Goal: Task Accomplishment & Management: Manage account settings

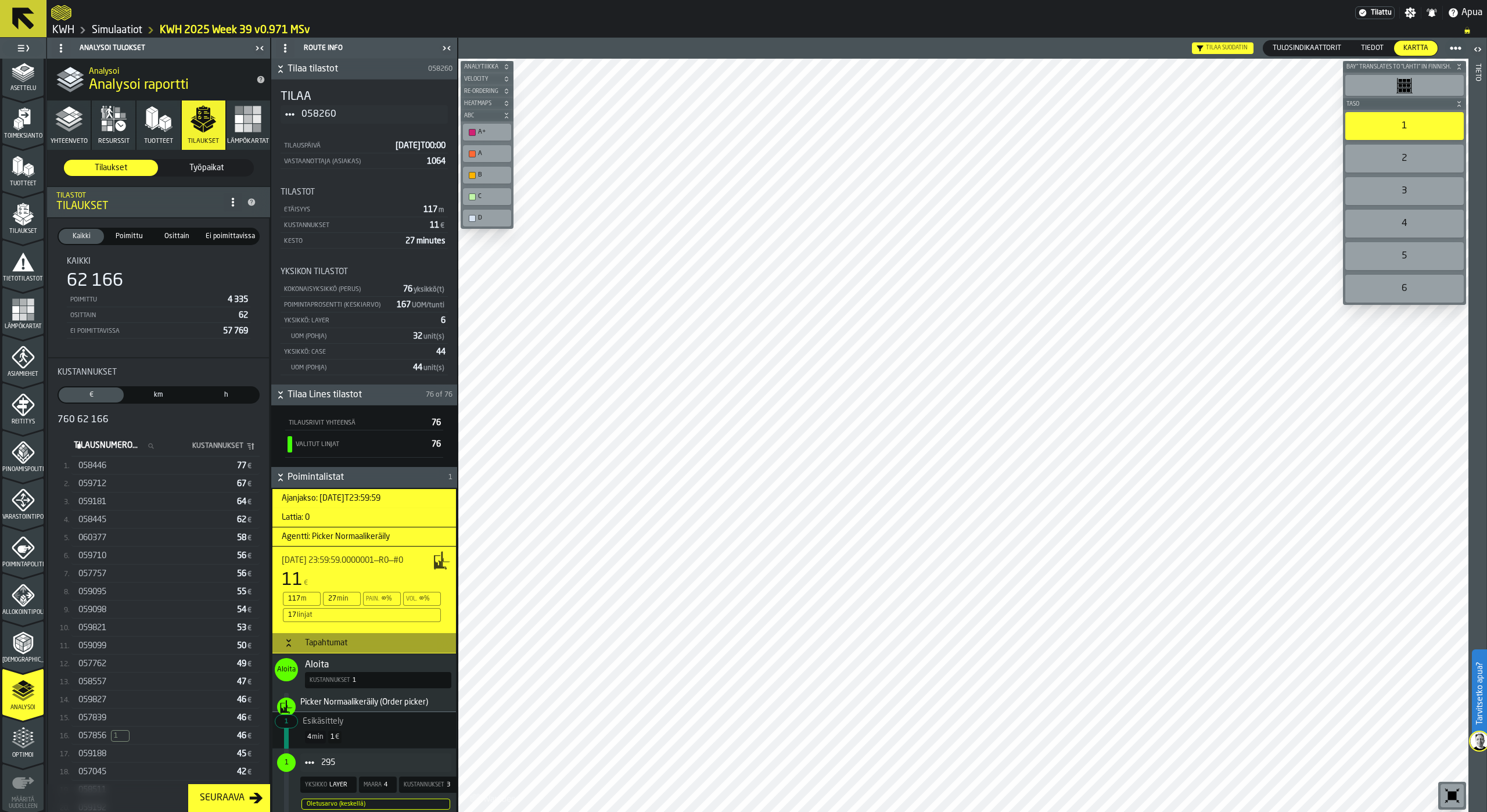
scroll to position [13037, 0]
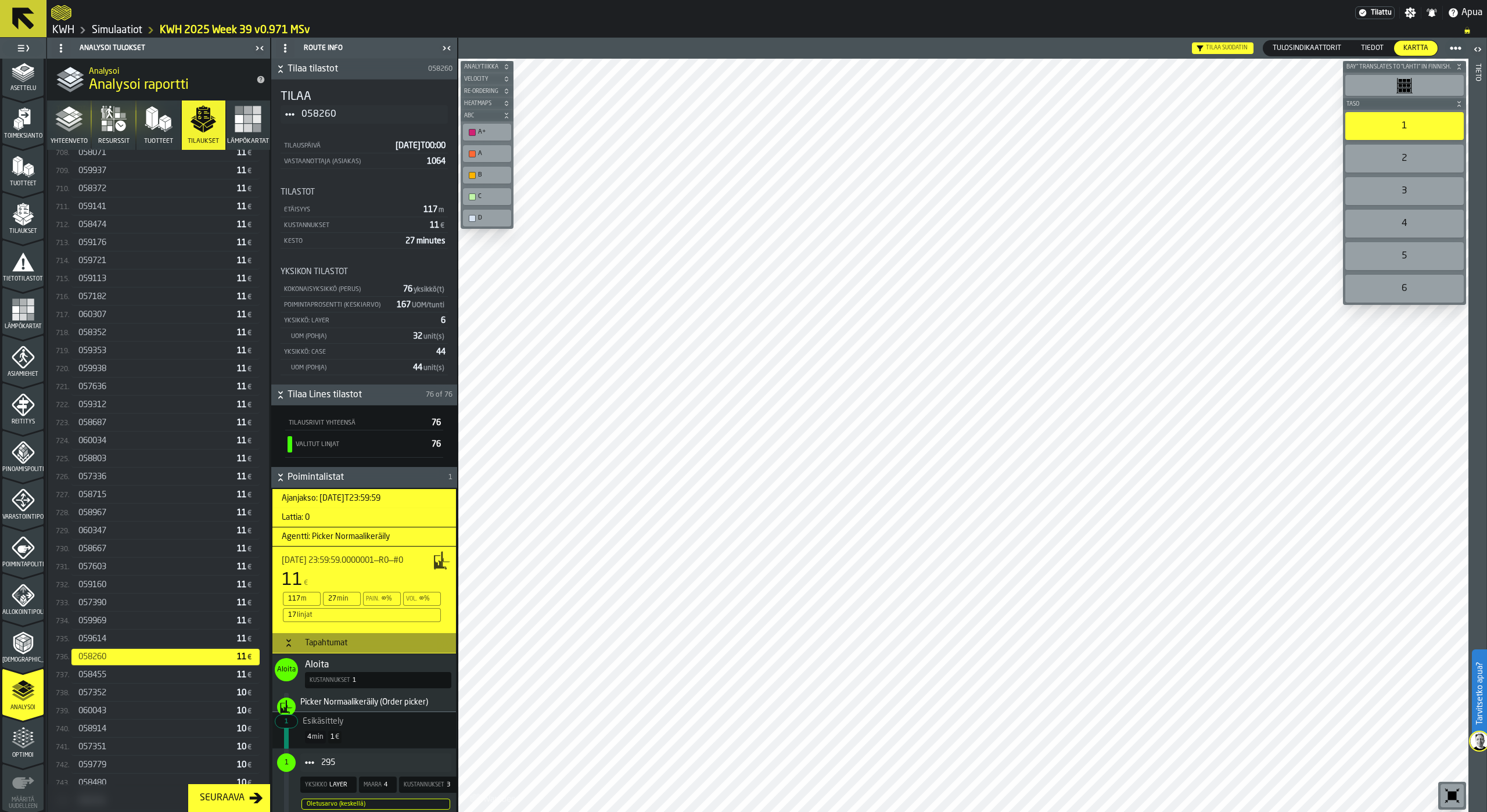
click at [652, 38] on header "Tilaa suodatin Tulosindikaattorit Tulosindikaattorit Tiedot Tiedot Kartta Kartta" at bounding box center [963, 48] width 1010 height 21
click at [122, 276] on div "057857 26 €" at bounding box center [166, 267] width 188 height 17
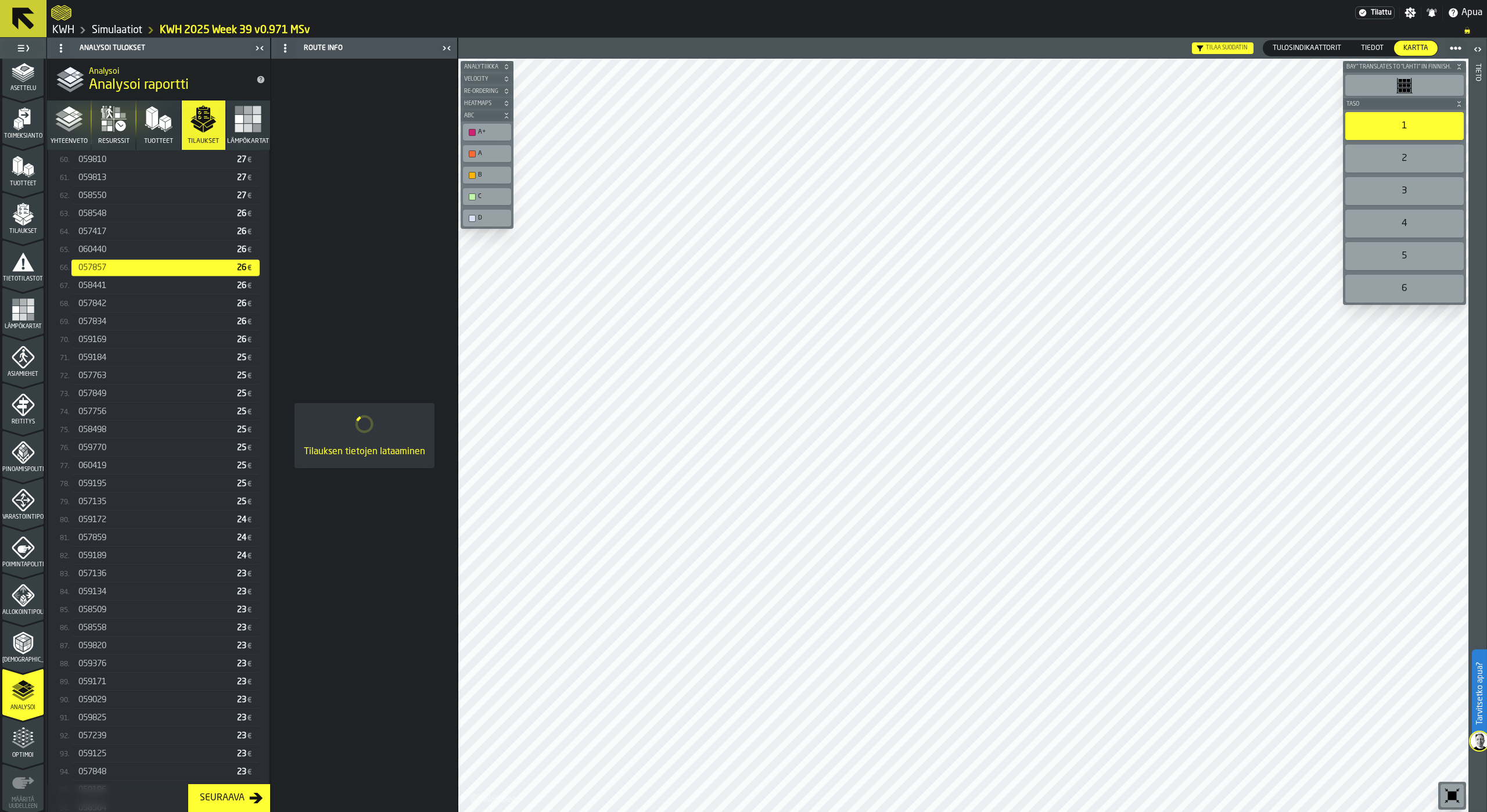
click at [115, 253] on div "060440" at bounding box center [155, 249] width 154 height 9
click at [115, 235] on div "057417" at bounding box center [155, 231] width 154 height 9
click at [115, 218] on div "058548" at bounding box center [155, 213] width 154 height 9
click at [115, 201] on div "058550" at bounding box center [155, 195] width 154 height 9
click at [116, 182] on div "059813" at bounding box center [155, 177] width 154 height 9
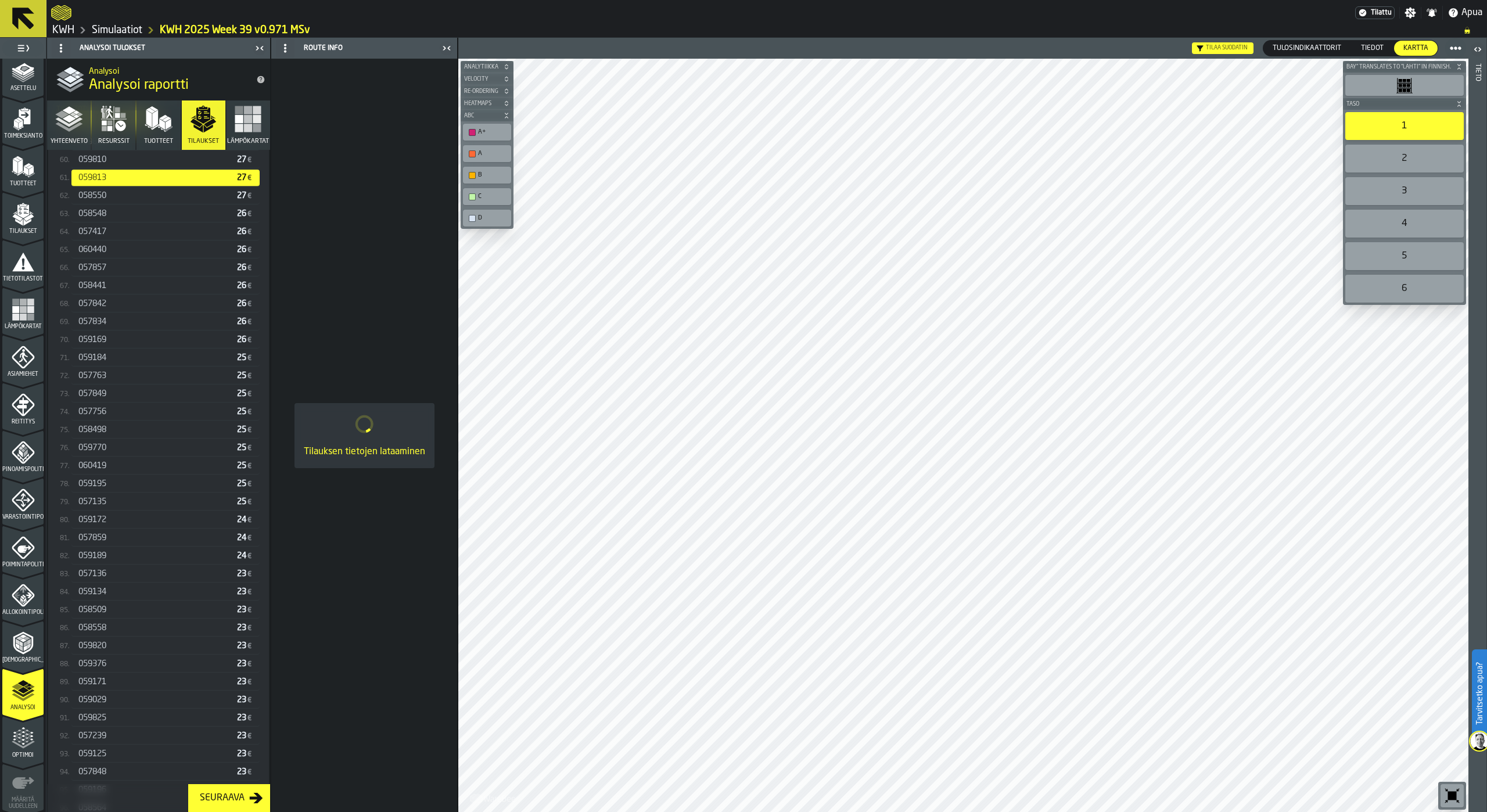
click at [119, 164] on div "059810" at bounding box center [155, 159] width 154 height 9
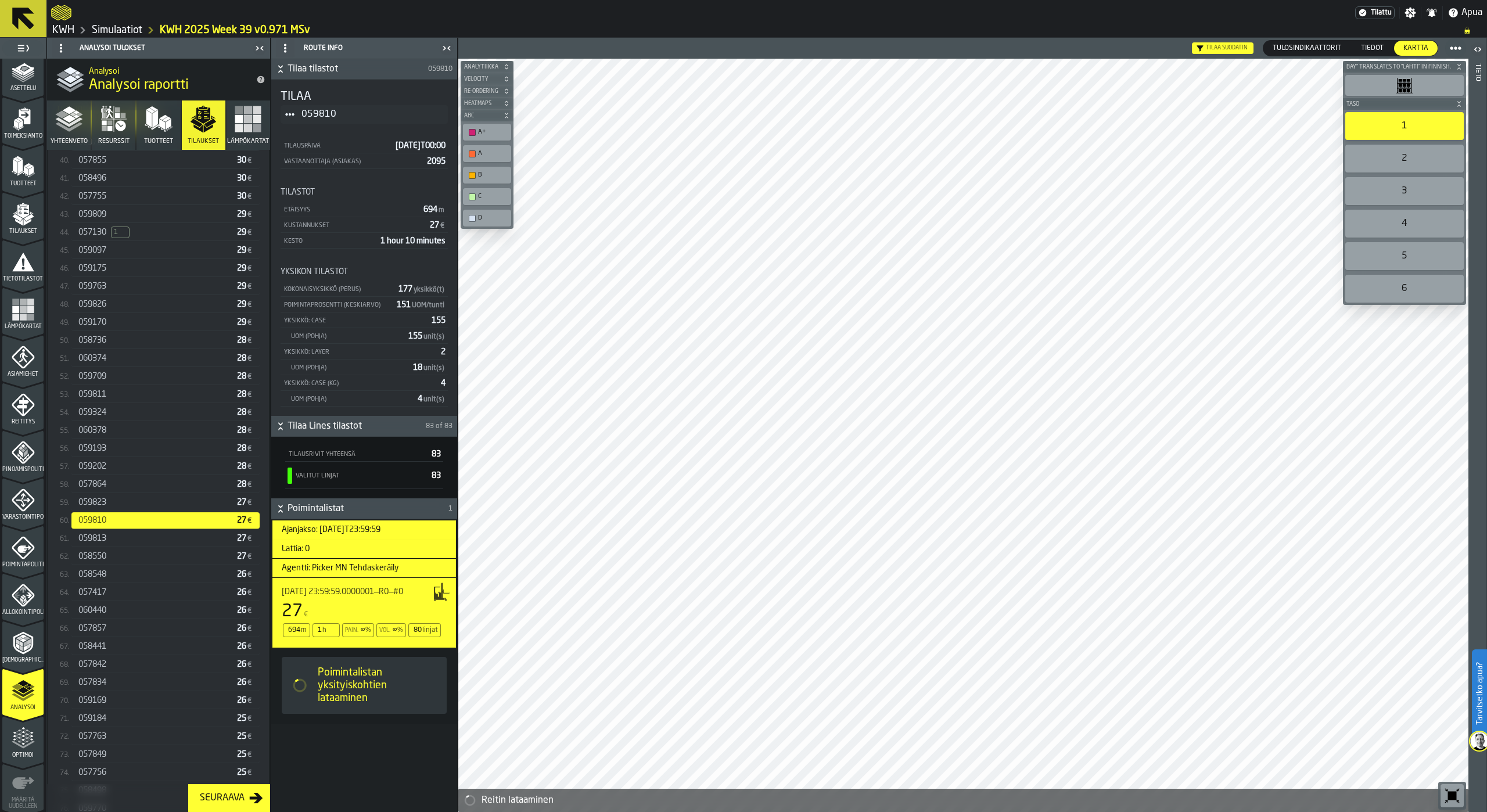
scroll to position [904, 0]
click at [105, 611] on span "059823" at bounding box center [92, 606] width 28 height 9
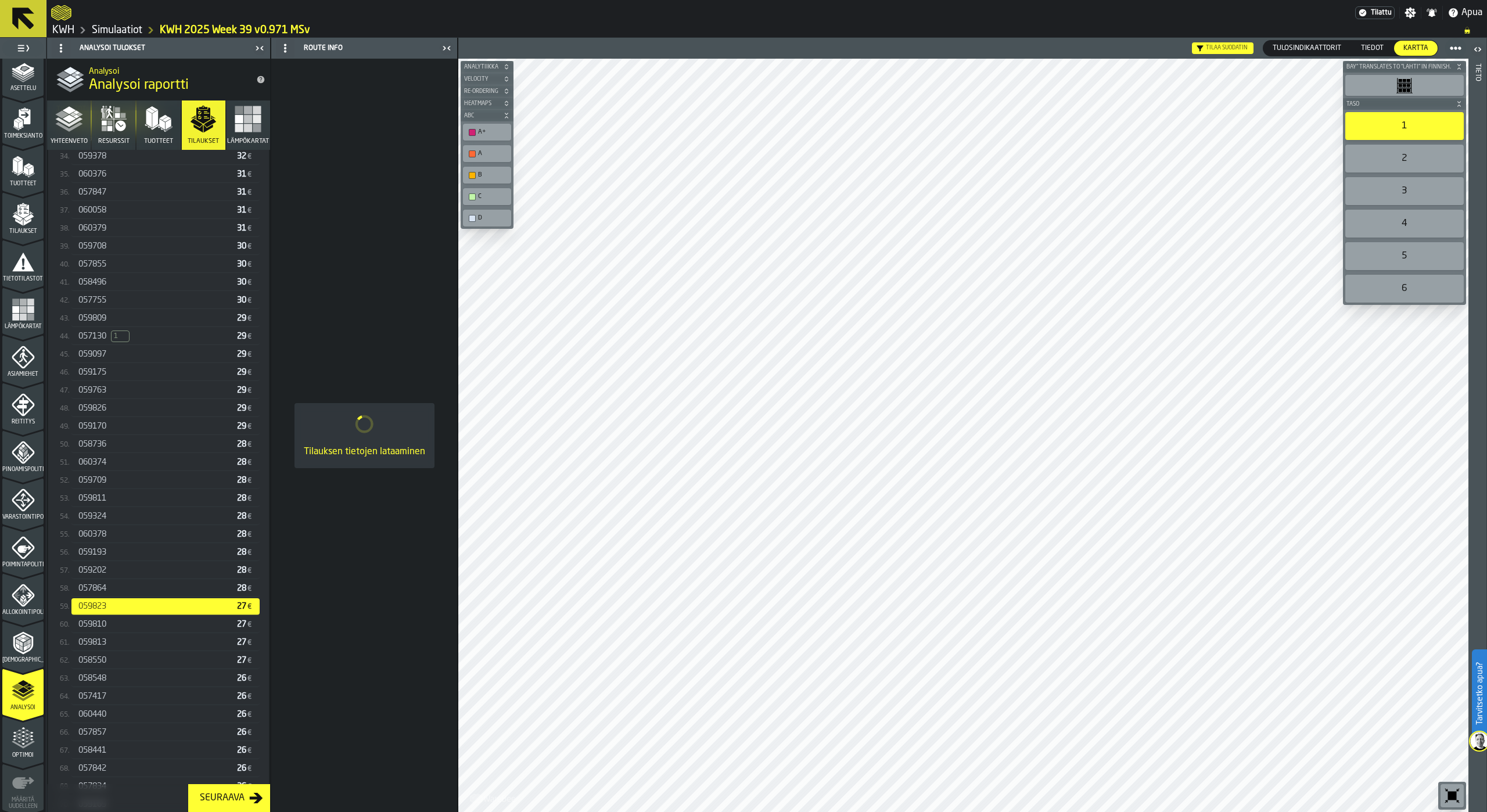
click at [108, 592] on div "057864" at bounding box center [155, 588] width 154 height 9
click at [109, 575] on div "059202" at bounding box center [155, 569] width 154 height 9
click at [107, 555] on span "059193" at bounding box center [92, 551] width 28 height 9
click at [107, 536] on span "060378" at bounding box center [92, 534] width 28 height 9
click at [107, 521] on span "059324" at bounding box center [92, 516] width 28 height 9
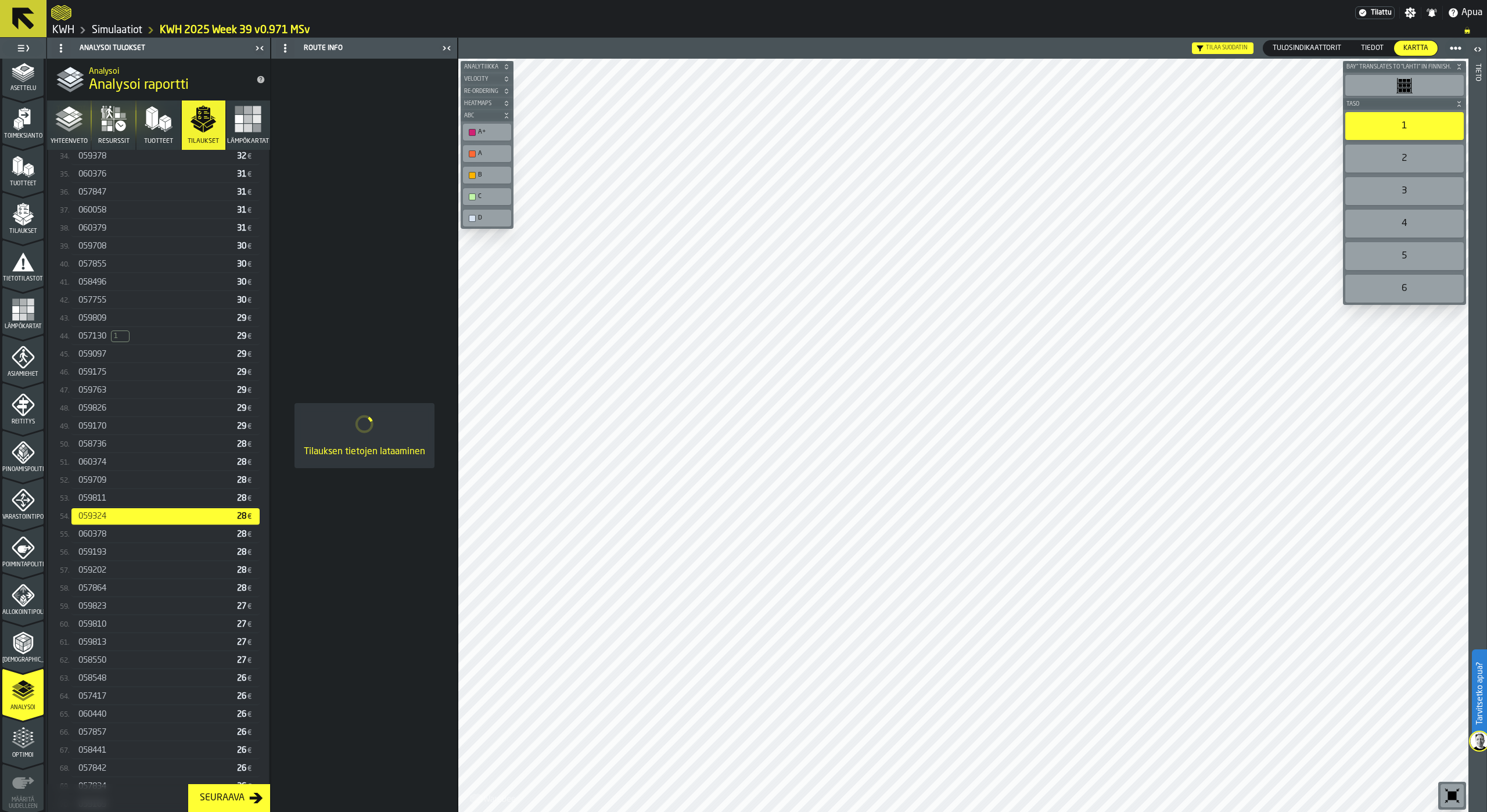
click at [107, 507] on div "059811 28 €" at bounding box center [166, 498] width 188 height 17
click at [95, 484] on span "059709" at bounding box center [92, 479] width 28 height 9
click at [98, 467] on span "060374" at bounding box center [92, 461] width 28 height 9
click at [98, 448] on span "058736" at bounding box center [92, 444] width 28 height 9
click at [102, 435] on div "059170 29 €" at bounding box center [166, 427] width 188 height 17
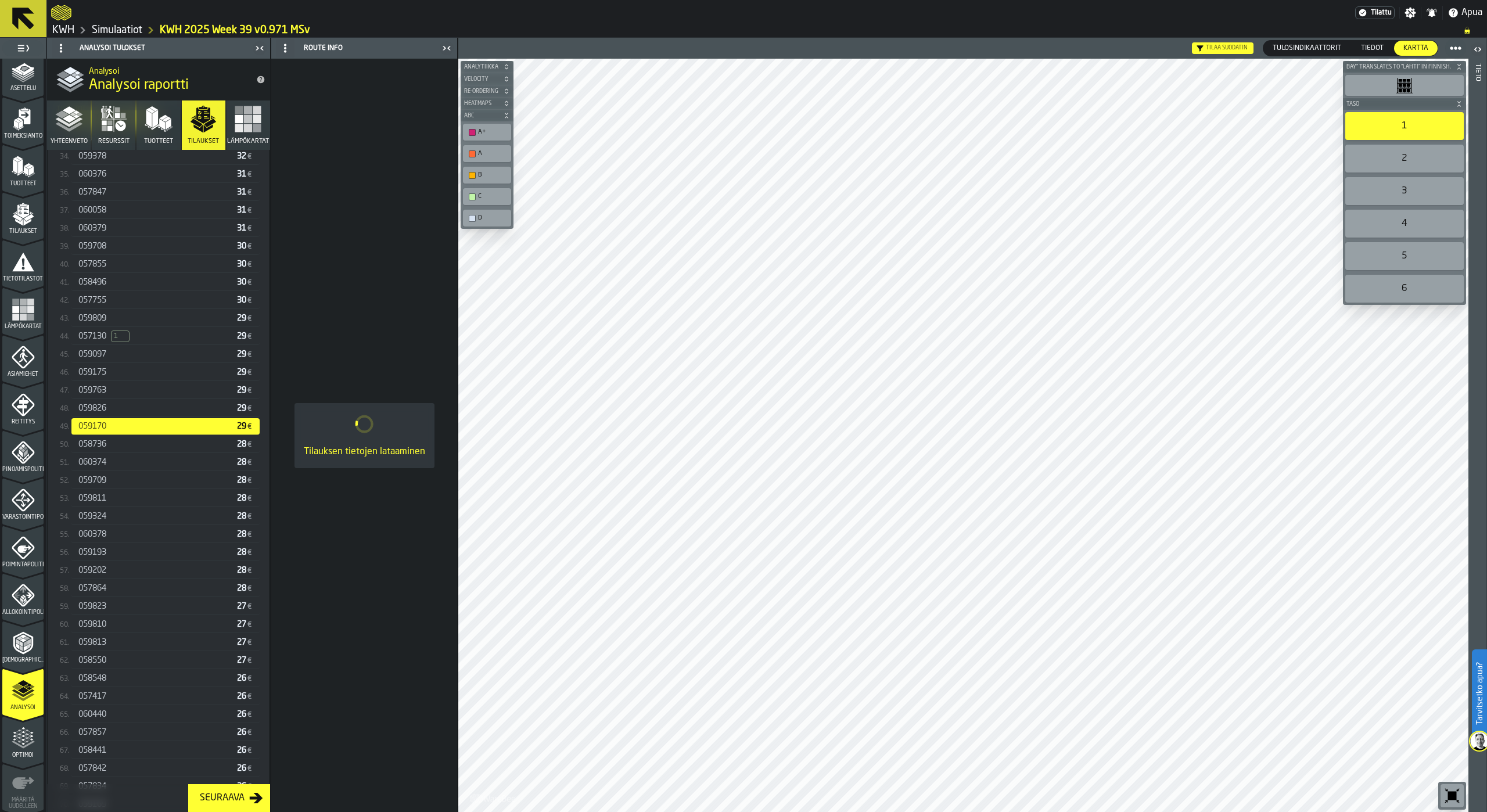
click at [105, 417] on div "059826 29 €" at bounding box center [166, 408] width 188 height 17
click at [109, 394] on div "059763" at bounding box center [155, 389] width 154 height 9
click at [111, 380] on div "059175 29 €" at bounding box center [166, 372] width 188 height 17
click at [114, 363] on div "059097 29 €" at bounding box center [166, 354] width 188 height 17
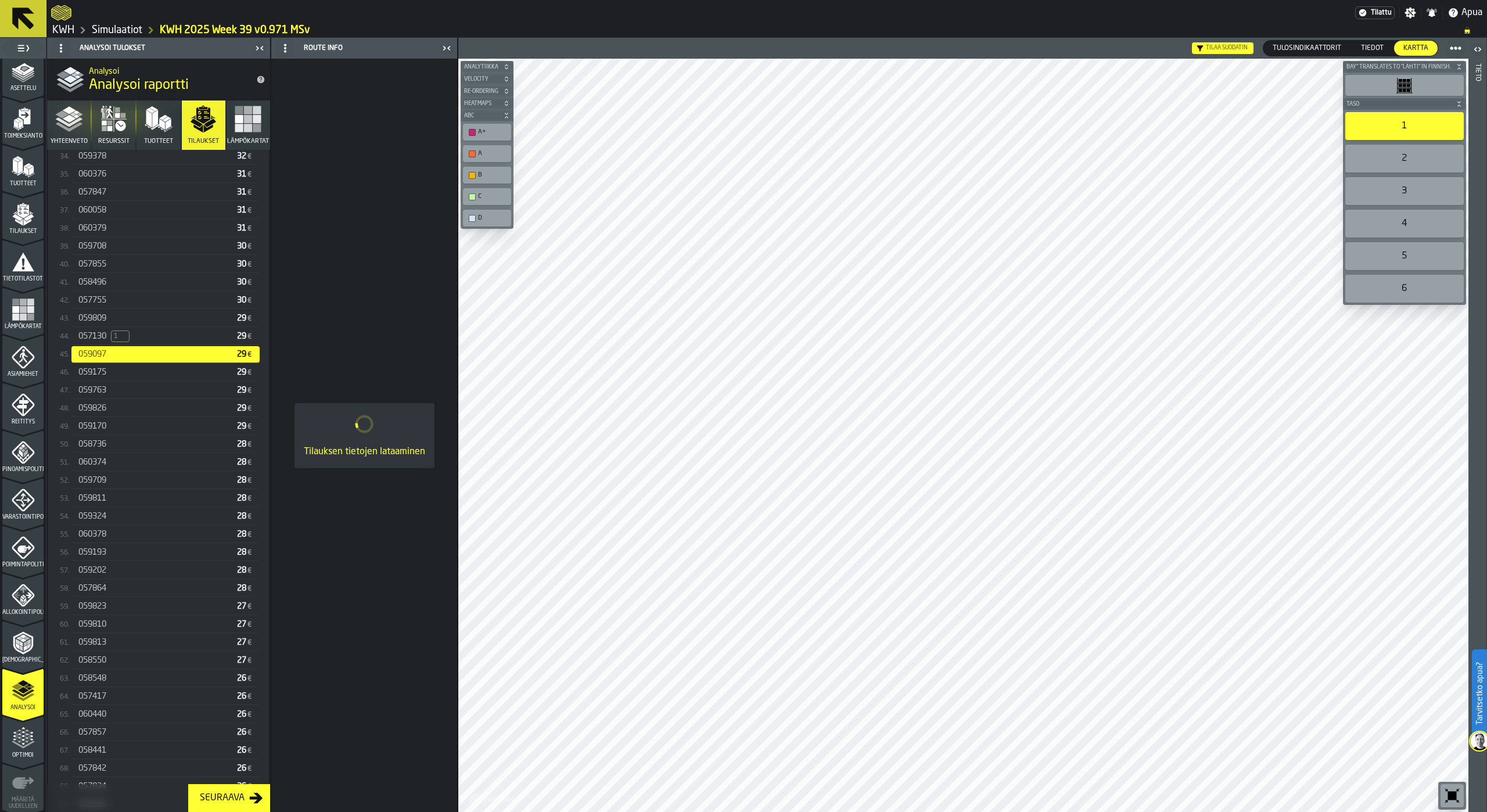
click at [105, 341] on span "057130" at bounding box center [92, 336] width 28 height 9
click at [105, 320] on span "059809" at bounding box center [92, 318] width 28 height 9
click at [107, 309] on div "057755 30 €" at bounding box center [166, 300] width 188 height 17
click at [118, 285] on div "058496" at bounding box center [155, 281] width 154 height 9
click at [121, 268] on div "057855" at bounding box center [155, 263] width 154 height 9
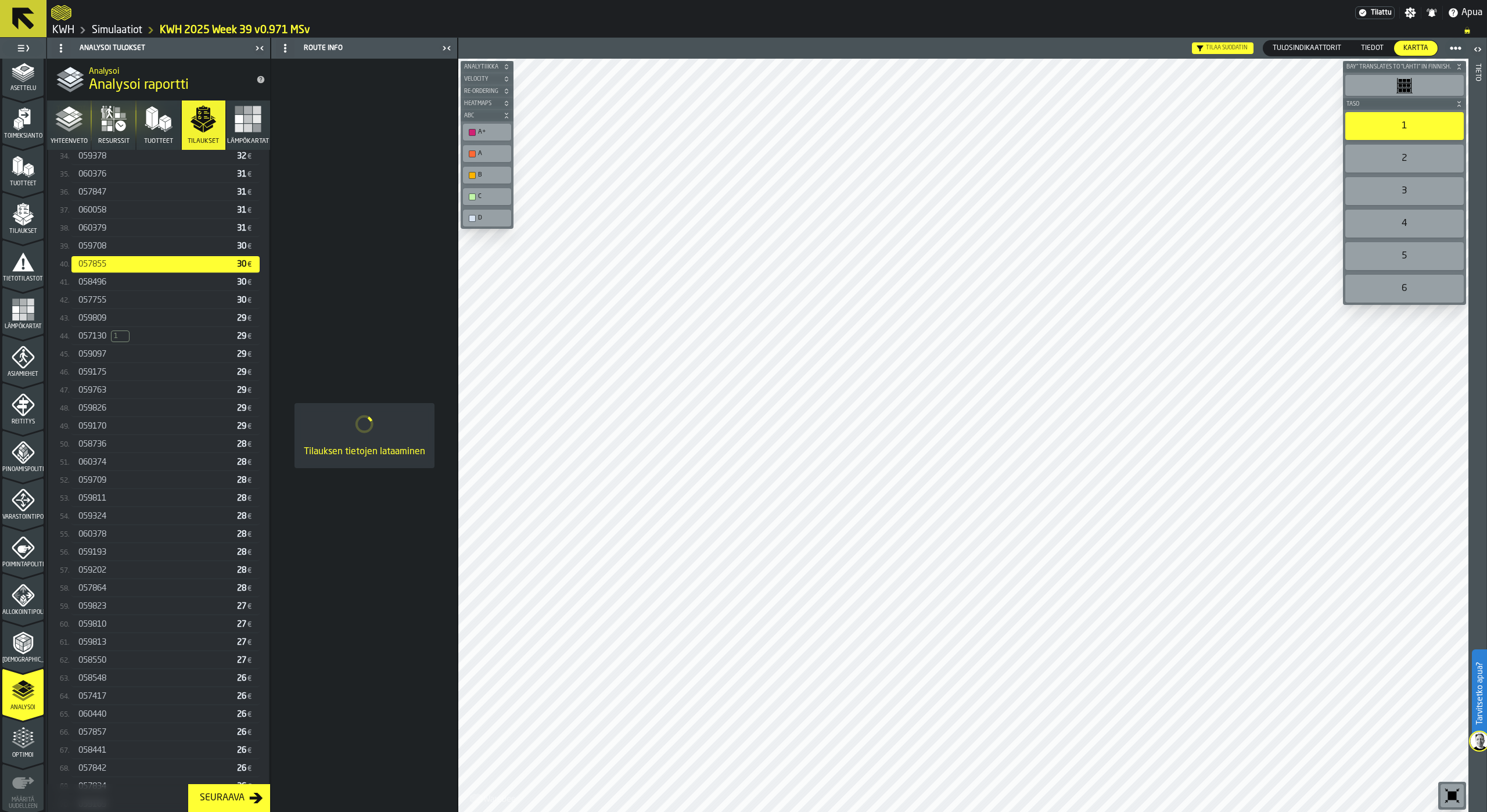
click at [121, 251] on div "059708" at bounding box center [155, 246] width 154 height 9
click at [122, 236] on div "060379 31 €" at bounding box center [166, 229] width 188 height 17
click at [121, 215] on div "060058" at bounding box center [155, 210] width 154 height 9
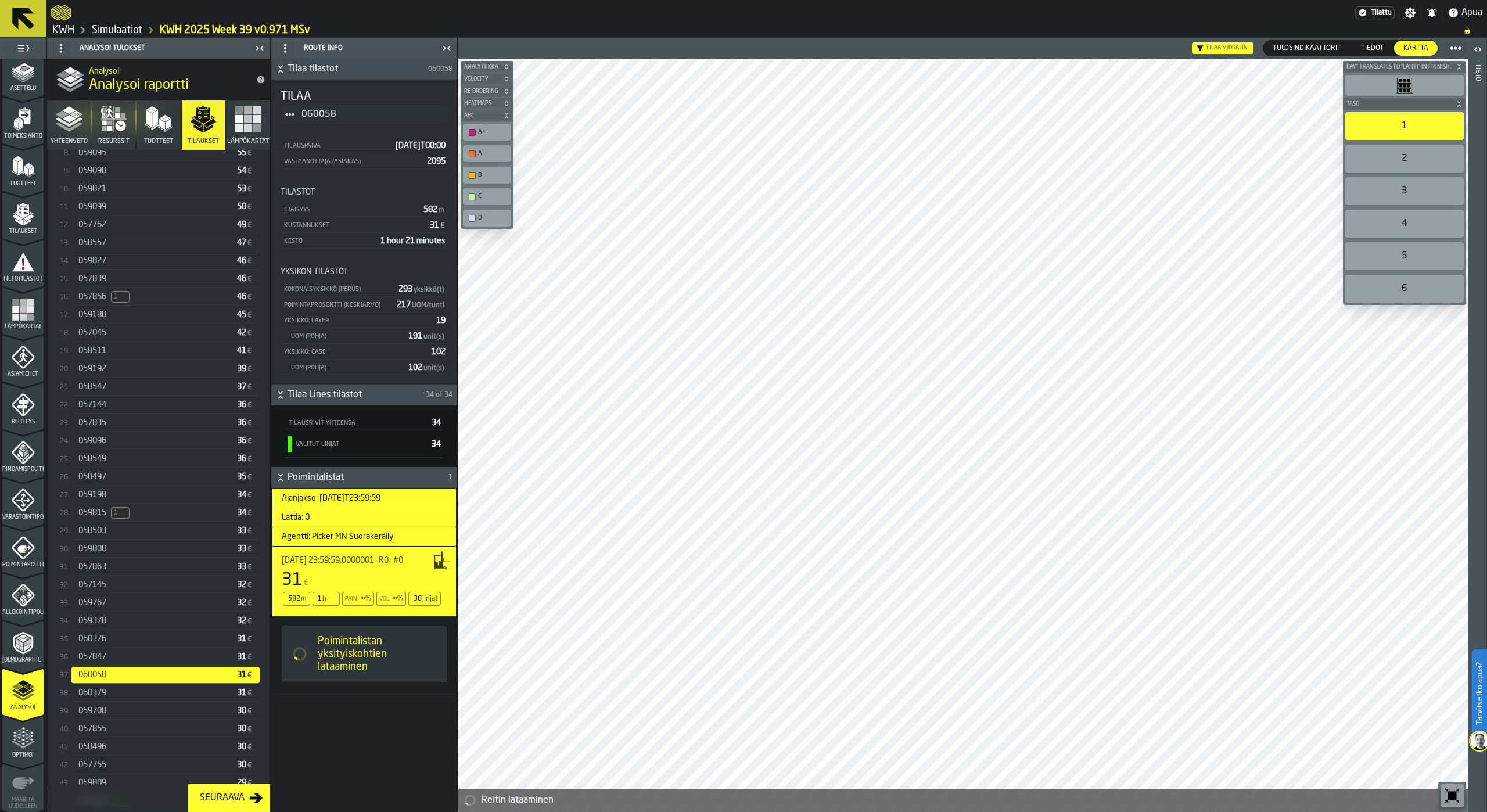
click at [97, 654] on div "057847 31 €" at bounding box center [166, 657] width 188 height 17
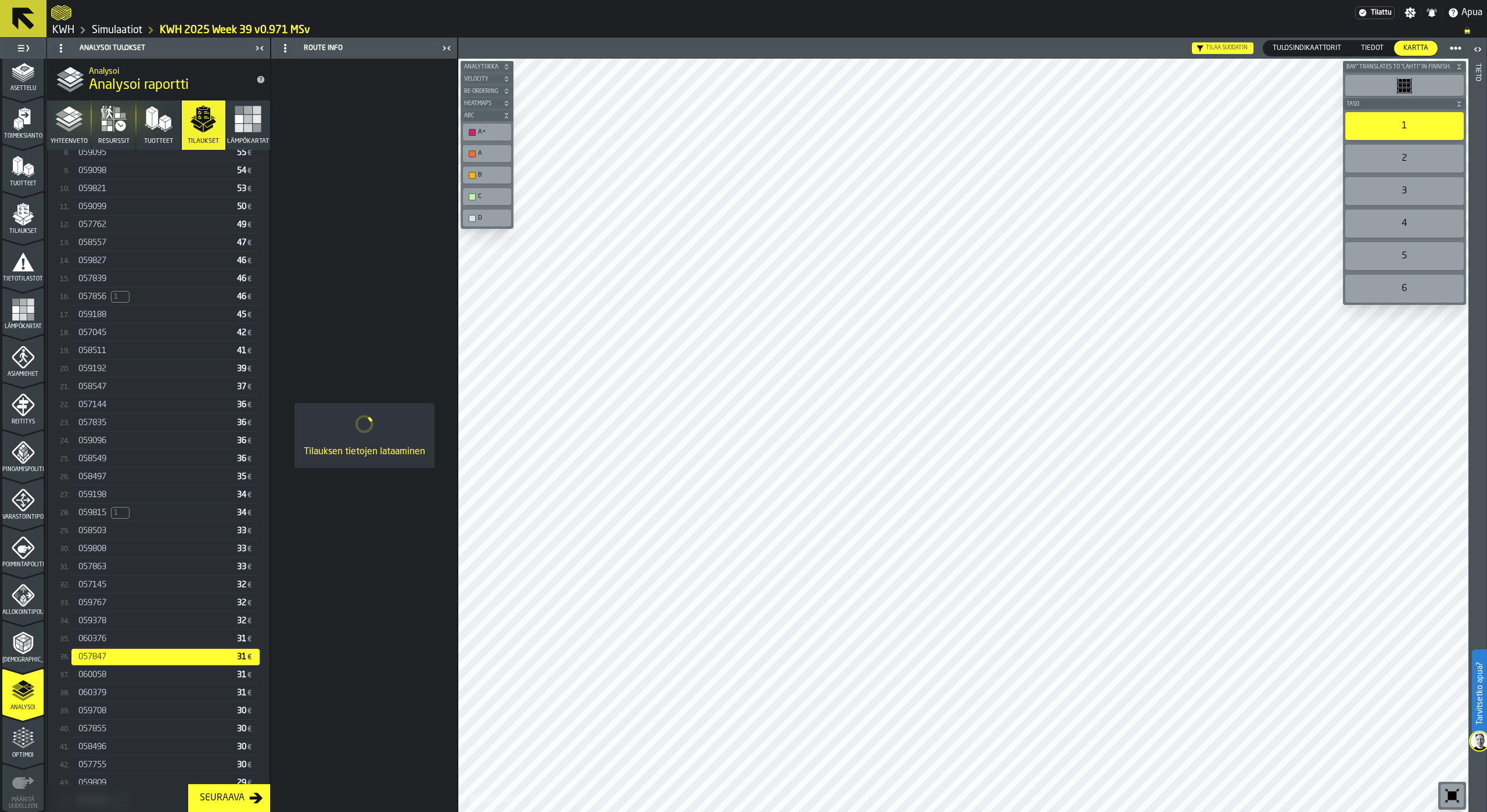
click at [102, 634] on div "060376 31 €" at bounding box center [166, 639] width 188 height 17
click at [101, 620] on span "059378" at bounding box center [92, 620] width 28 height 9
click at [104, 607] on span "059767" at bounding box center [92, 602] width 28 height 9
click at [105, 592] on div "057145 32 €" at bounding box center [166, 585] width 188 height 17
click at [103, 571] on span "057863" at bounding box center [92, 566] width 28 height 9
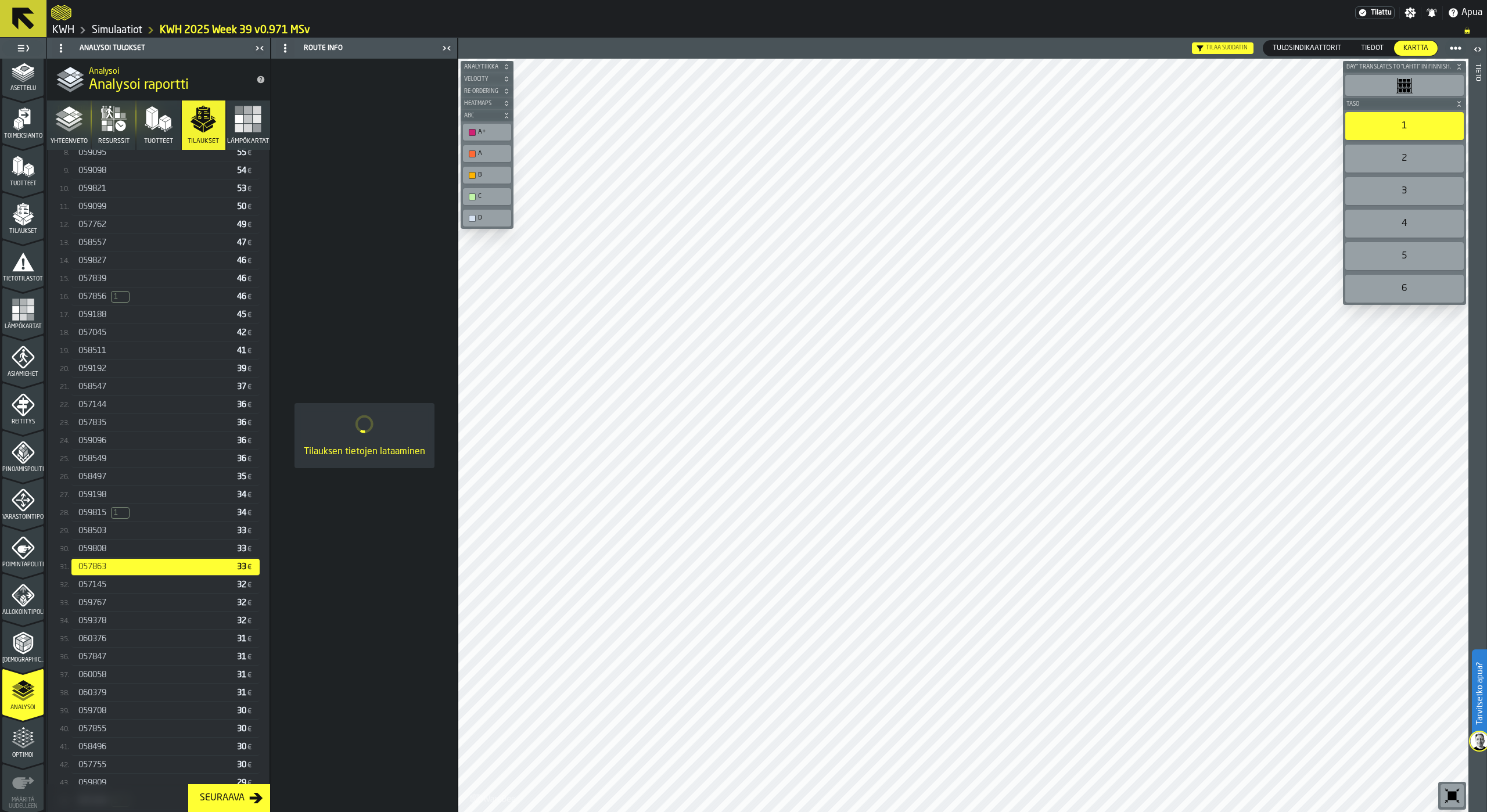
click at [107, 553] on span "059808" at bounding box center [92, 548] width 28 height 9
click at [107, 536] on span "058503" at bounding box center [92, 530] width 28 height 9
click at [101, 518] on div "059815 1" at bounding box center [155, 512] width 154 height 12
click at [101, 502] on div "059198 34 €" at bounding box center [166, 495] width 188 height 17
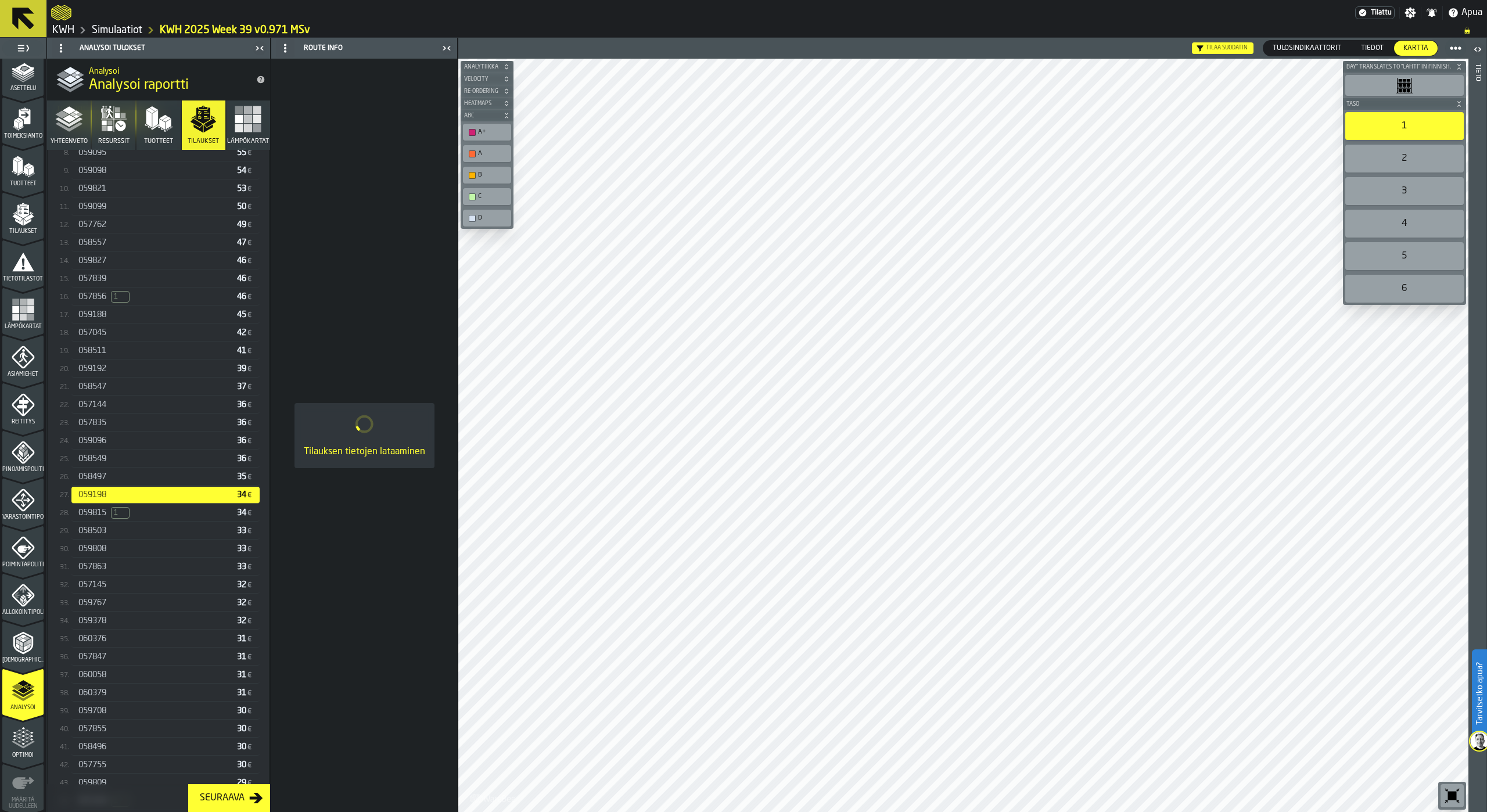
click at [112, 480] on div "058497" at bounding box center [155, 476] width 154 height 9
click at [117, 461] on div "058549" at bounding box center [155, 458] width 154 height 9
click at [116, 443] on div "059096" at bounding box center [155, 440] width 154 height 9
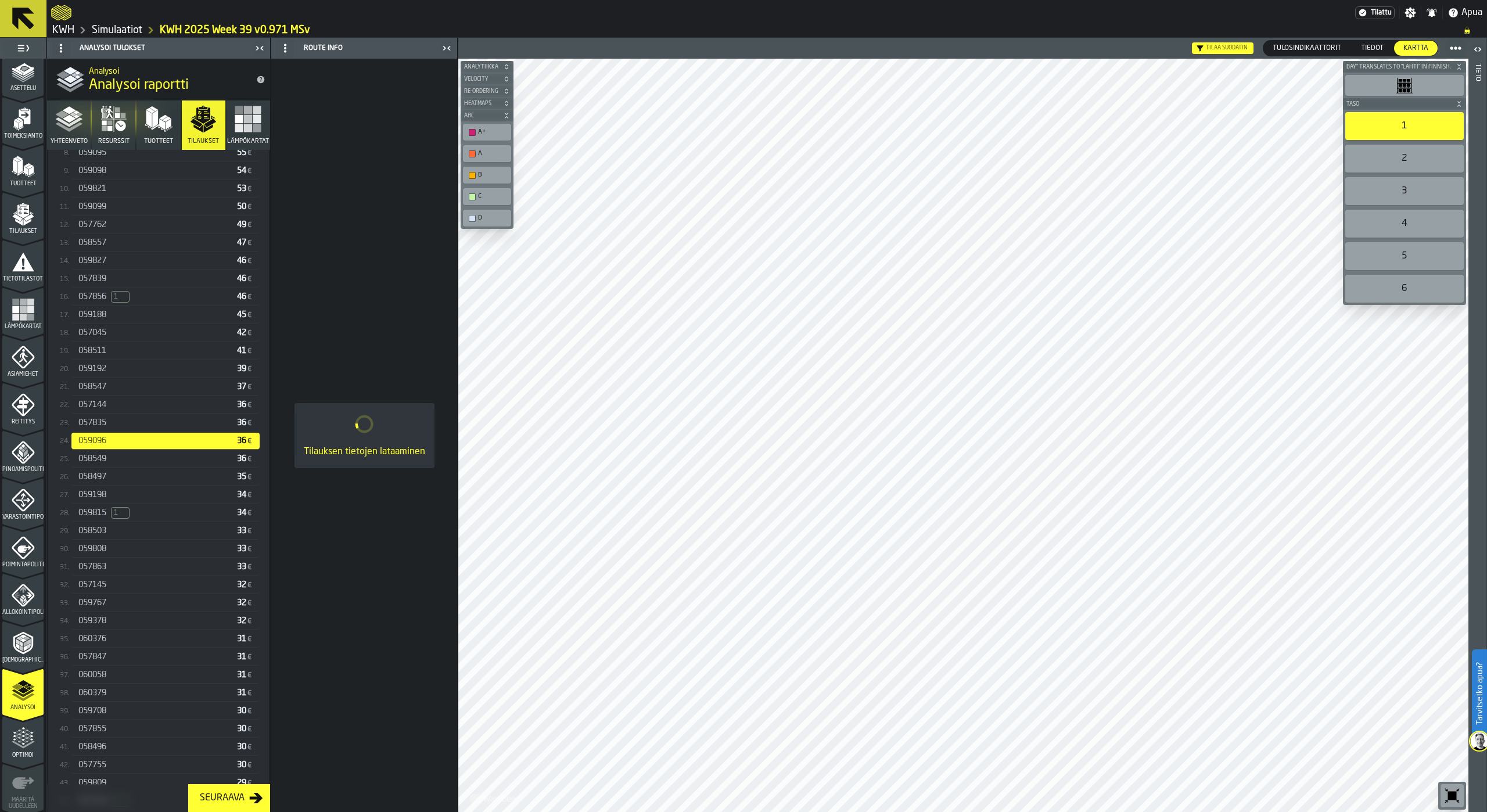
click at [115, 426] on div "057835" at bounding box center [155, 423] width 154 height 9
click at [115, 412] on div "057144 36 €" at bounding box center [166, 405] width 188 height 17
click at [115, 394] on div "058547 37 €" at bounding box center [166, 387] width 188 height 17
click at [115, 373] on div "059192" at bounding box center [155, 368] width 154 height 9
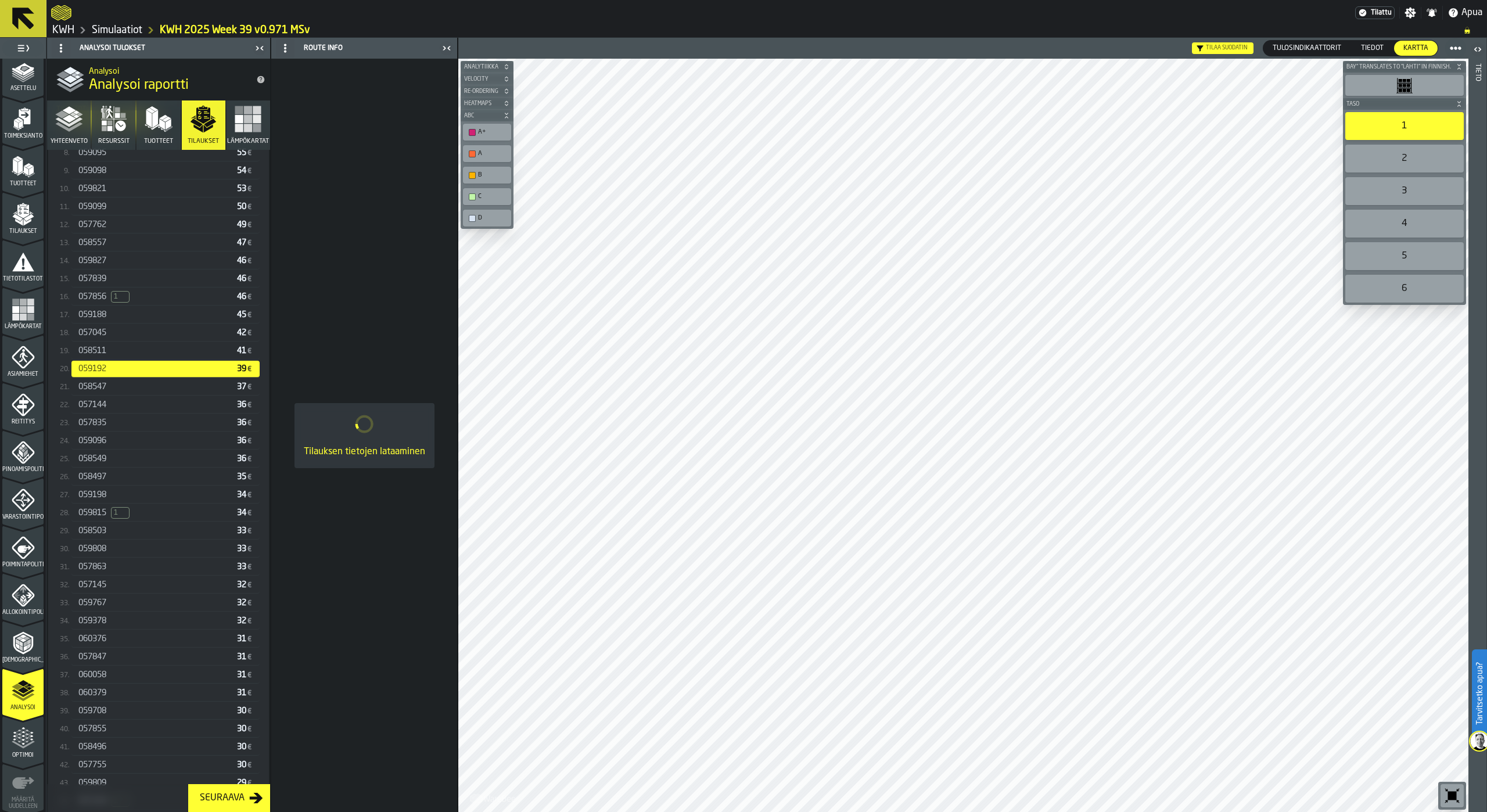
click at [114, 358] on div "058511 41 €" at bounding box center [166, 351] width 188 height 17
click at [99, 329] on div "057045 42 €" at bounding box center [166, 333] width 188 height 17
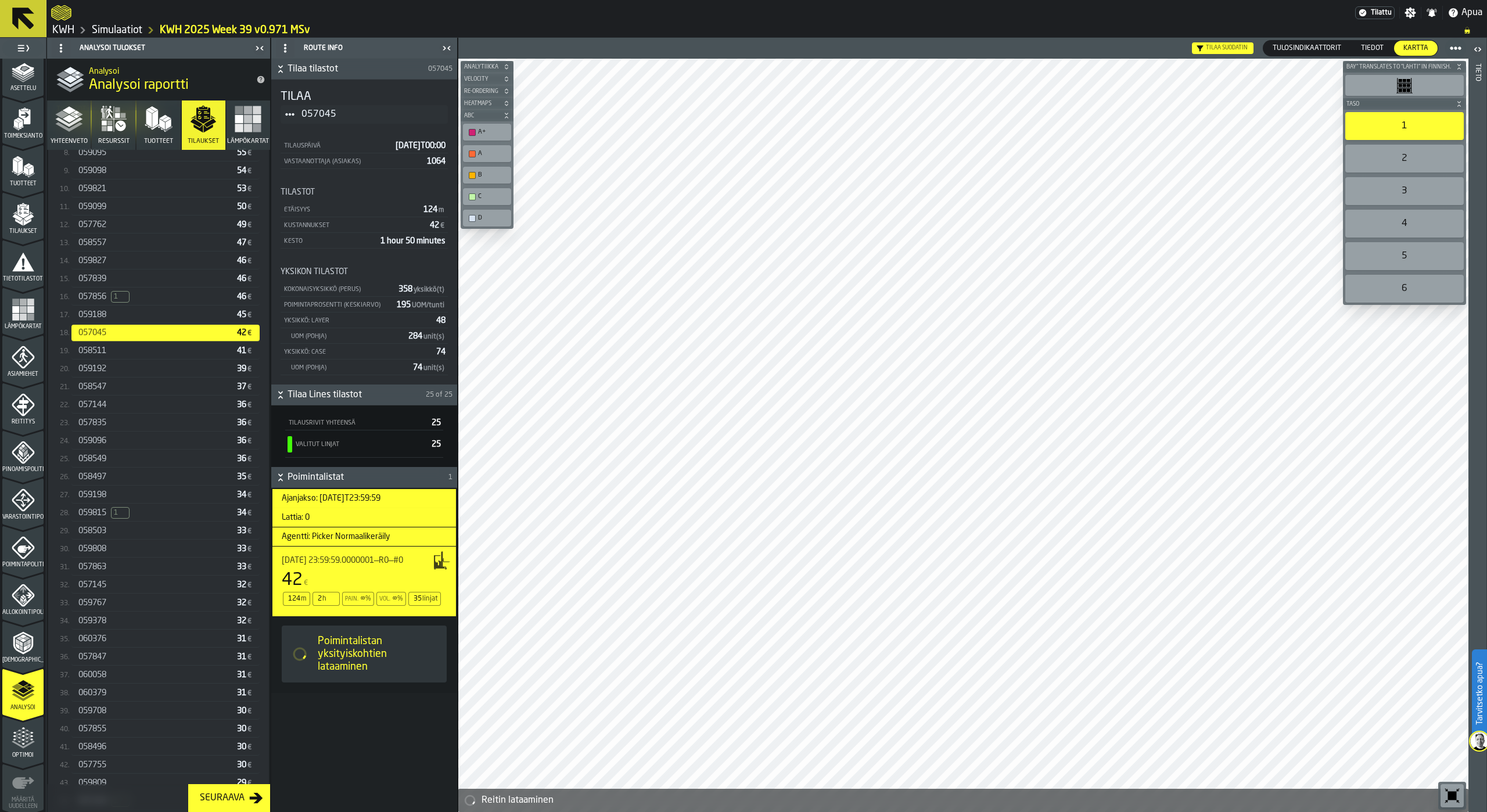
click at [98, 315] on span "059188" at bounding box center [92, 314] width 28 height 9
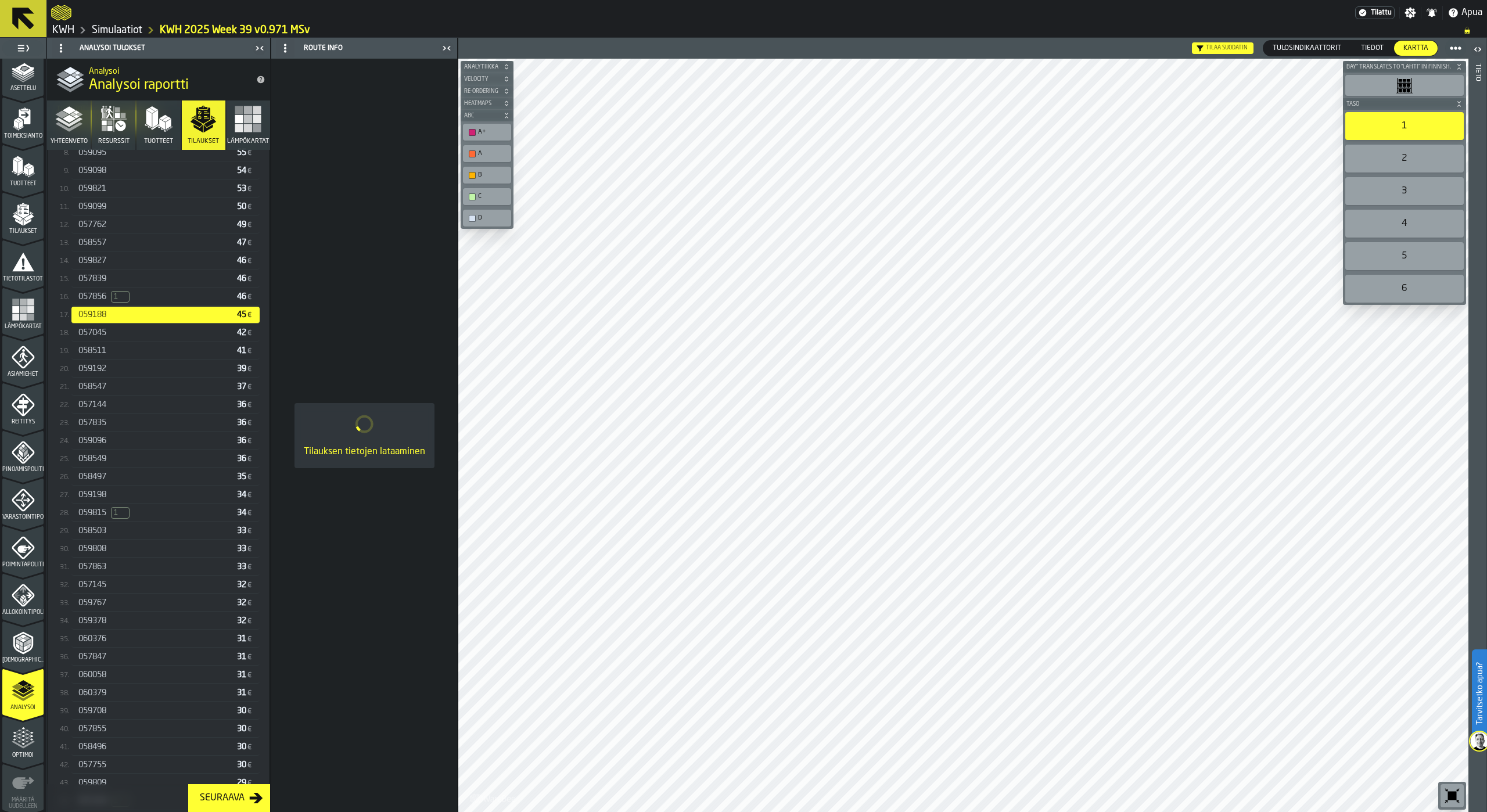
click at [93, 301] on span "057856" at bounding box center [92, 296] width 28 height 9
click at [92, 281] on span "057839" at bounding box center [92, 278] width 28 height 9
click at [95, 269] on div "059827 46 €" at bounding box center [166, 261] width 188 height 17
click at [99, 247] on span "058557" at bounding box center [92, 242] width 28 height 9
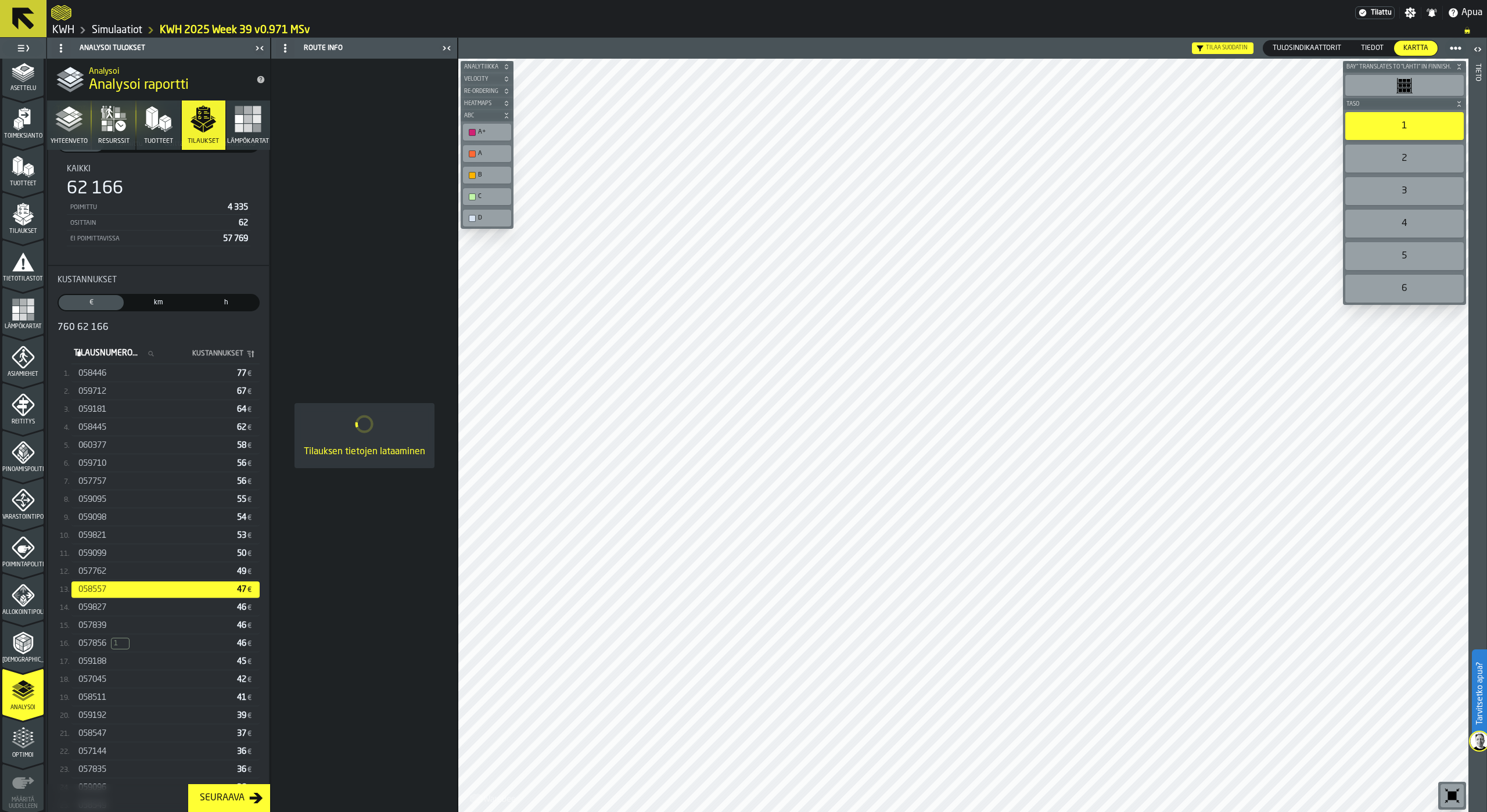
scroll to position [0, 0]
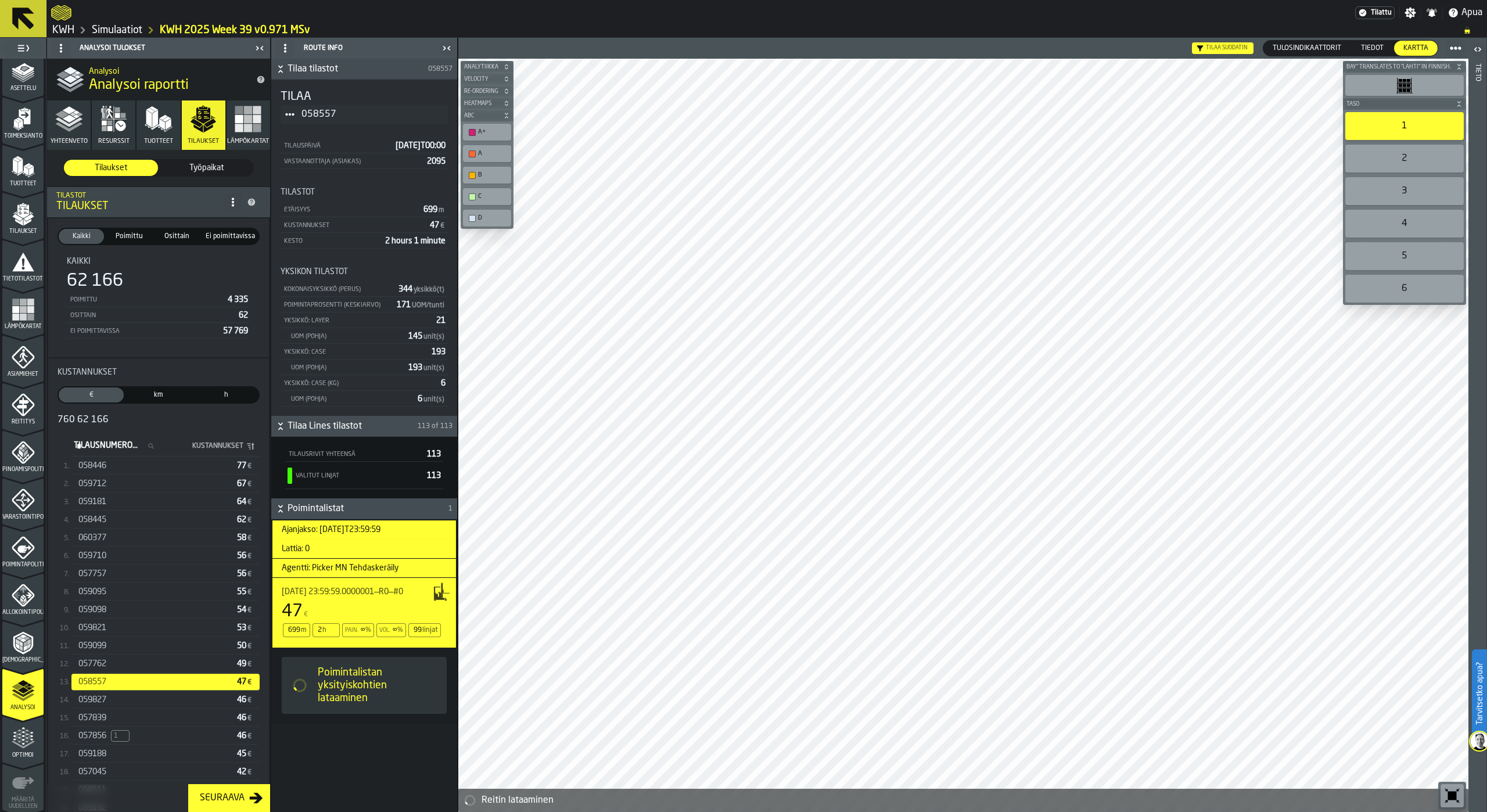
click at [83, 668] on span "057762" at bounding box center [92, 663] width 28 height 9
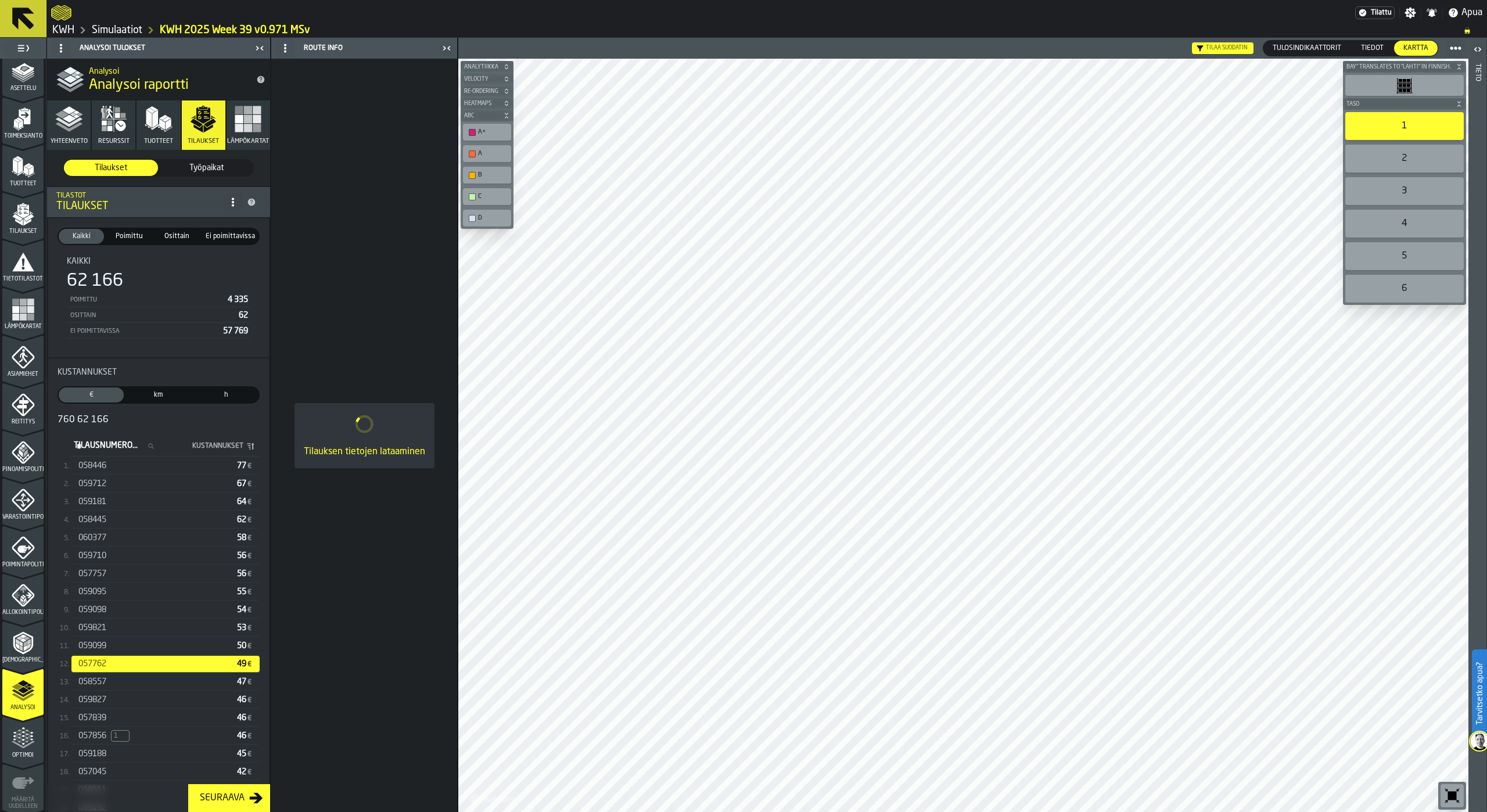
click at [91, 650] on span "059099" at bounding box center [92, 645] width 28 height 9
click at [93, 634] on div "059821 53 €" at bounding box center [166, 628] width 188 height 17
click at [97, 614] on span "059098" at bounding box center [92, 609] width 28 height 9
click at [97, 597] on span "059095" at bounding box center [92, 591] width 28 height 9
click at [101, 574] on span "057757" at bounding box center [92, 573] width 28 height 9
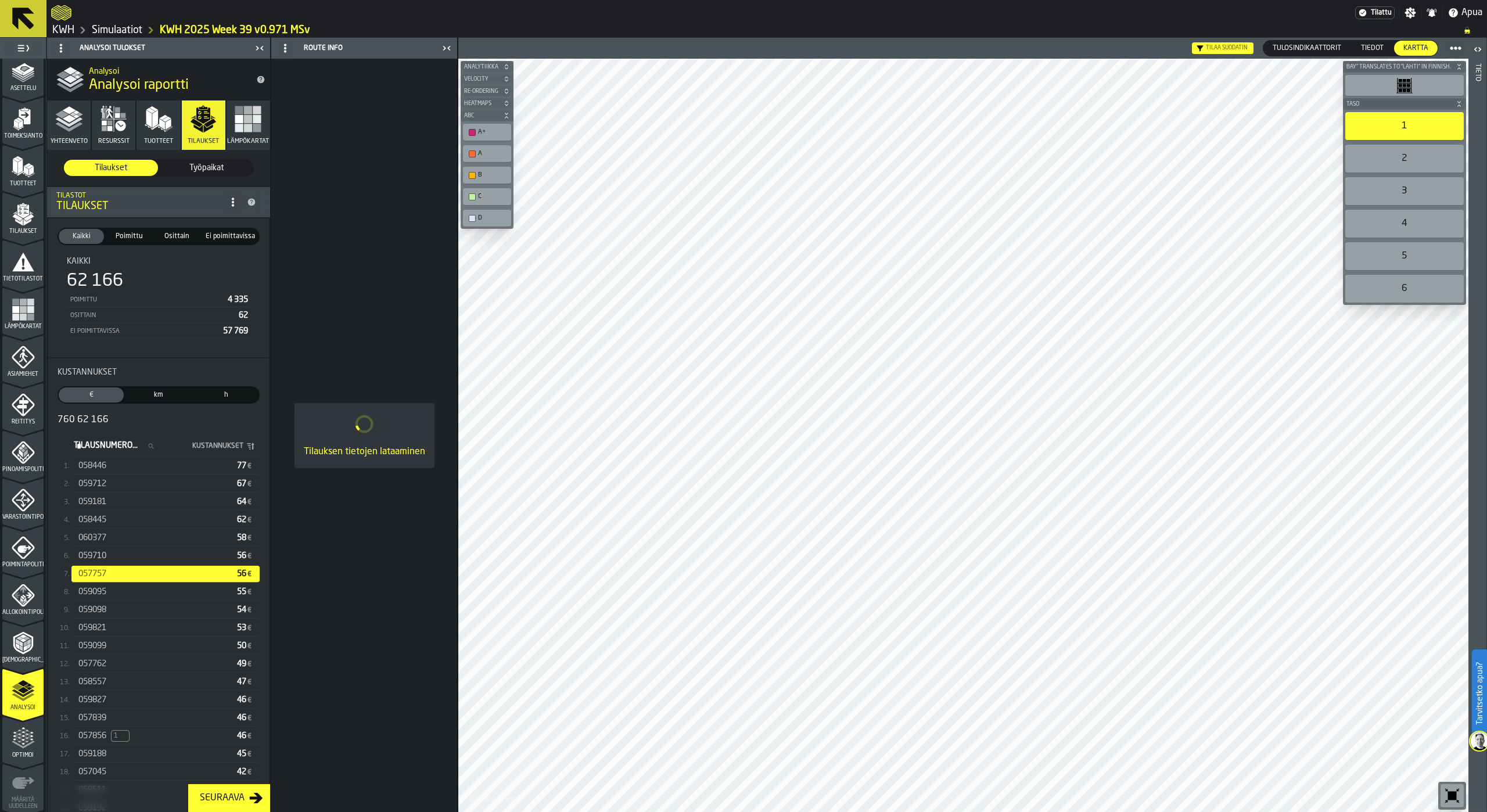
click at [103, 542] on span "060377" at bounding box center [92, 537] width 28 height 9
click at [101, 559] on span "059710" at bounding box center [92, 555] width 28 height 9
click at [101, 522] on span "058445" at bounding box center [92, 519] width 28 height 9
click at [102, 500] on span "059181" at bounding box center [92, 501] width 28 height 9
click at [103, 482] on span "059712" at bounding box center [92, 483] width 28 height 9
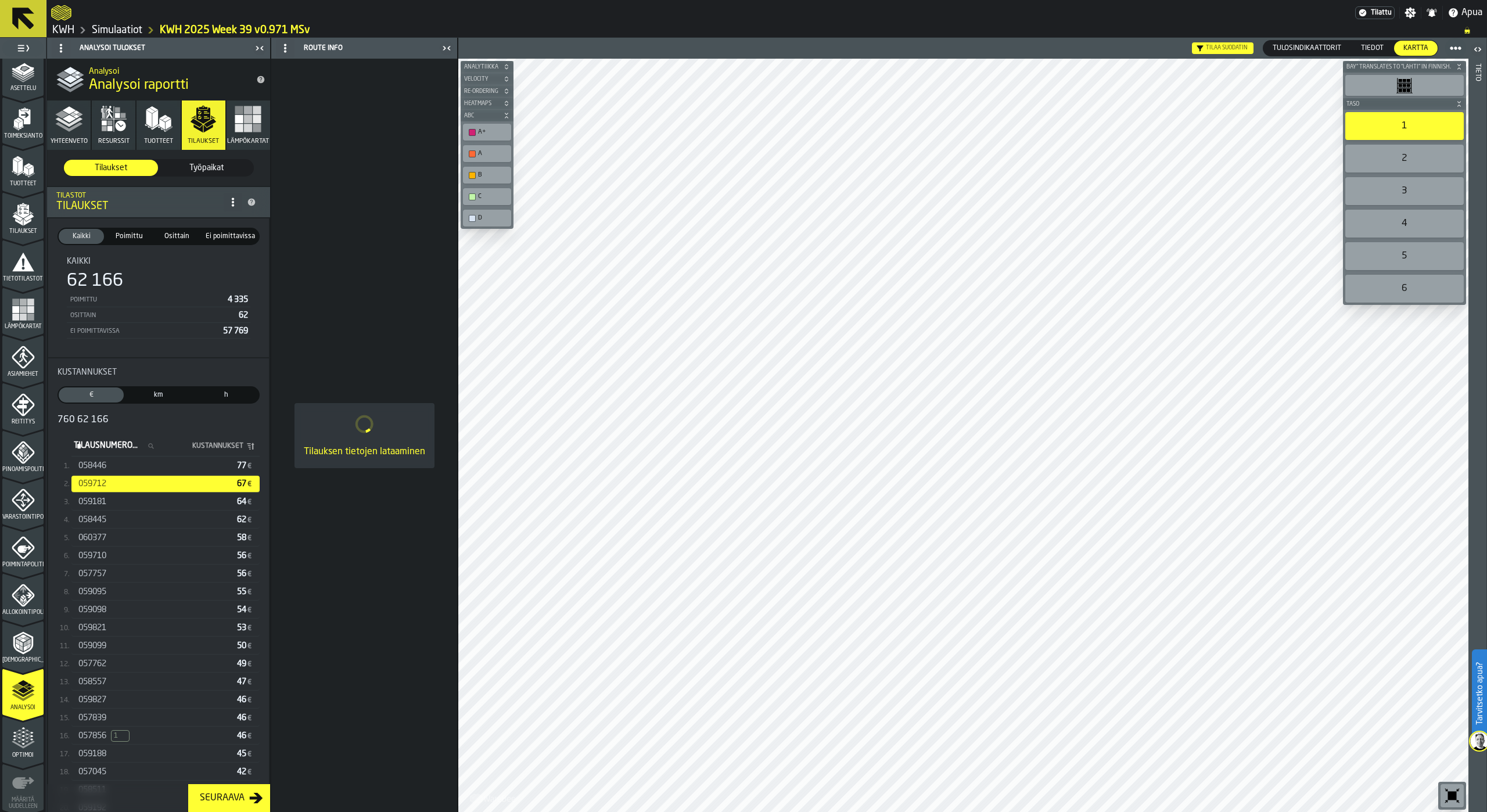
click at [104, 470] on span "058446" at bounding box center [92, 465] width 28 height 9
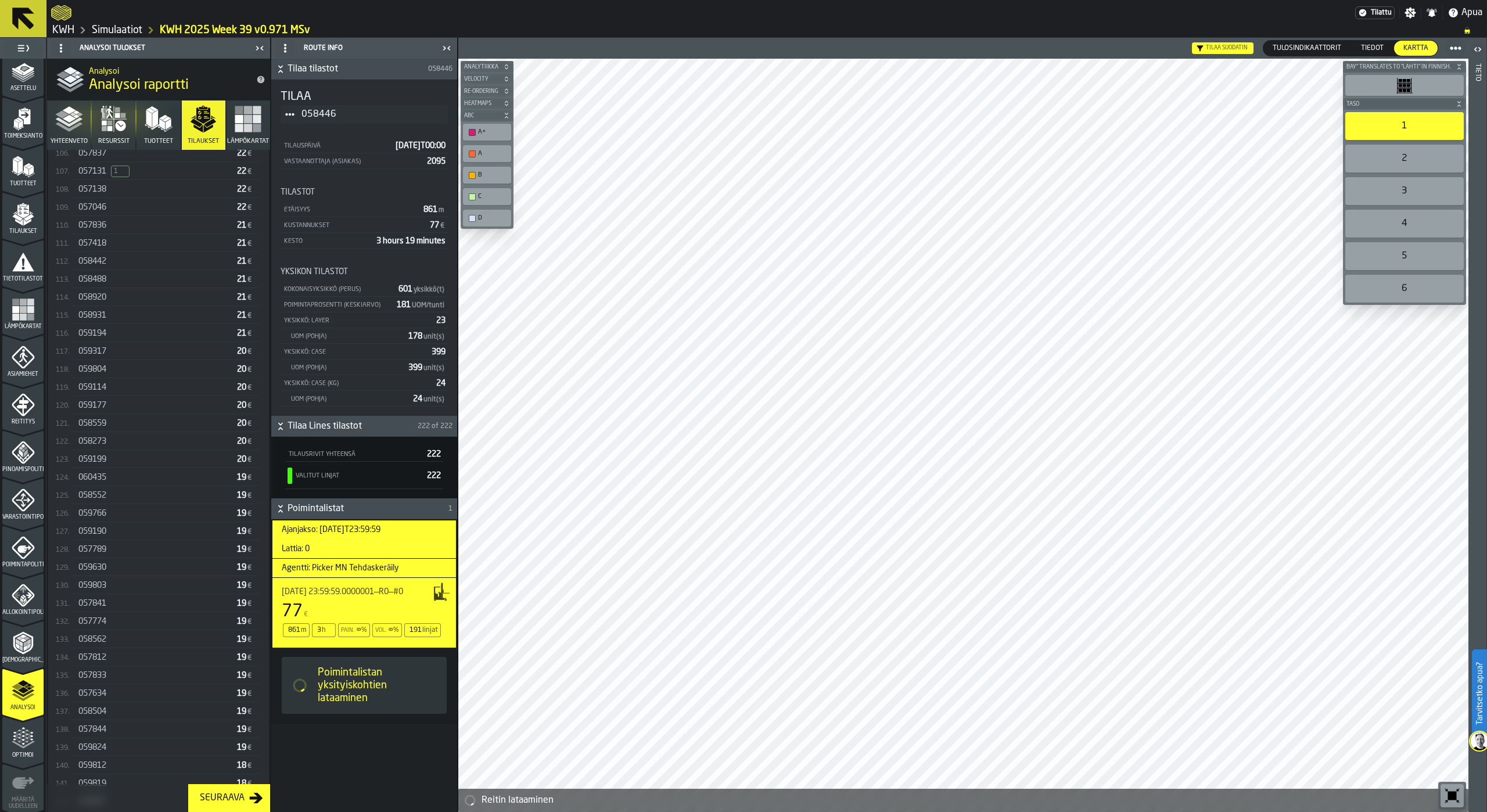
scroll to position [2207, 0]
click at [125, 586] on div "059803" at bounding box center [155, 581] width 154 height 9
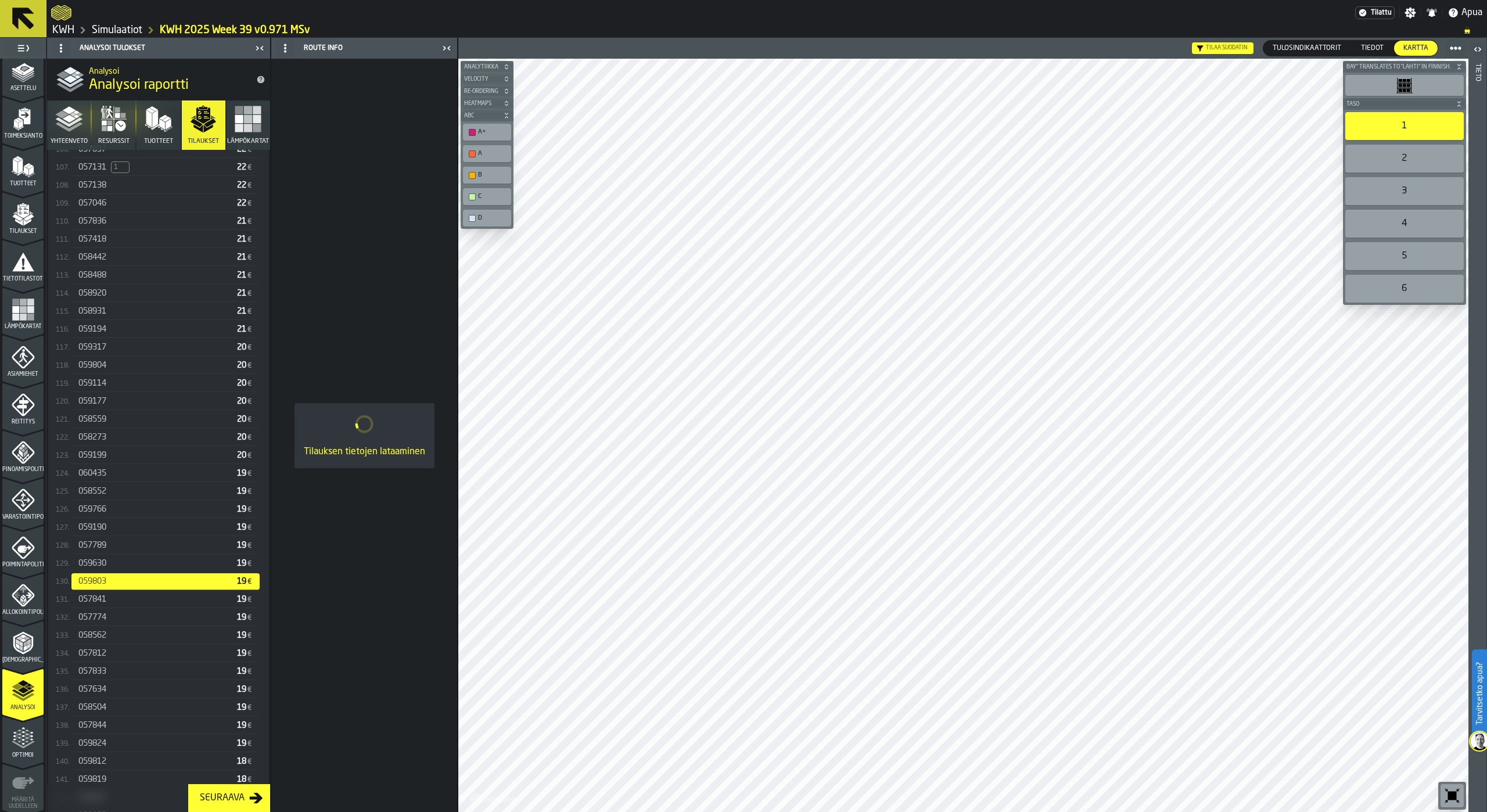
click at [121, 604] on div "057841" at bounding box center [155, 598] width 154 height 9
click at [116, 622] on div "057774" at bounding box center [155, 616] width 154 height 9
click at [112, 644] on div "058562 19 €" at bounding box center [166, 635] width 188 height 17
click at [112, 653] on div "057812" at bounding box center [155, 653] width 154 height 9
click at [109, 672] on div "057833" at bounding box center [155, 671] width 154 height 9
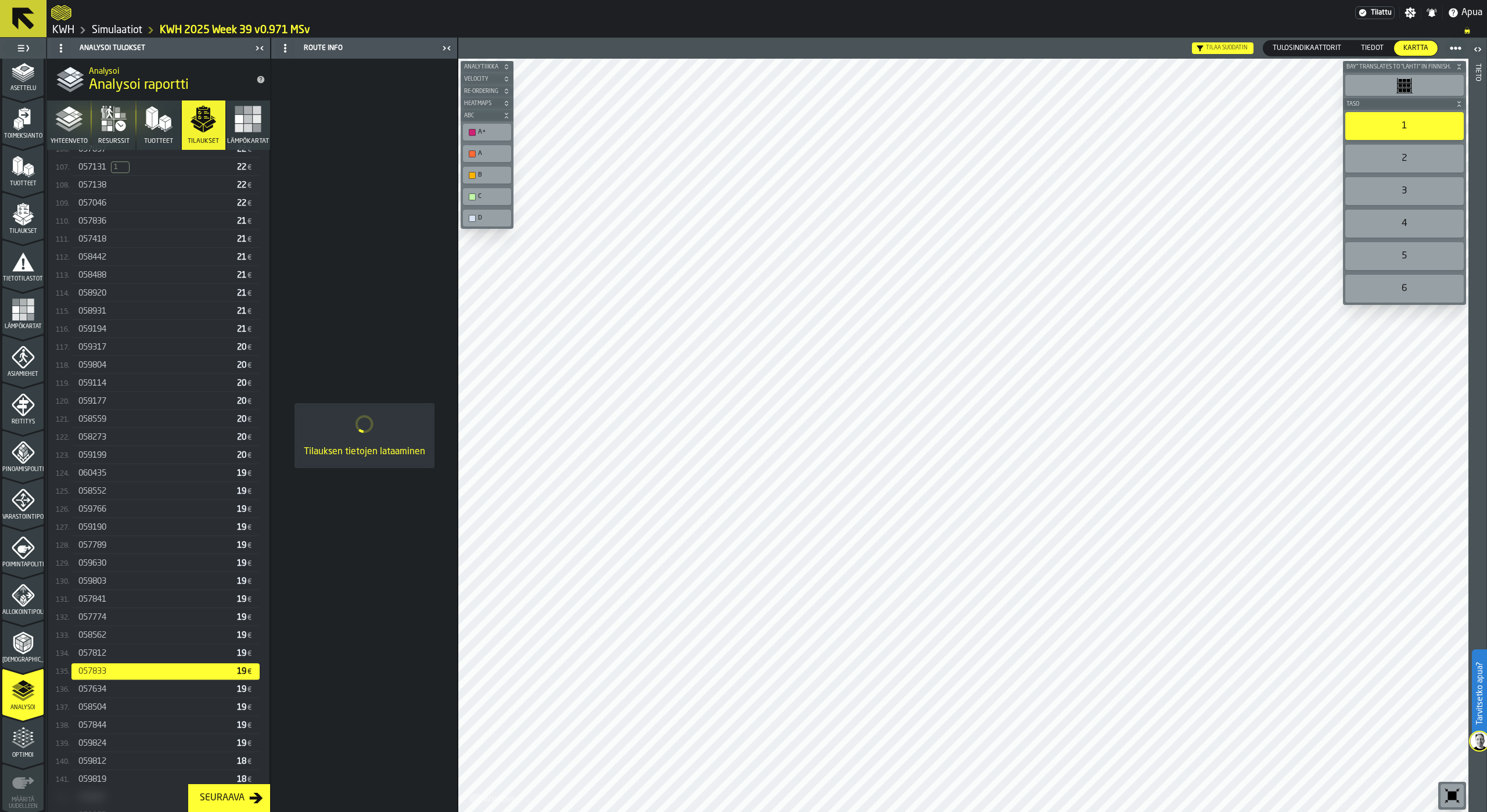
click at [109, 692] on div "057634" at bounding box center [155, 688] width 154 height 9
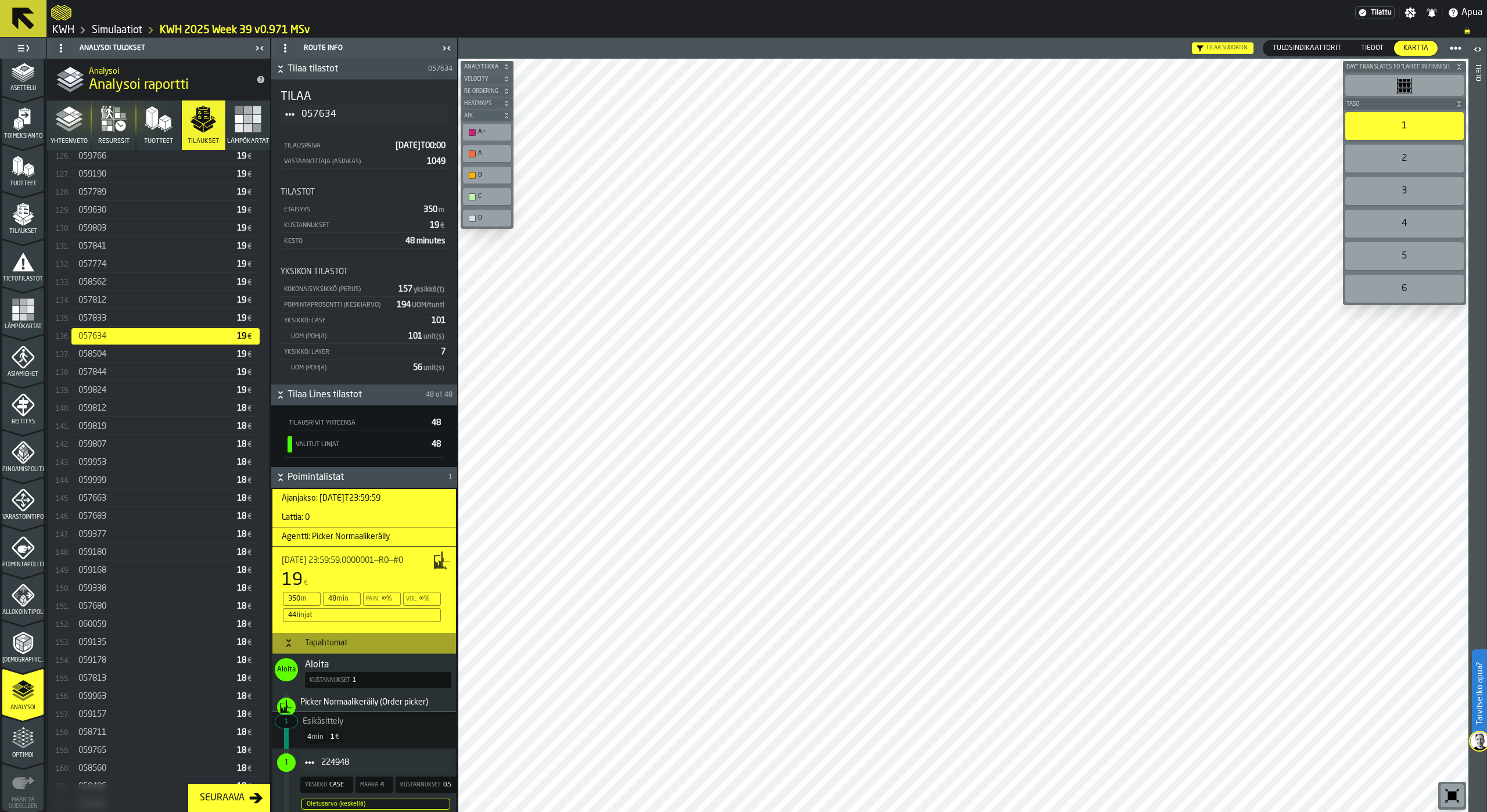
scroll to position [2613, 0]
click at [121, 320] on div "057844" at bounding box center [155, 319] width 154 height 9
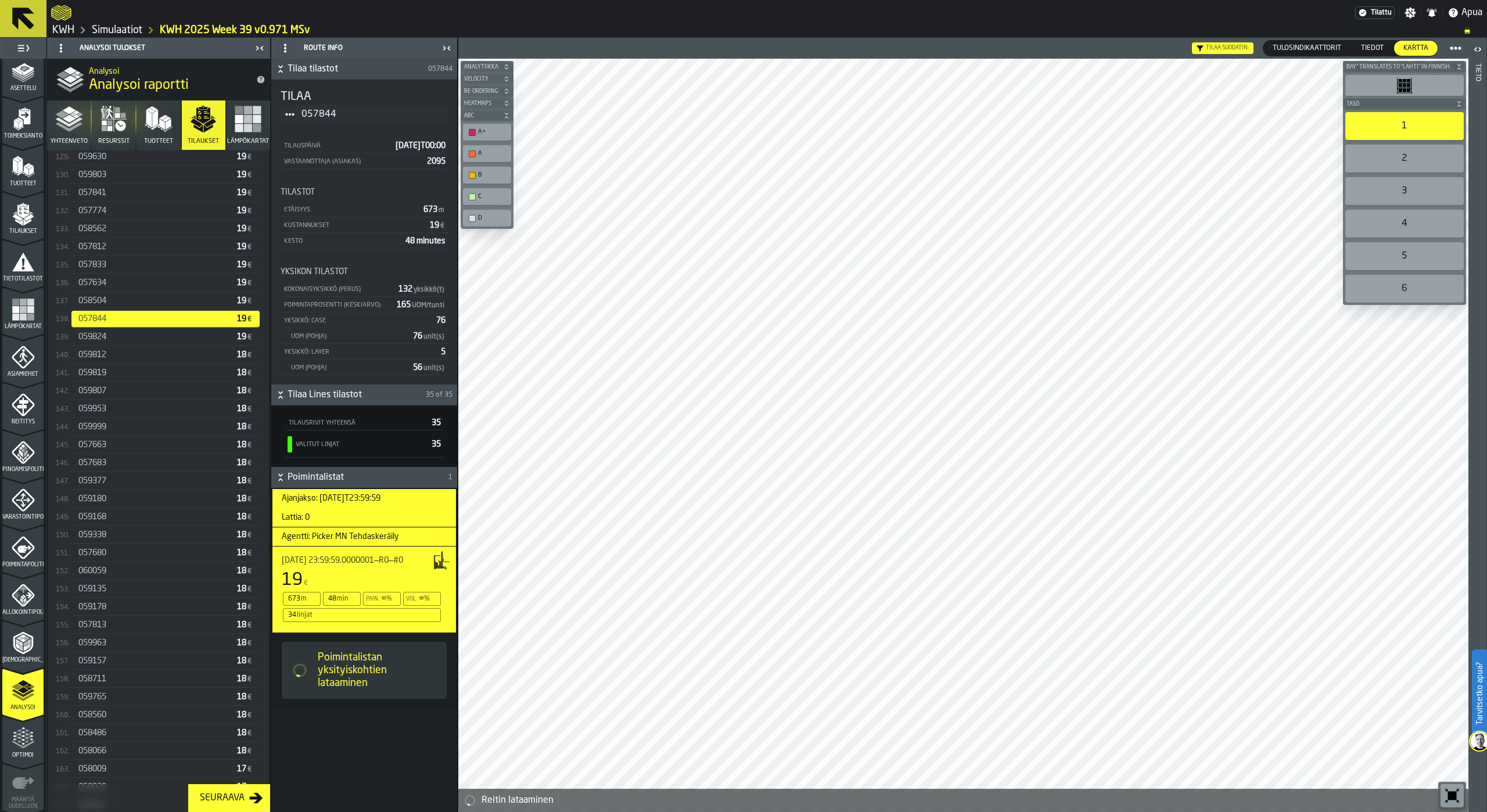
click at [121, 339] on div "059824" at bounding box center [155, 336] width 154 height 9
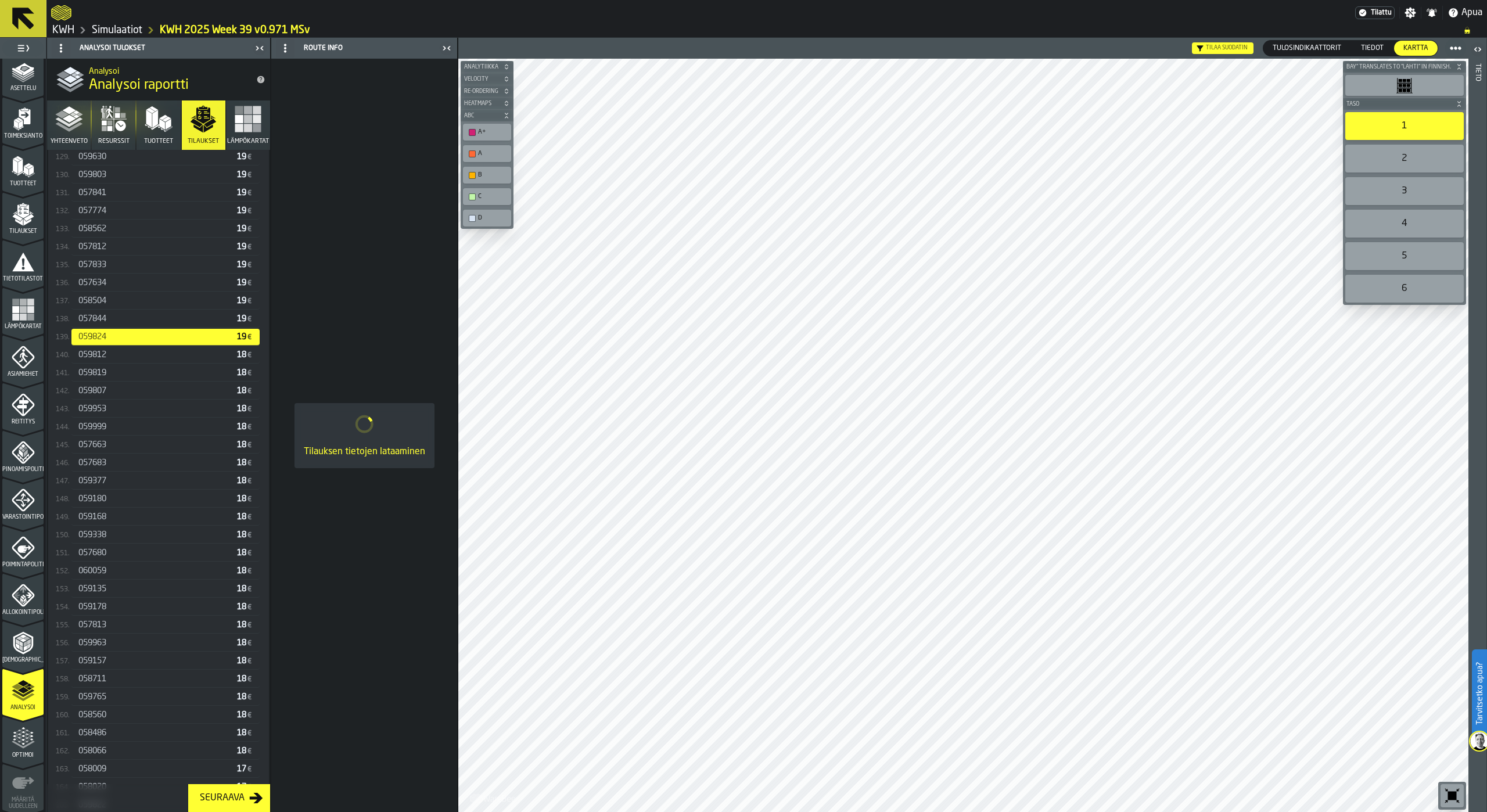
click at [115, 359] on div "059812" at bounding box center [155, 354] width 154 height 9
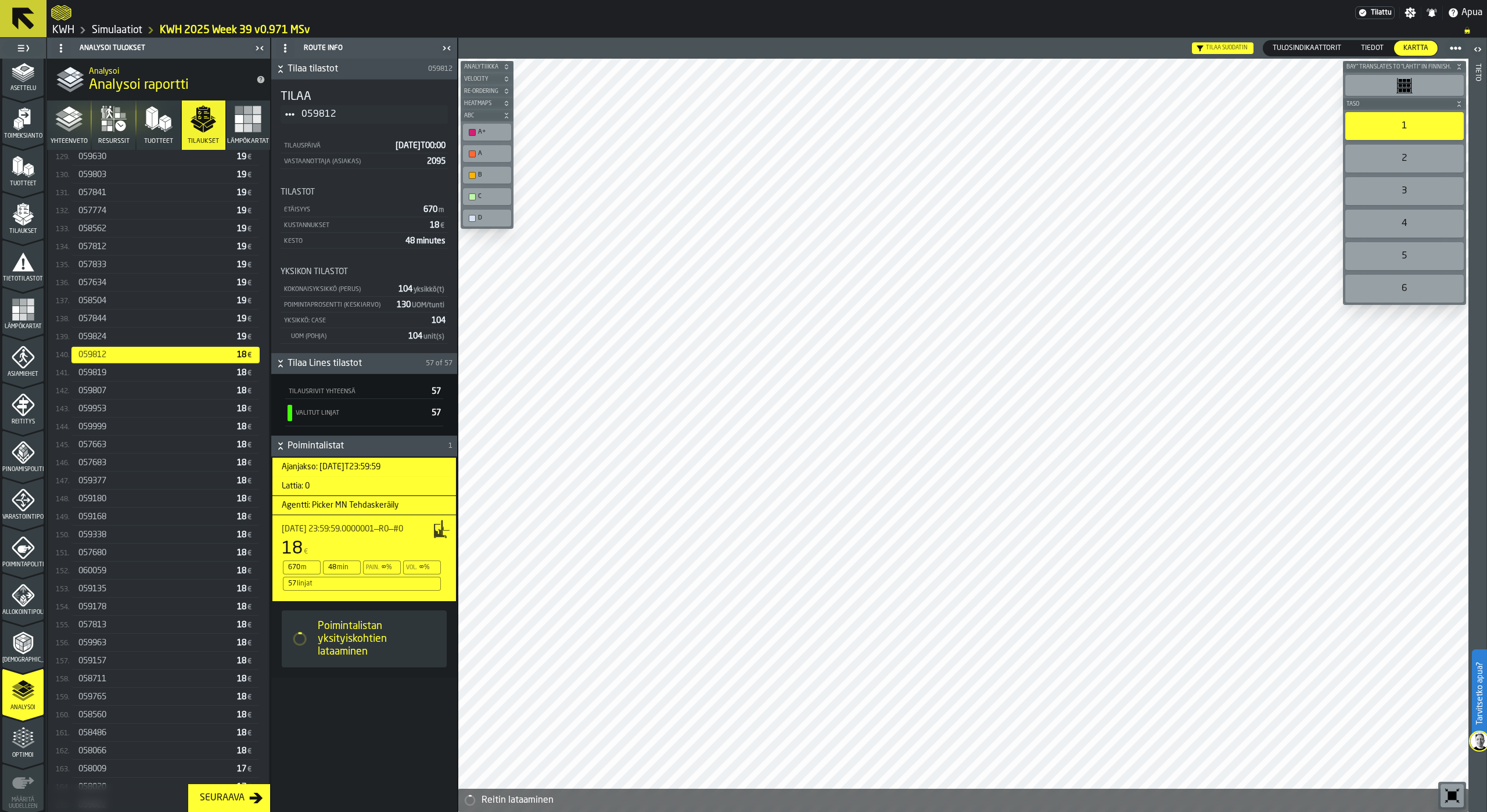
click at [105, 375] on span "059819" at bounding box center [92, 372] width 28 height 9
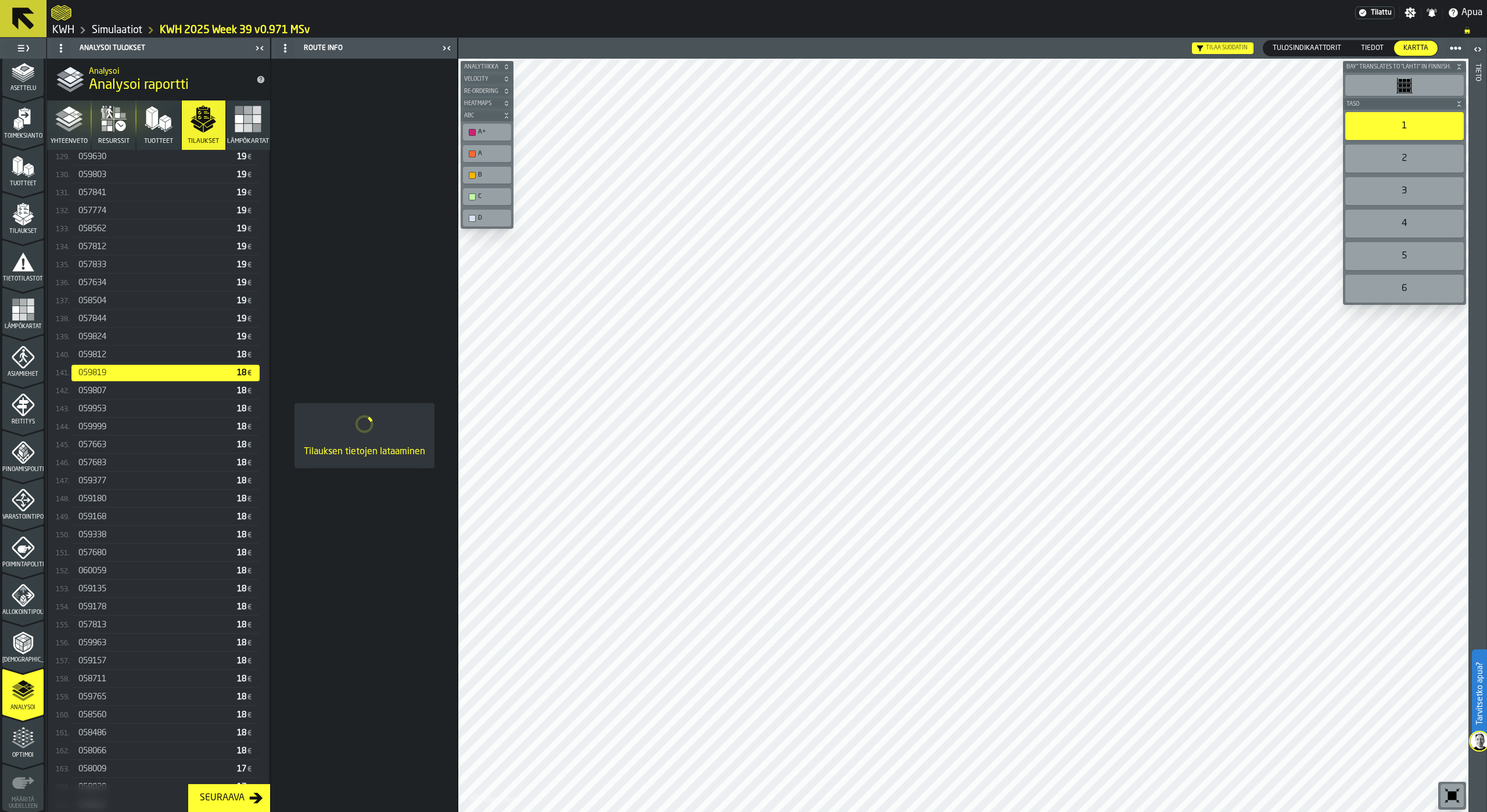
click at [104, 395] on span "059807" at bounding box center [92, 390] width 28 height 9
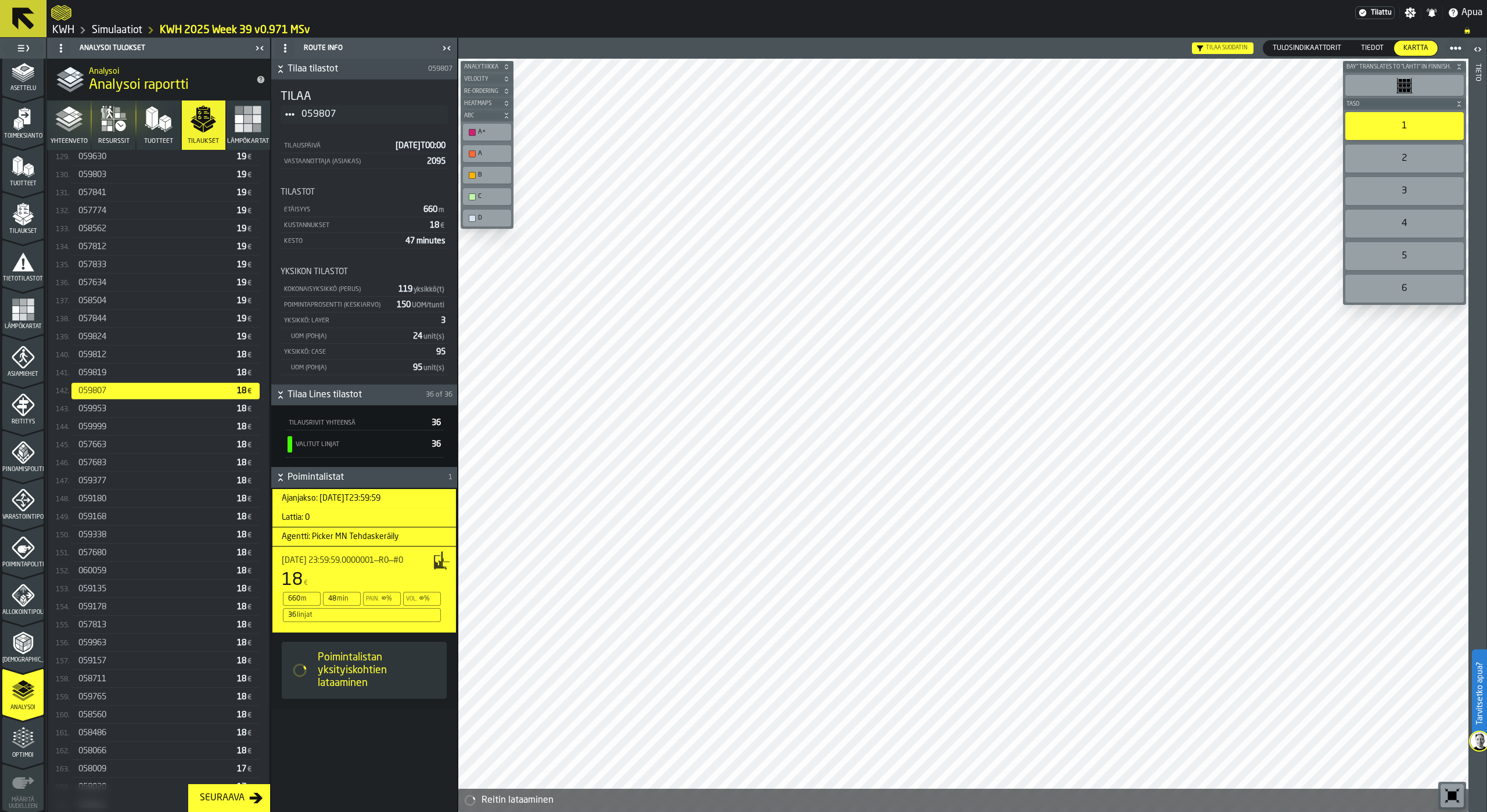
click at [104, 428] on span "059999" at bounding box center [92, 426] width 28 height 9
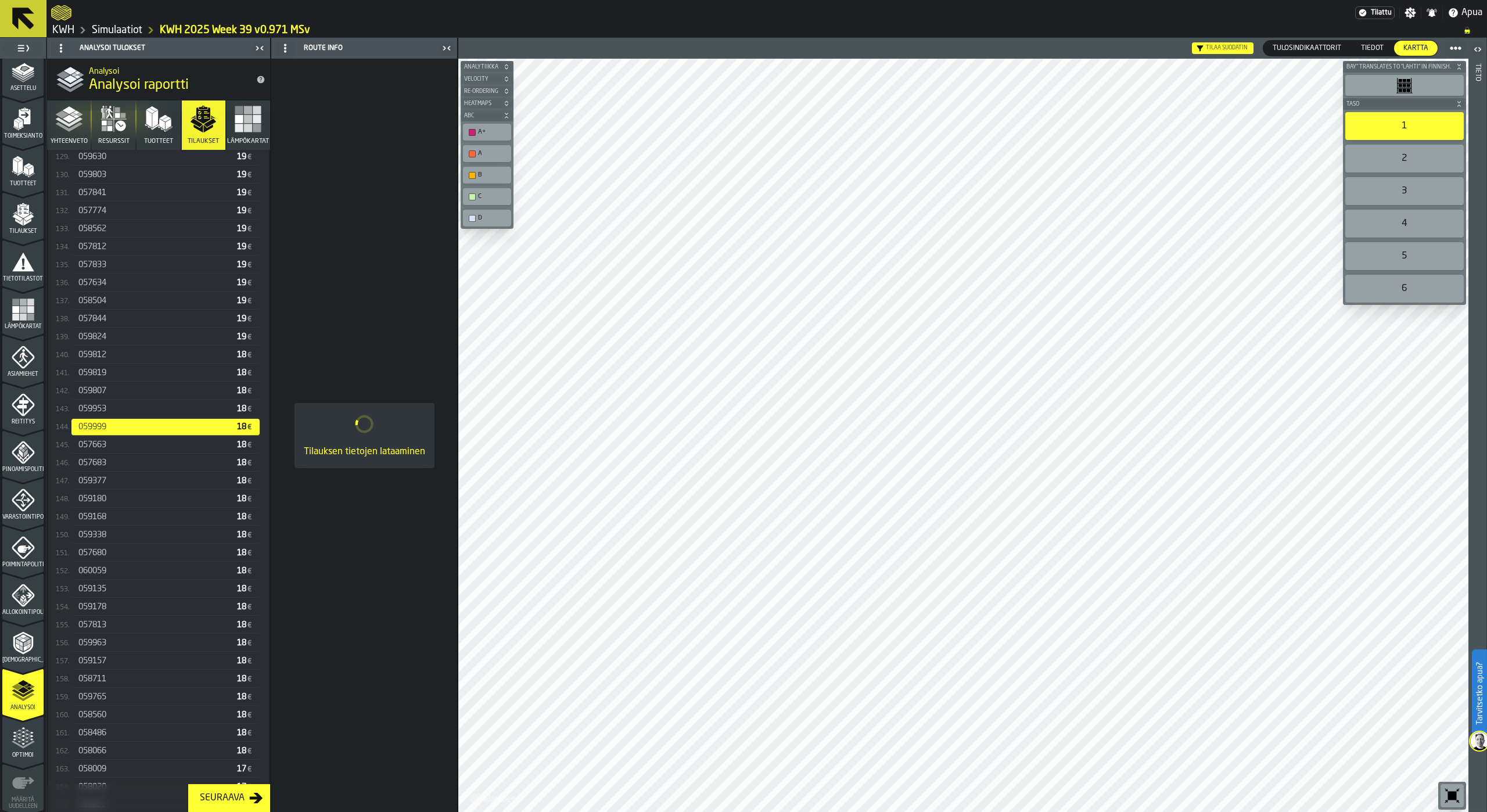
click at [102, 453] on div "057663 18 €" at bounding box center [166, 445] width 188 height 17
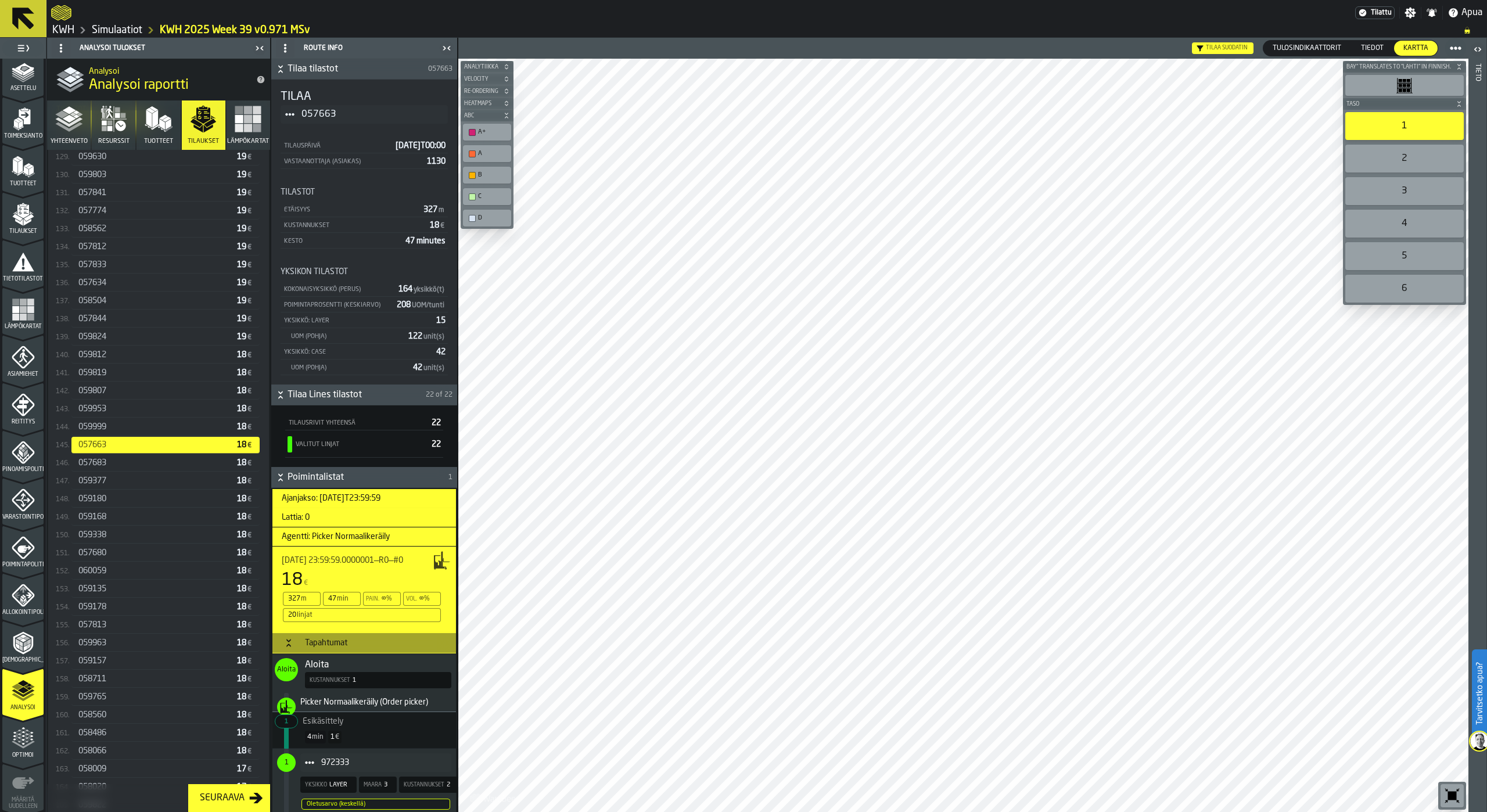
click at [154, 535] on div "059338" at bounding box center [155, 534] width 154 height 9
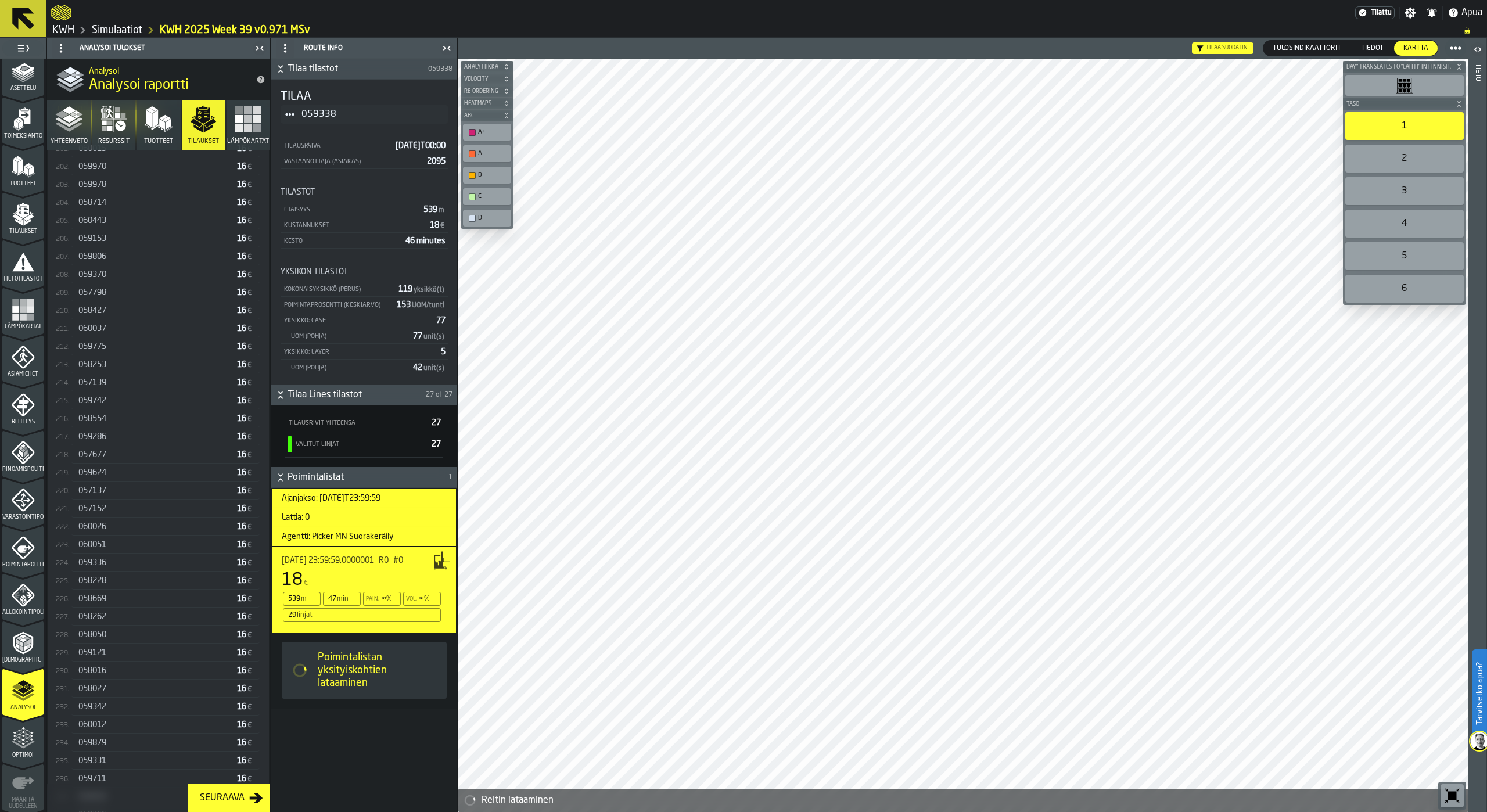
scroll to position [4006, 0]
click at [134, 541] on div "058050 16 €" at bounding box center [166, 545] width 188 height 17
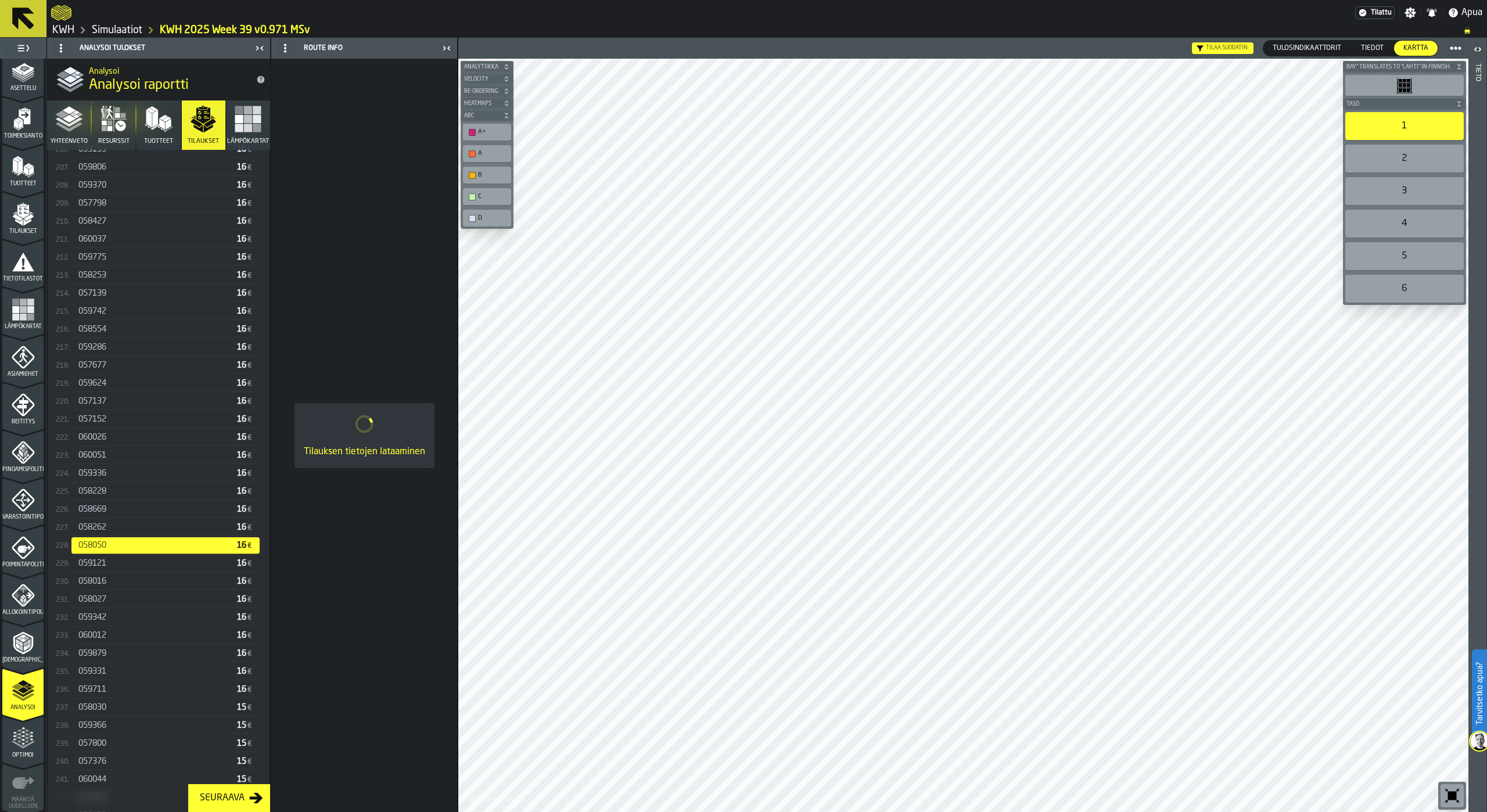
click at [115, 568] on div "059121" at bounding box center [155, 563] width 154 height 9
click at [112, 586] on div "058016" at bounding box center [155, 581] width 154 height 9
click at [109, 603] on div "058027" at bounding box center [155, 598] width 154 height 9
click at [111, 618] on div "059342" at bounding box center [155, 616] width 154 height 9
click at [109, 640] on div "060012" at bounding box center [155, 635] width 154 height 9
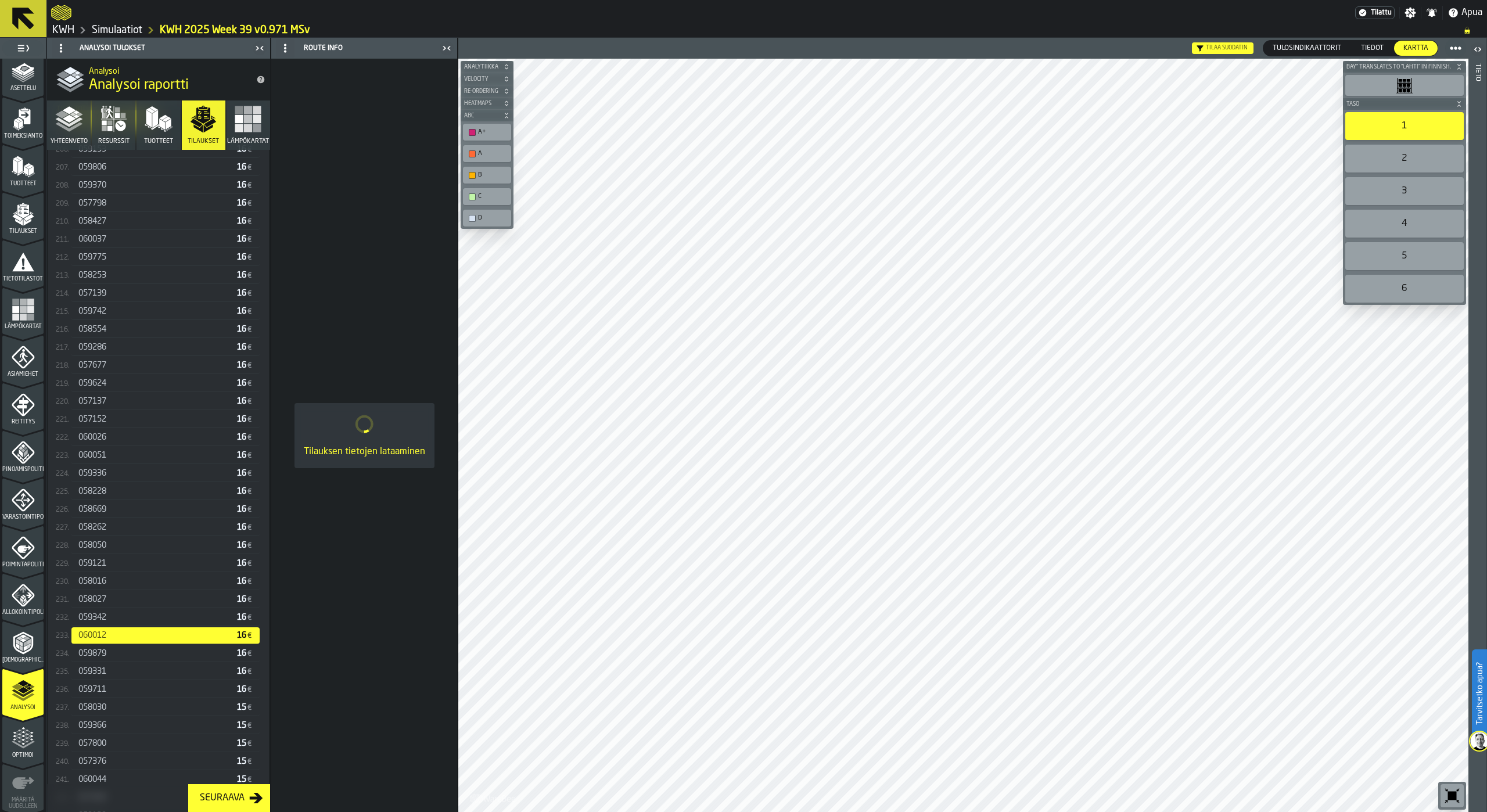
click at [107, 657] on span "059879" at bounding box center [92, 653] width 28 height 9
click at [107, 673] on span "059331" at bounding box center [92, 671] width 28 height 9
click at [110, 691] on div "059711" at bounding box center [155, 688] width 154 height 9
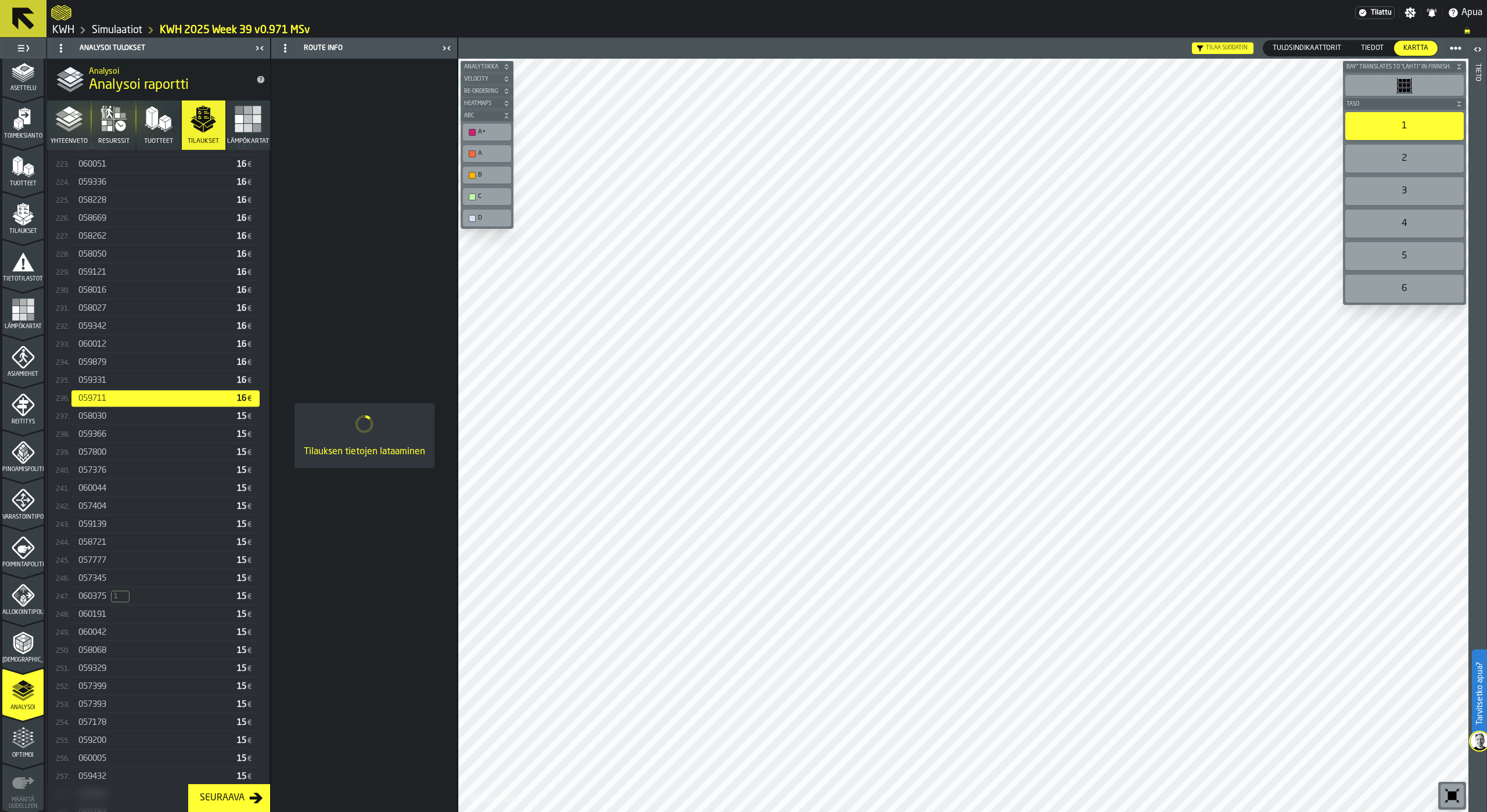
scroll to position [4355, 0]
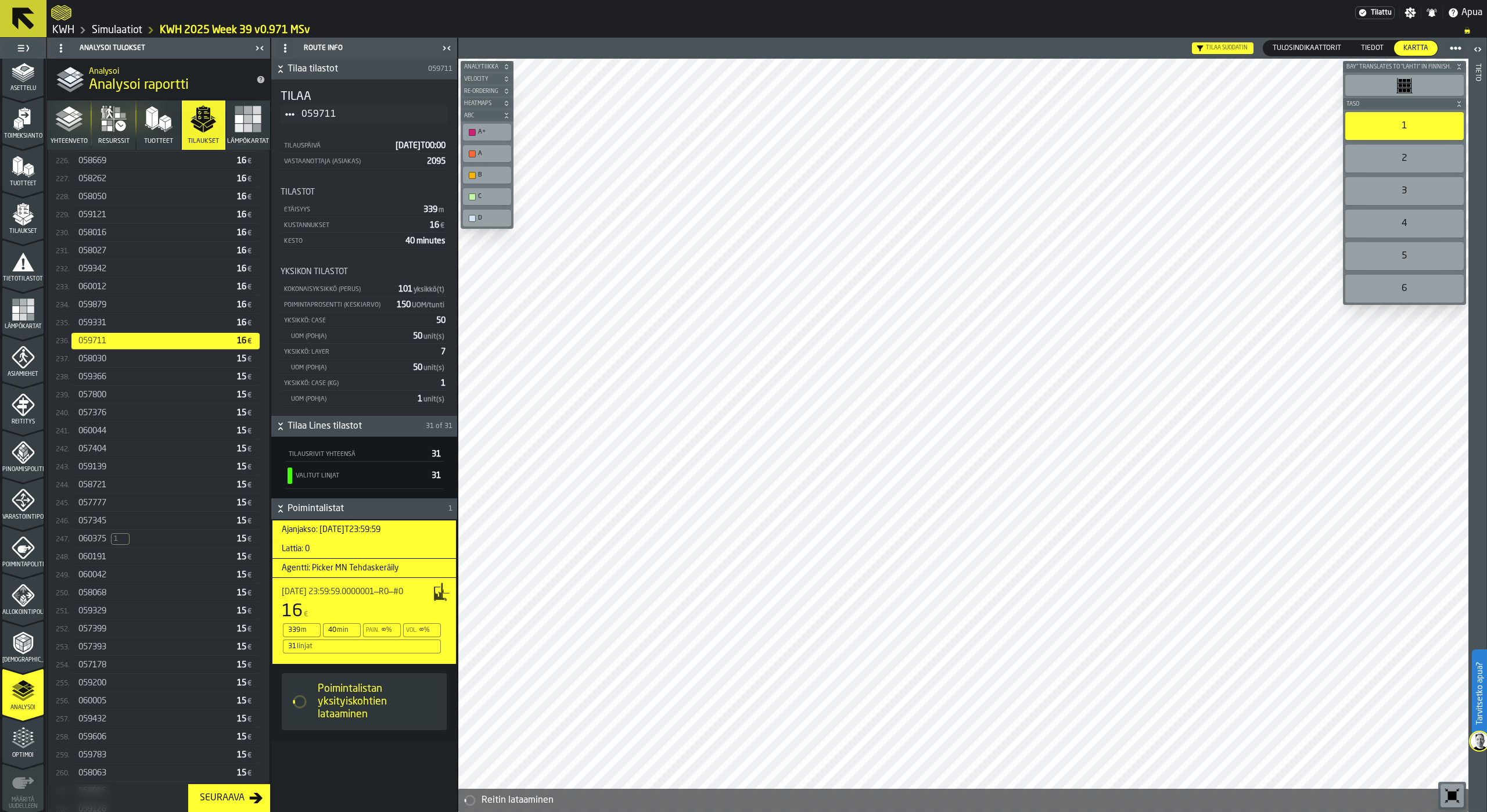
click at [142, 363] on div "058030" at bounding box center [155, 358] width 154 height 9
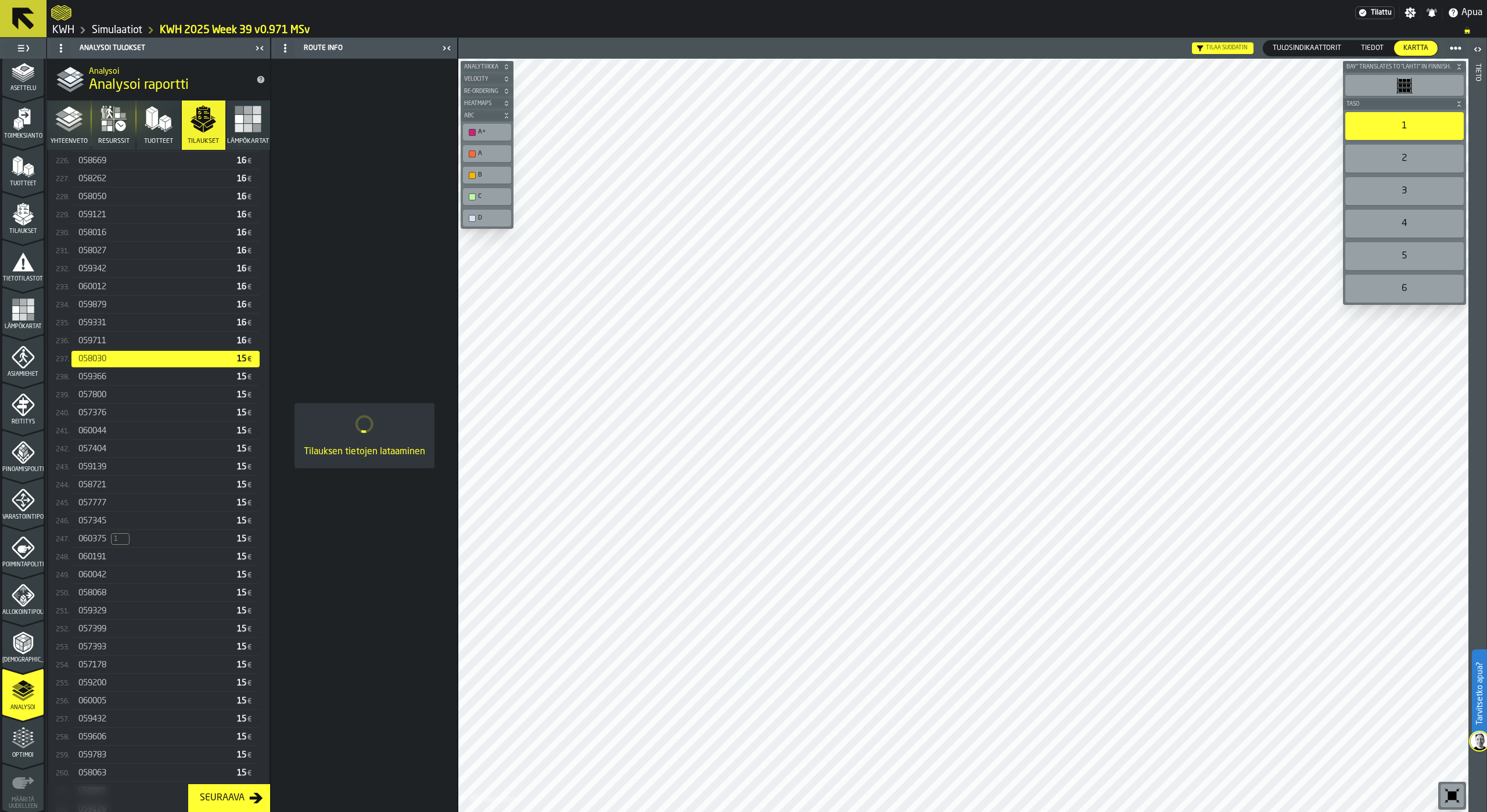
click at [134, 381] on div "059366" at bounding box center [155, 376] width 154 height 9
click at [130, 397] on div "057800" at bounding box center [155, 394] width 154 height 9
click at [126, 413] on div "057376" at bounding box center [155, 413] width 154 height 9
click at [122, 432] on div "060044" at bounding box center [155, 430] width 154 height 9
click at [121, 448] on div "057404 15 €" at bounding box center [166, 449] width 188 height 17
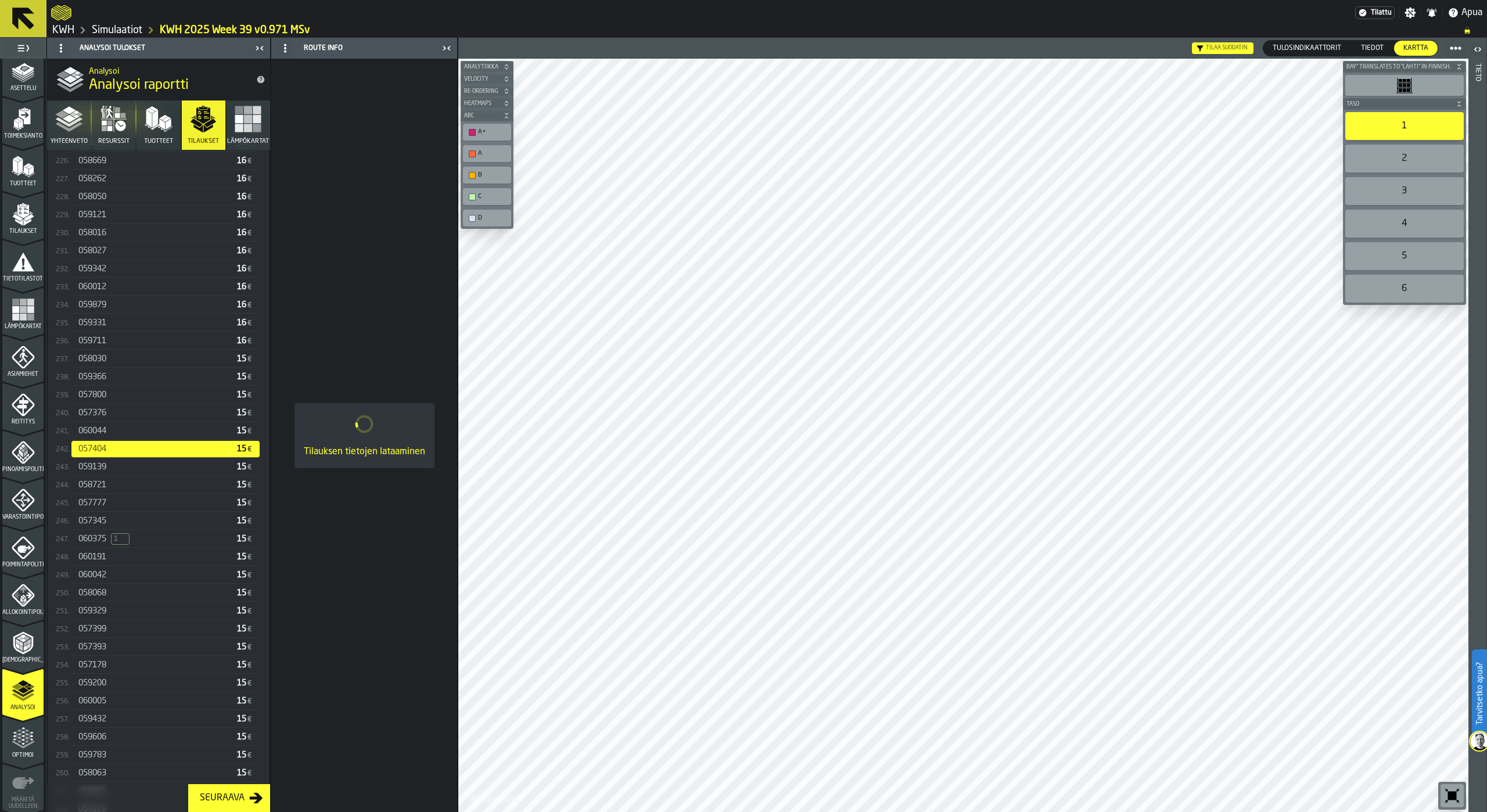
click at [121, 457] on div "057404 15 €" at bounding box center [166, 449] width 188 height 17
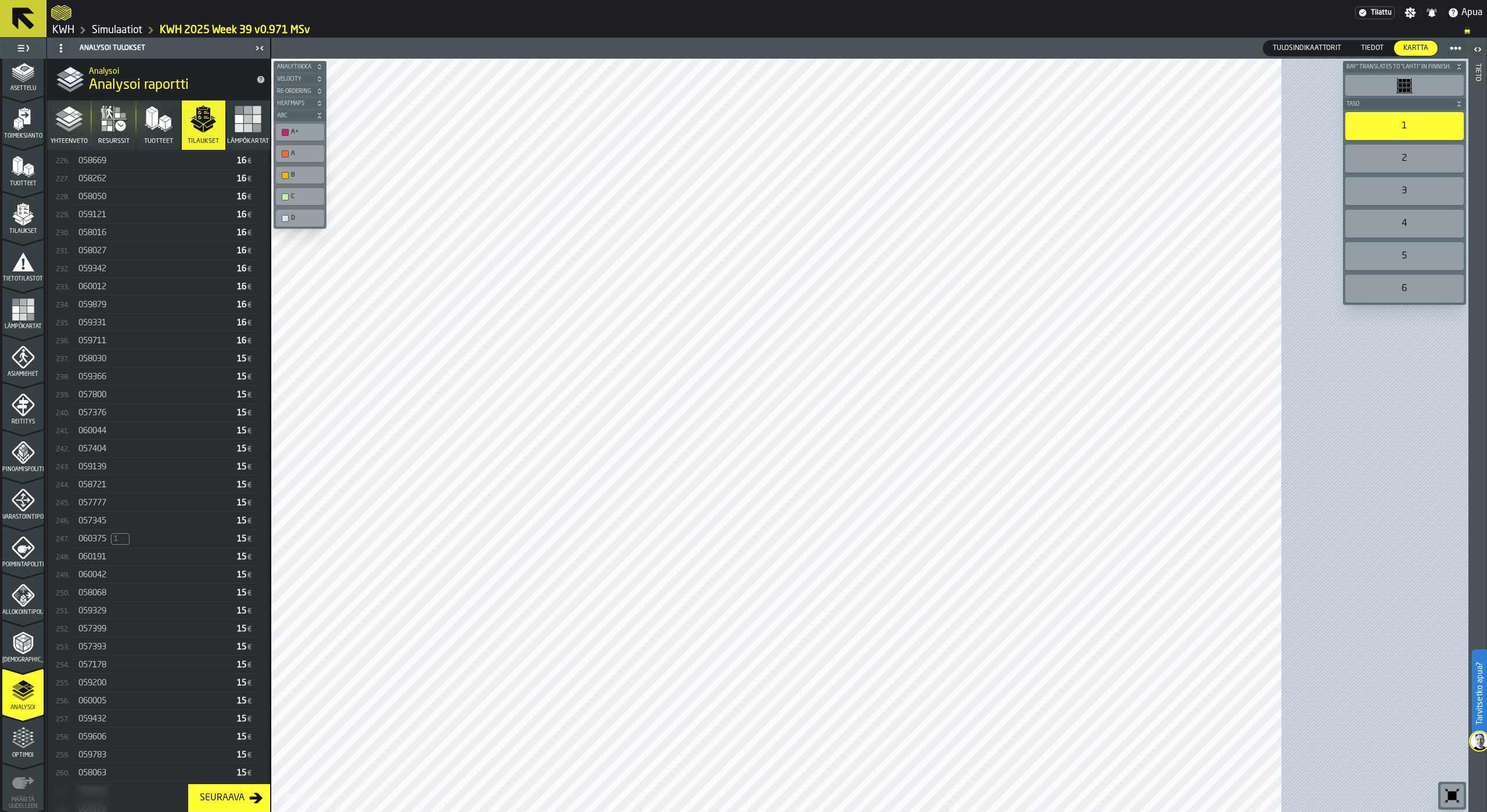
click at [121, 467] on div "059139" at bounding box center [155, 466] width 154 height 9
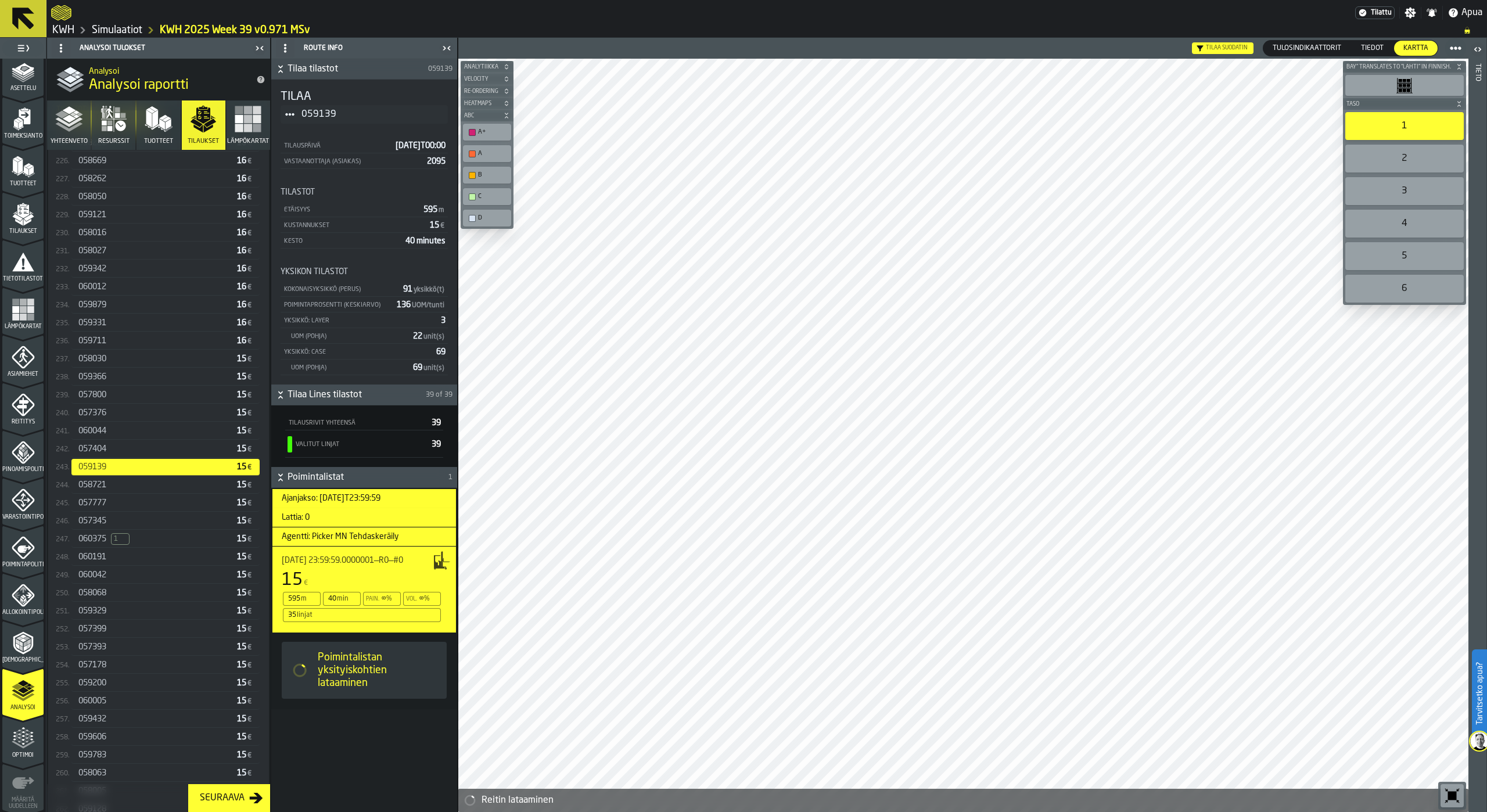
click at [116, 484] on div "058721" at bounding box center [155, 484] width 154 height 9
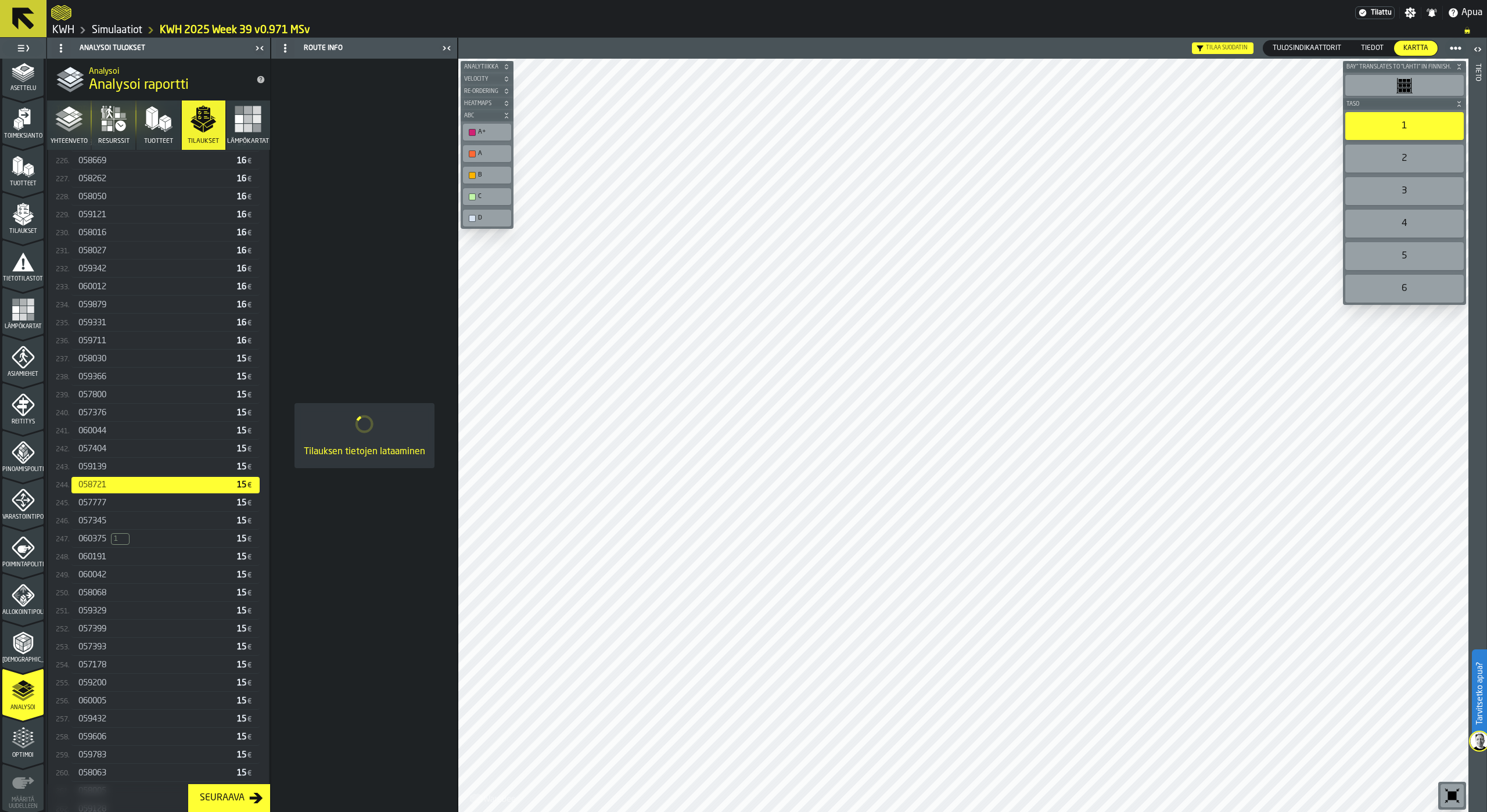
click at [111, 508] on div "057777" at bounding box center [155, 503] width 154 height 9
click at [109, 522] on div "057345" at bounding box center [155, 520] width 154 height 9
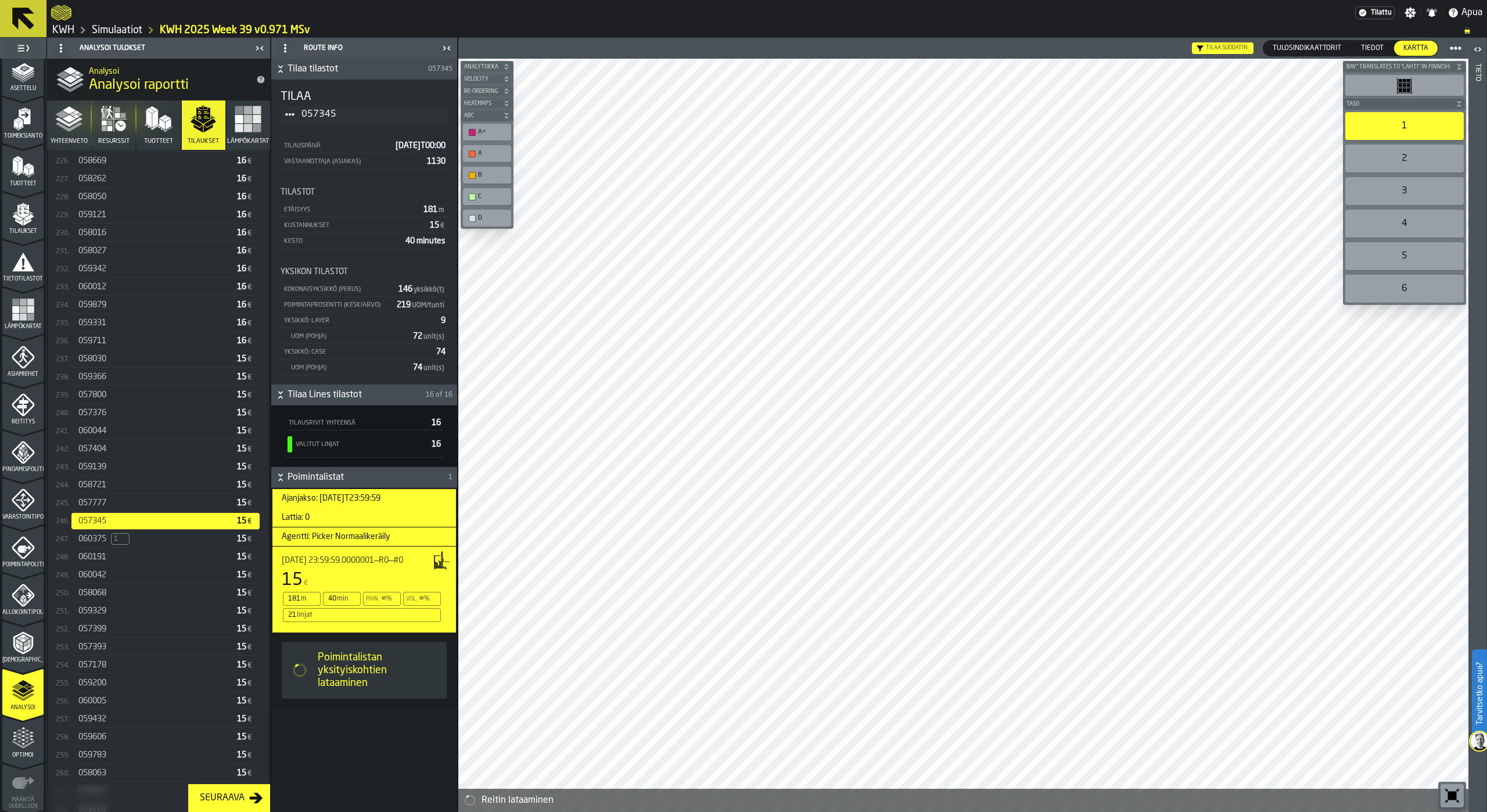
click at [103, 561] on span "060191" at bounding box center [92, 556] width 28 height 9
click at [75, 120] on polyline "button" at bounding box center [69, 121] width 27 height 9
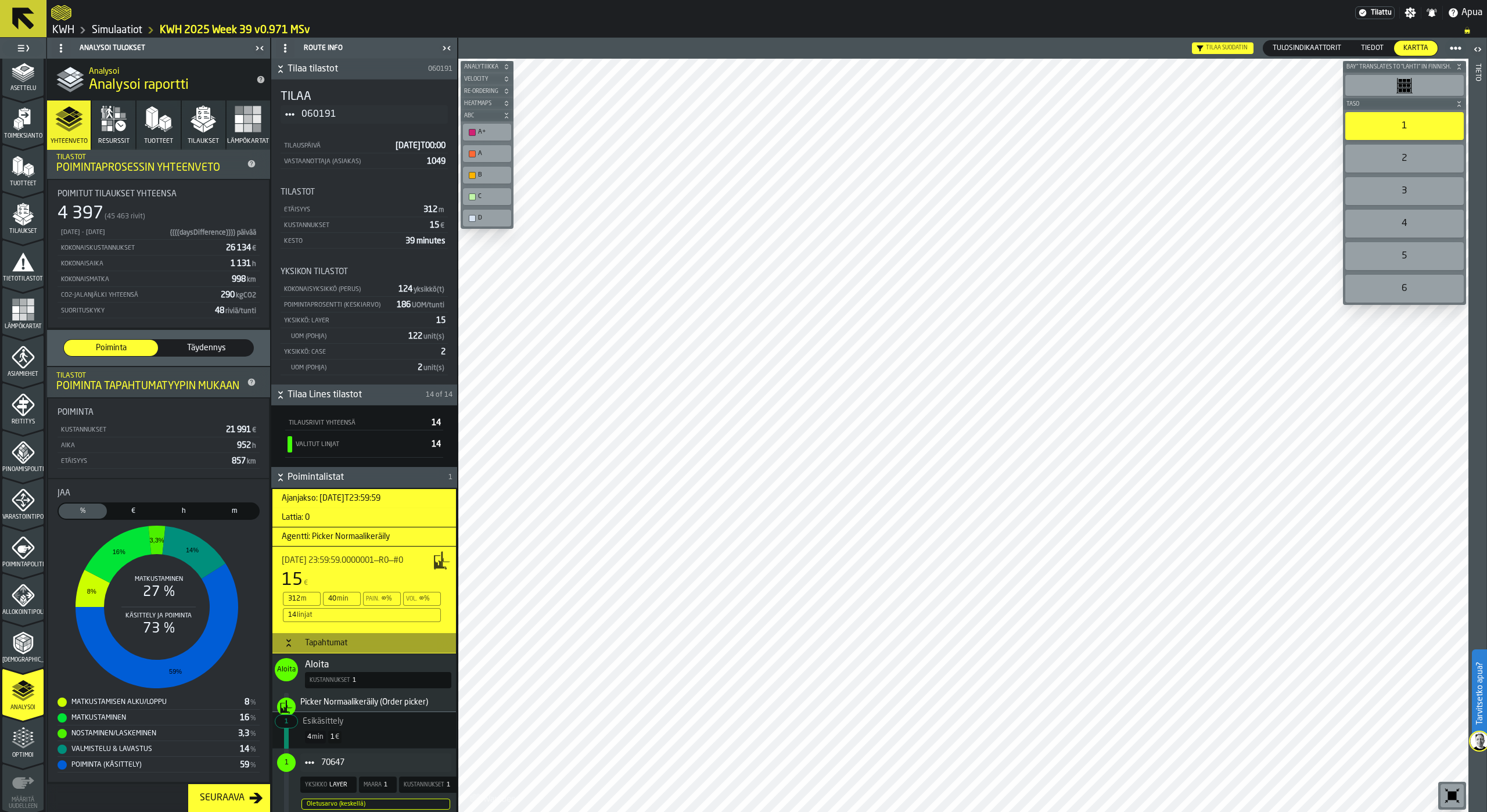
scroll to position [0, 0]
click at [115, 129] on icon "button" at bounding box center [114, 119] width 28 height 28
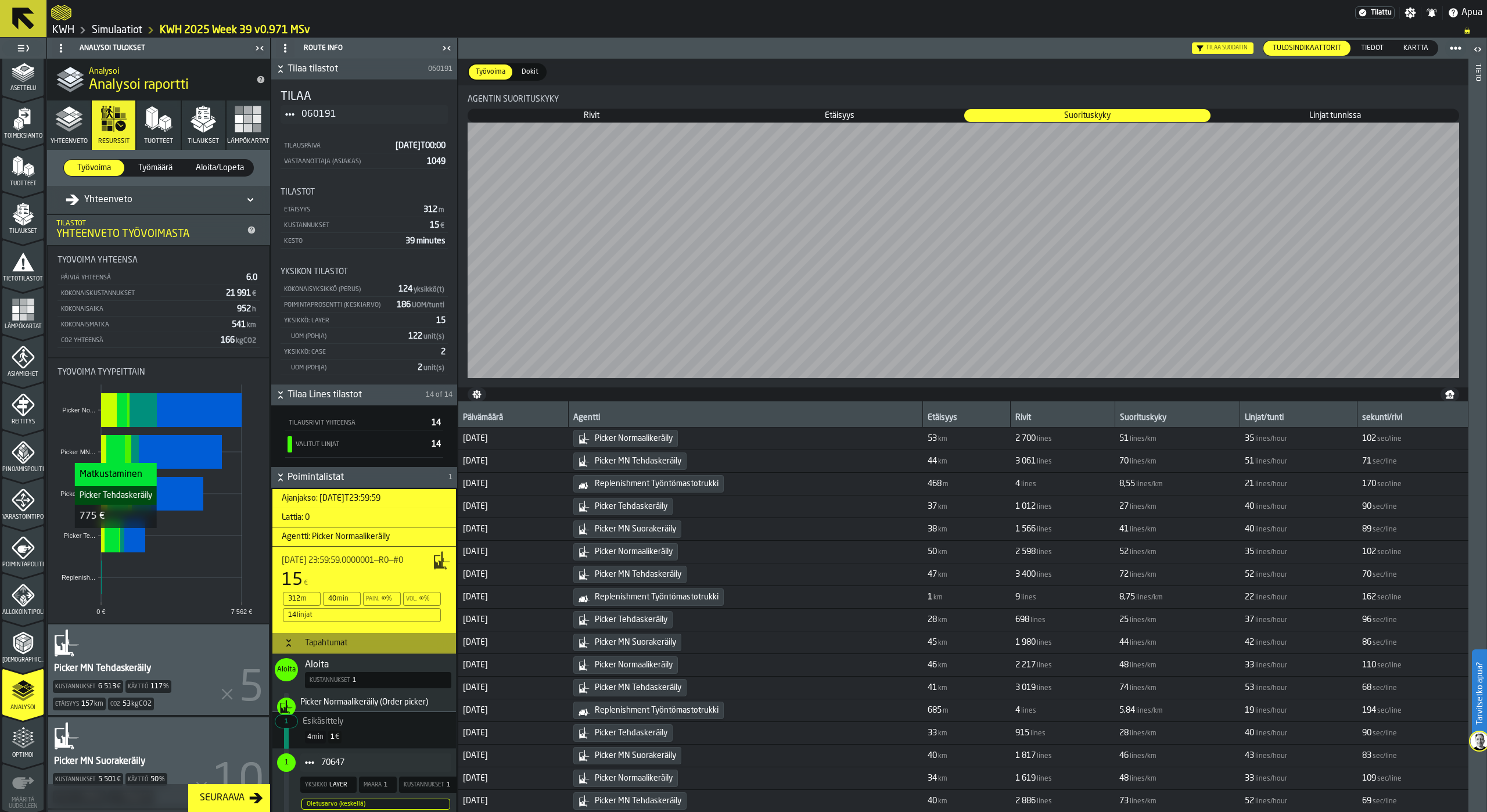
click at [116, 536] on rect "stat-Työvoima tyypeittäin" at bounding box center [112, 535] width 15 height 34
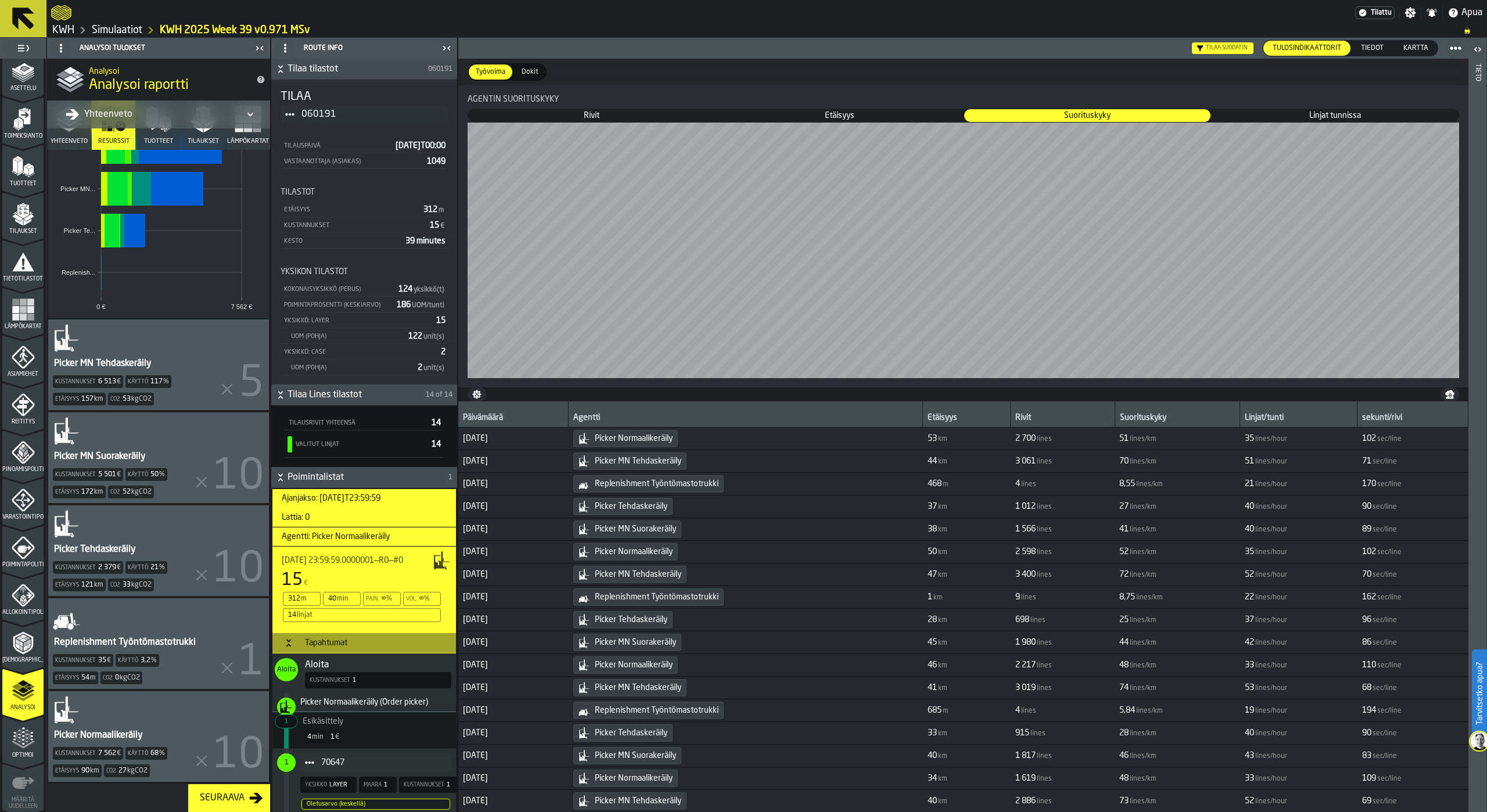
scroll to position [311, 0]
click at [90, 546] on div "Picker Tehdaskeräily" at bounding box center [95, 549] width 84 height 14
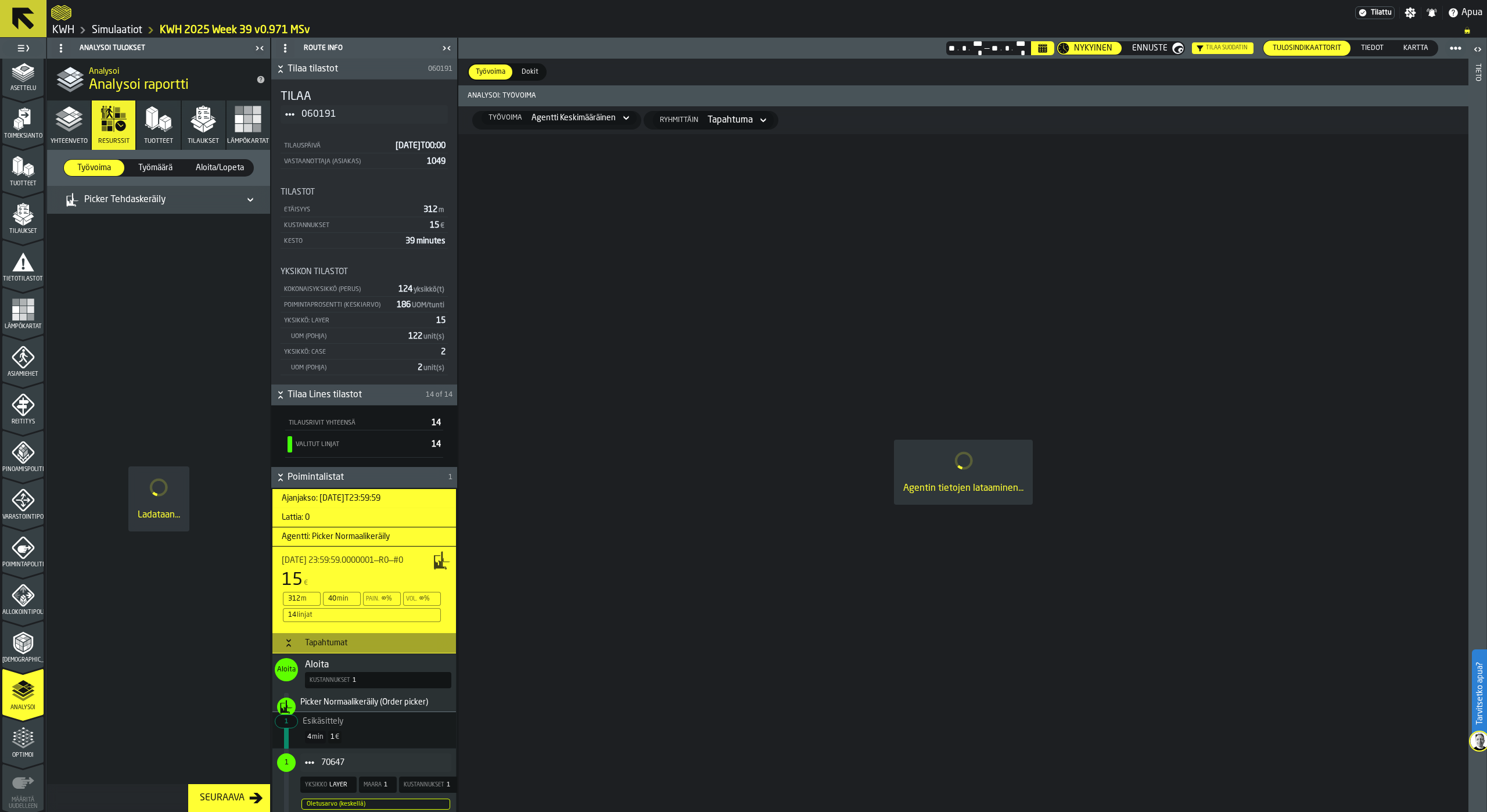
scroll to position [0, 0]
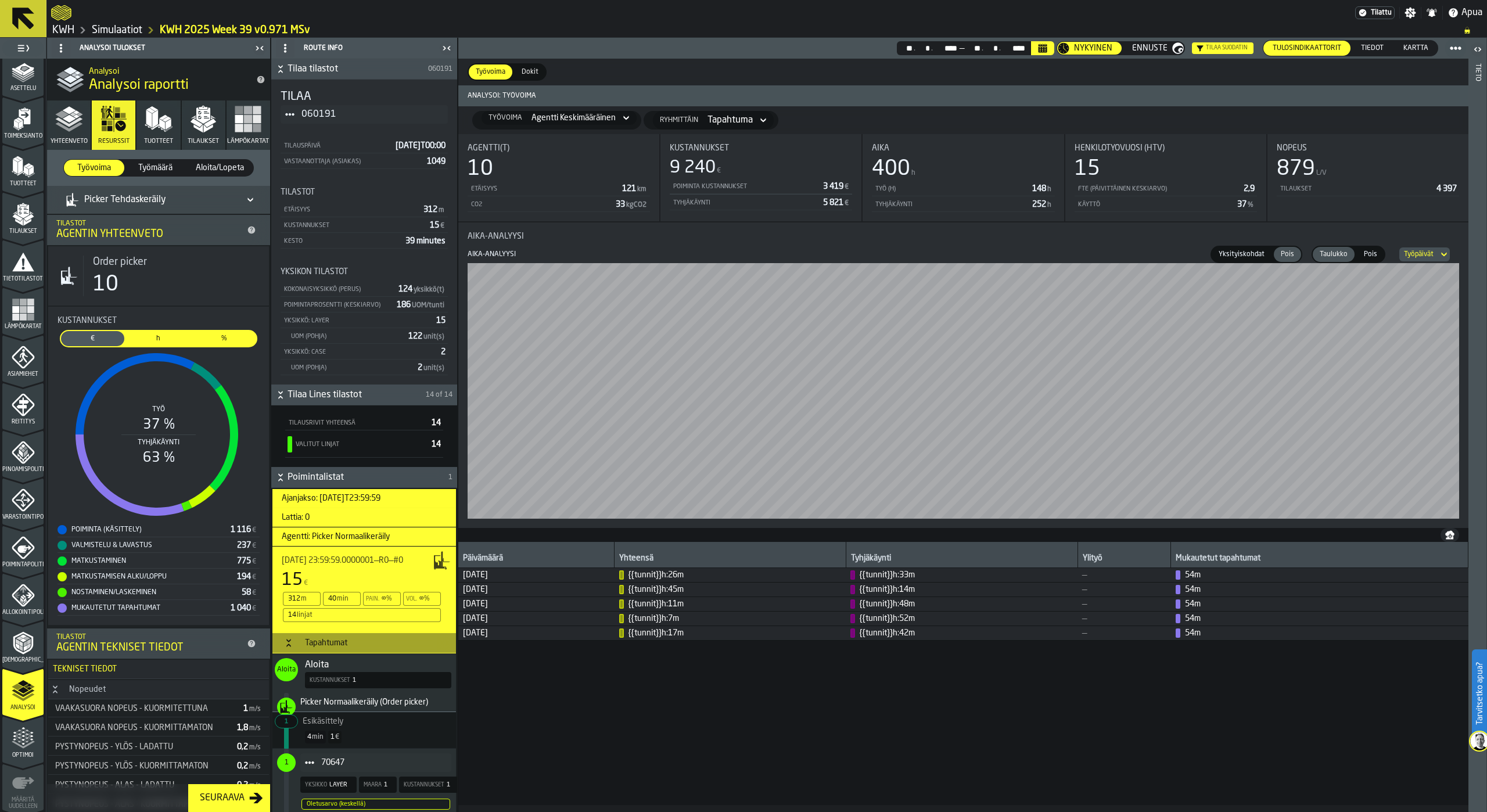
click at [204, 126] on polygon "button" at bounding box center [210, 123] width 12 height 9
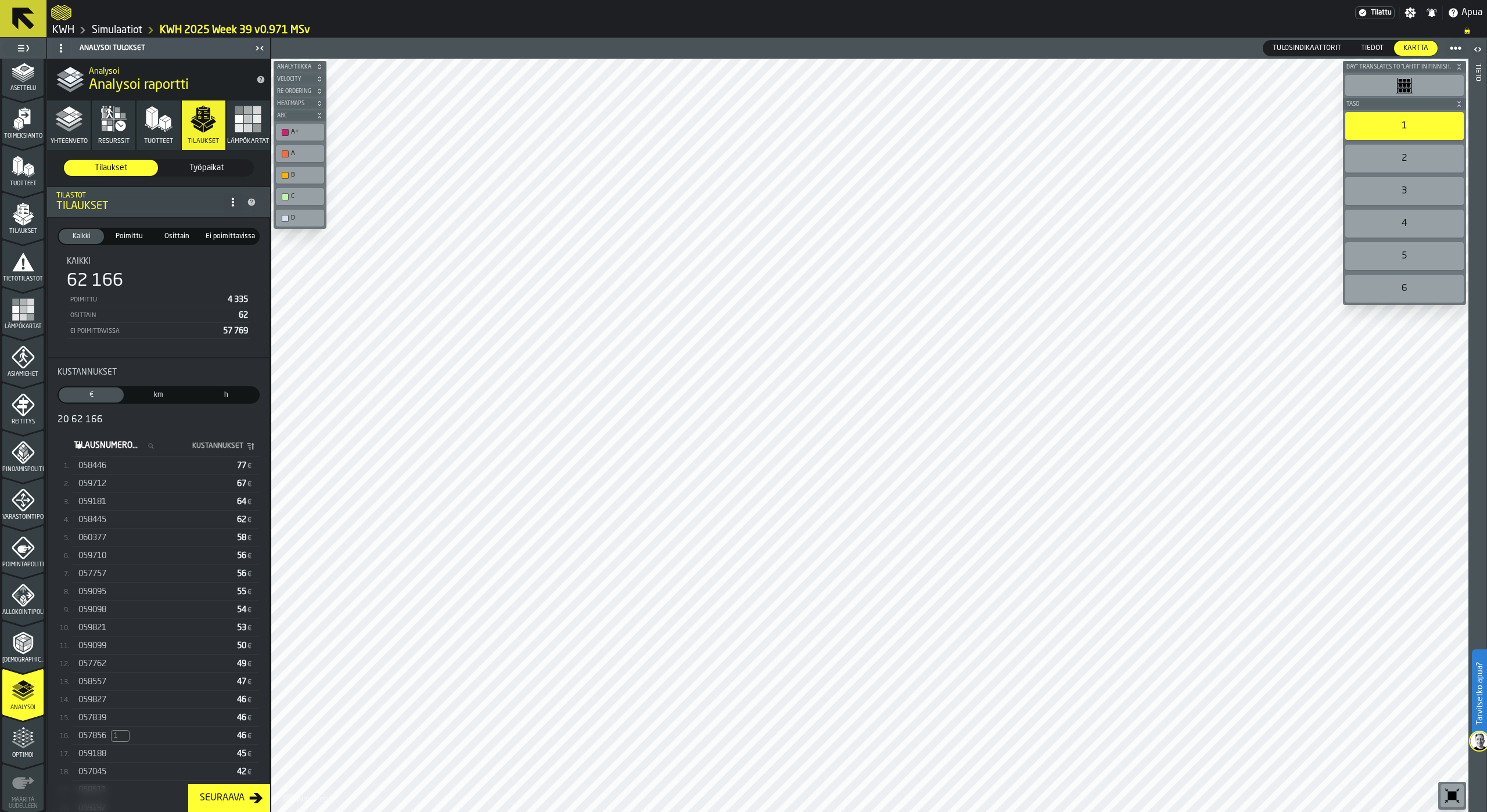
click at [121, 485] on div "059712" at bounding box center [155, 483] width 154 height 9
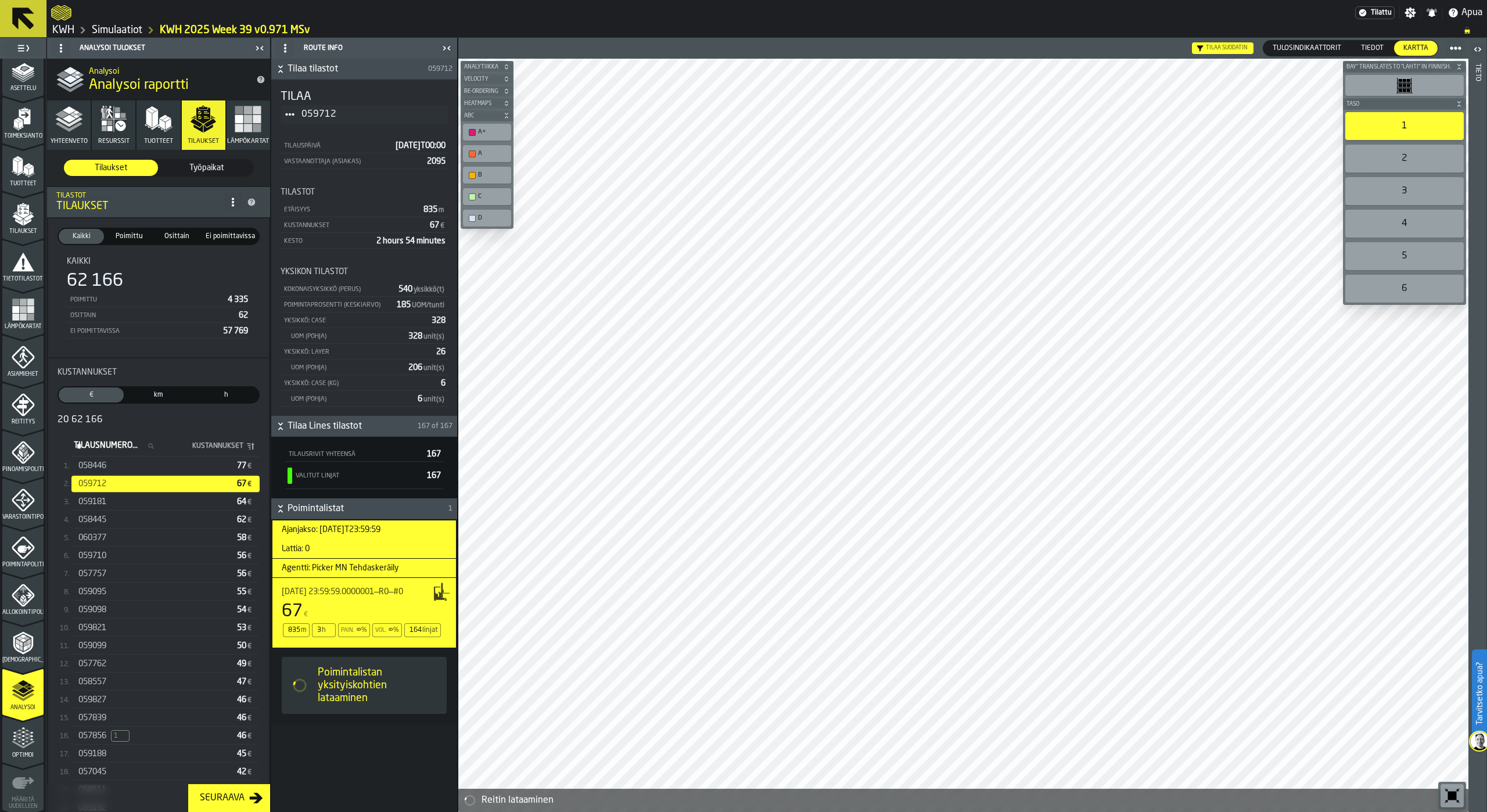
click at [119, 504] on div "059181" at bounding box center [155, 501] width 154 height 9
click at [122, 120] on icon "button" at bounding box center [114, 119] width 28 height 28
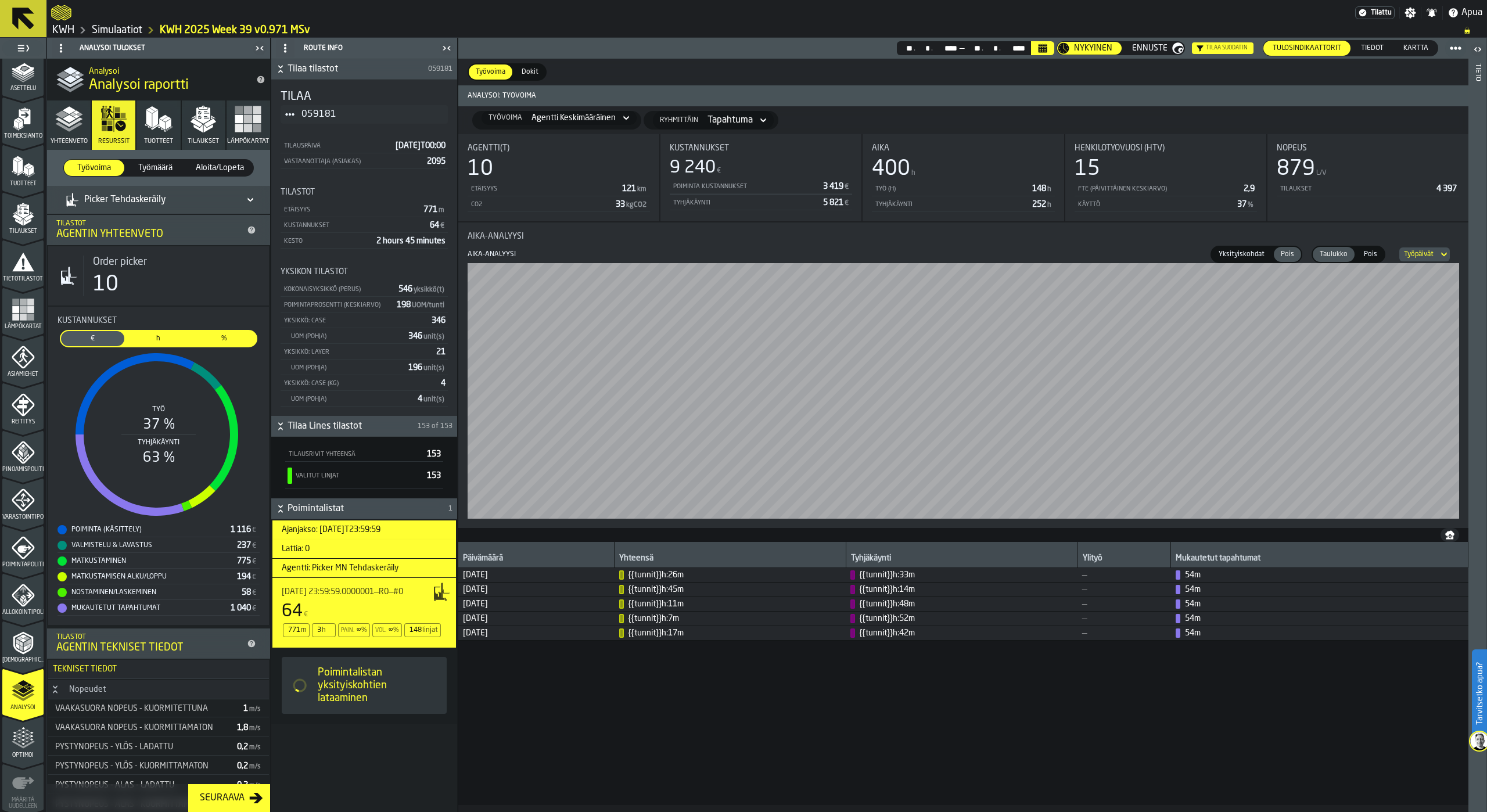
click at [155, 128] on icon "button" at bounding box center [159, 119] width 28 height 28
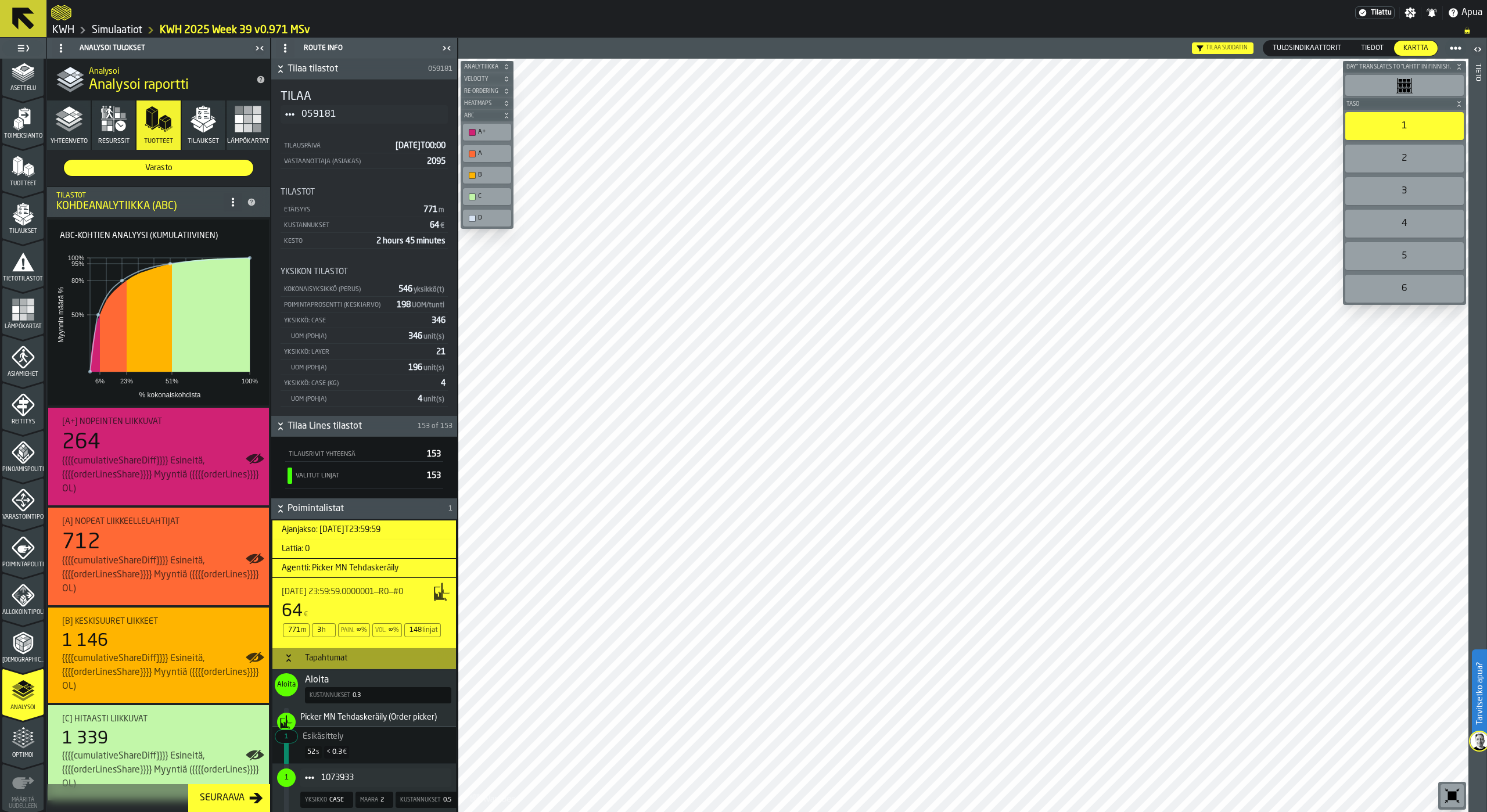
click at [204, 127] on polygon "button" at bounding box center [208, 129] width 9 height 8
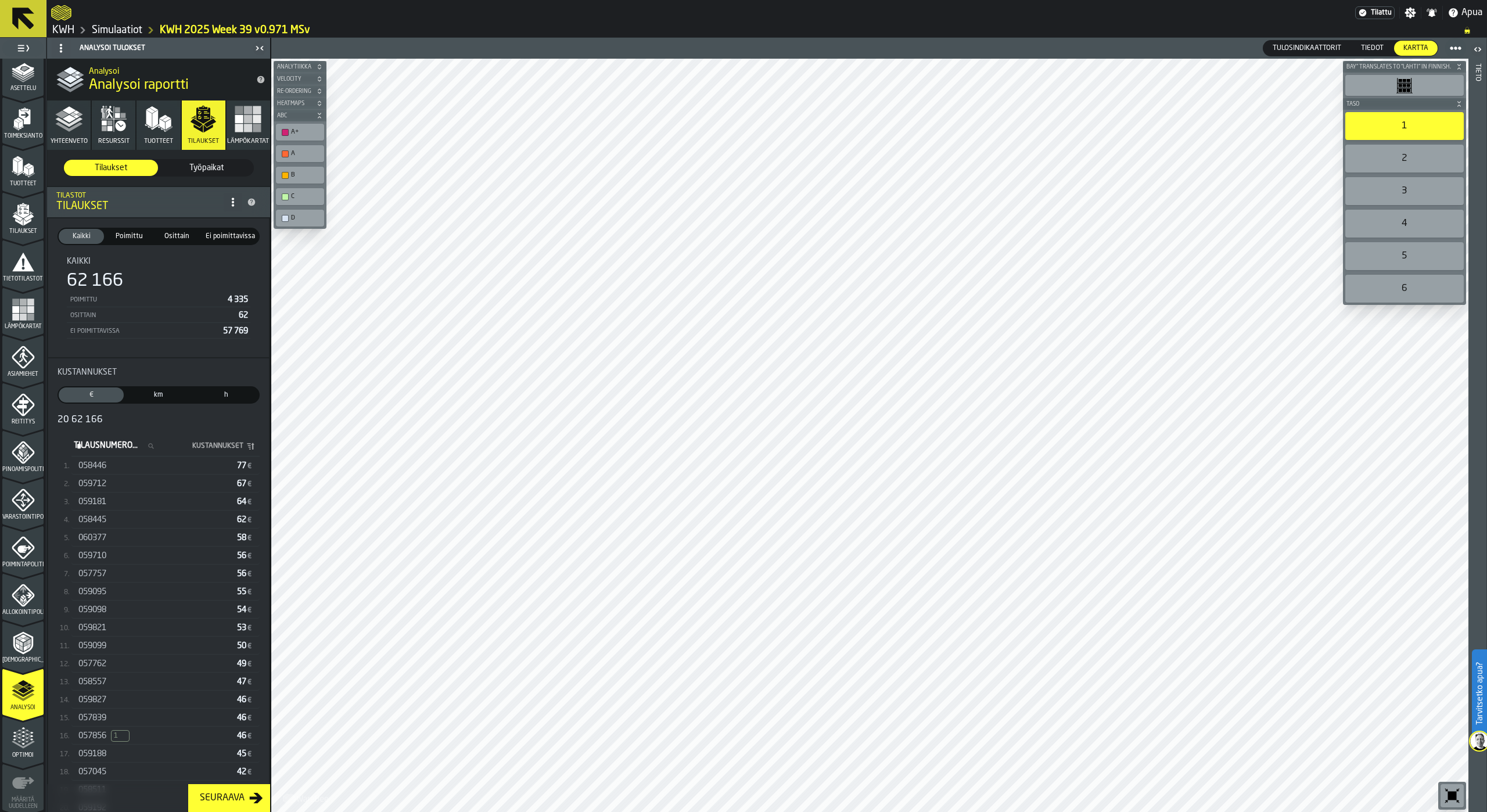
click at [158, 399] on span "km" at bounding box center [158, 394] width 60 height 11
click at [98, 467] on span "059134" at bounding box center [92, 465] width 28 height 9
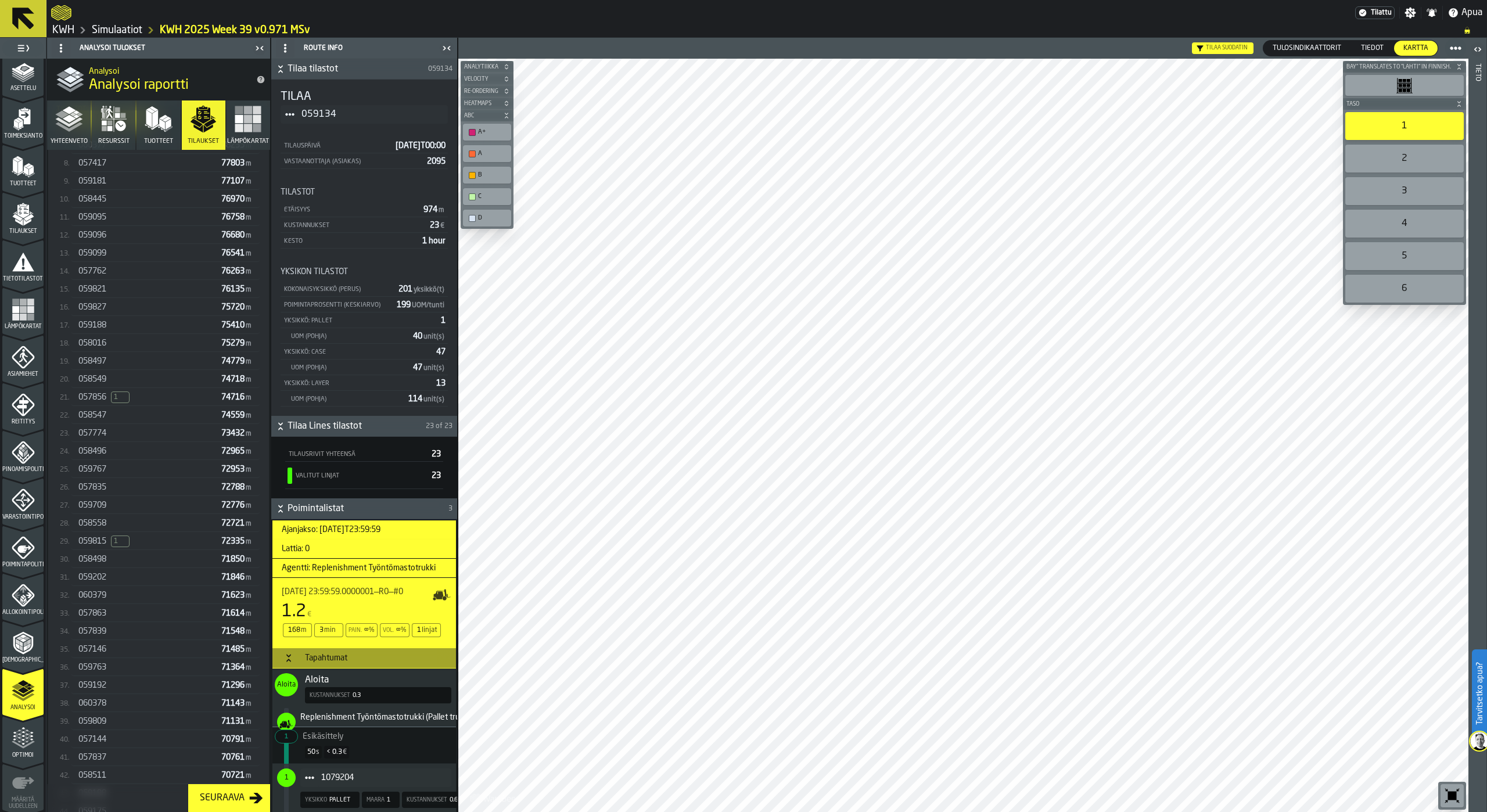
scroll to position [371, 0]
click at [111, 536] on div "059767 72953 m" at bounding box center [166, 527] width 188 height 17
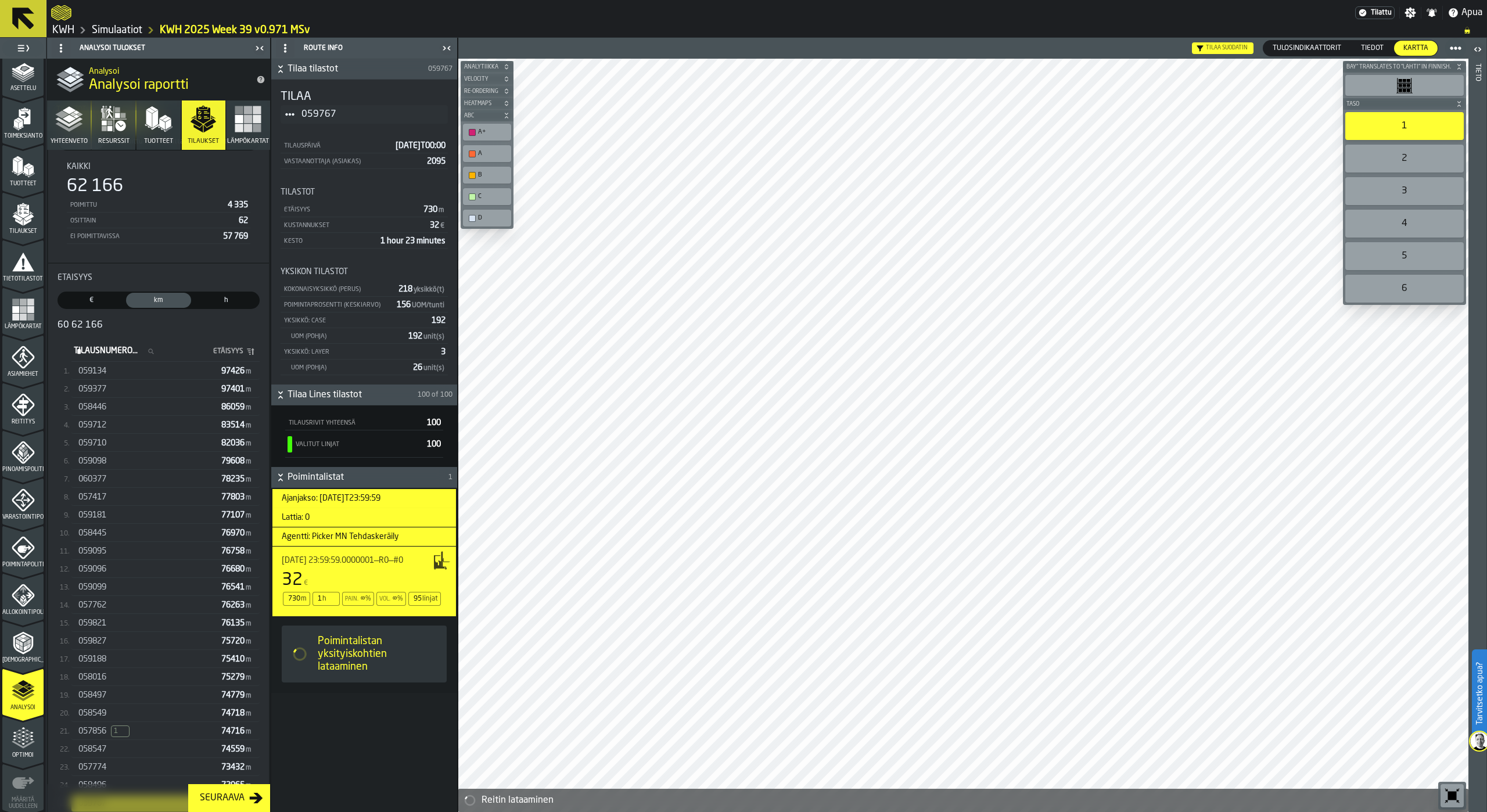
scroll to position [80, 0]
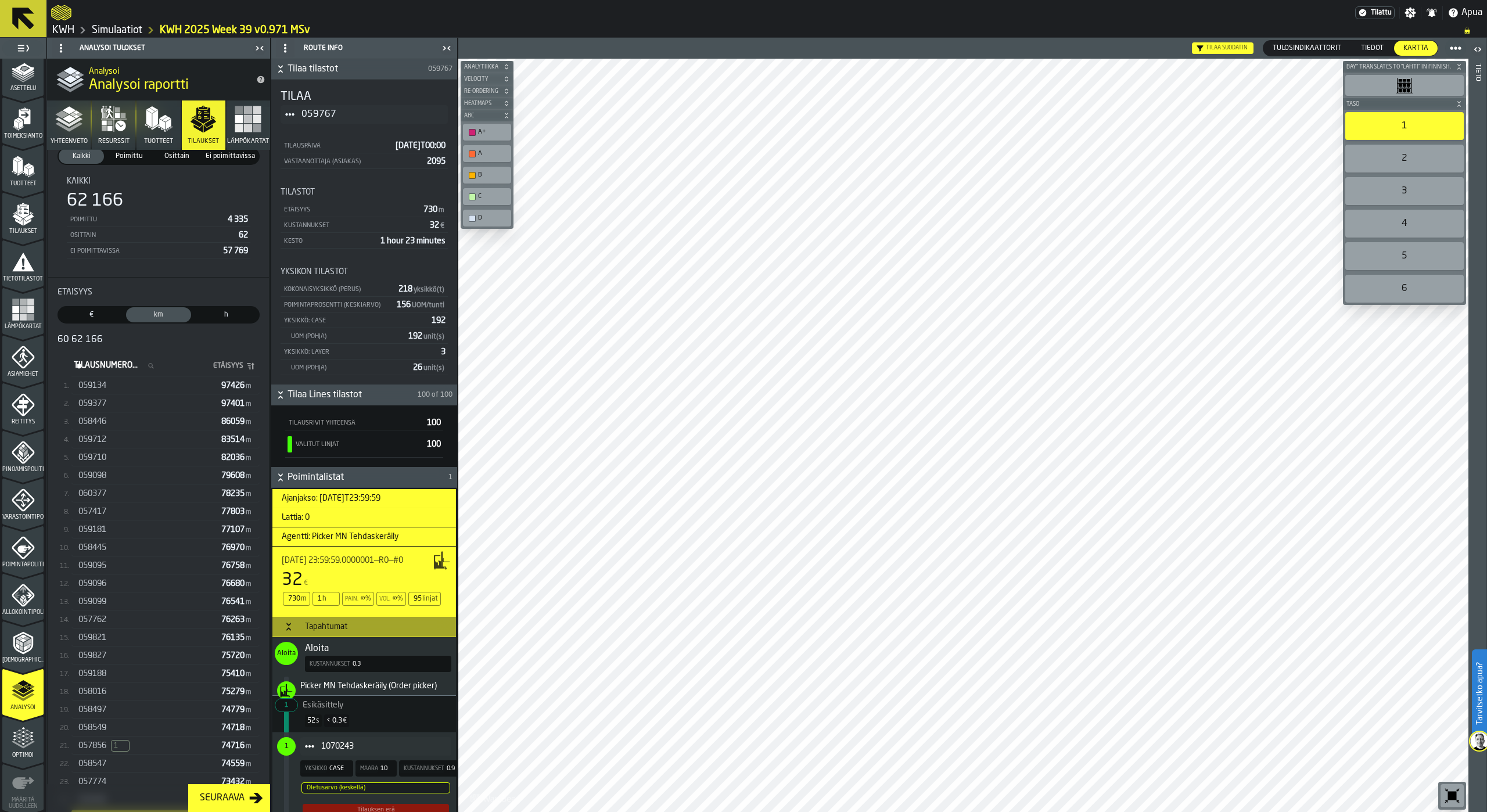
click at [221, 320] on span "h" at bounding box center [225, 314] width 60 height 11
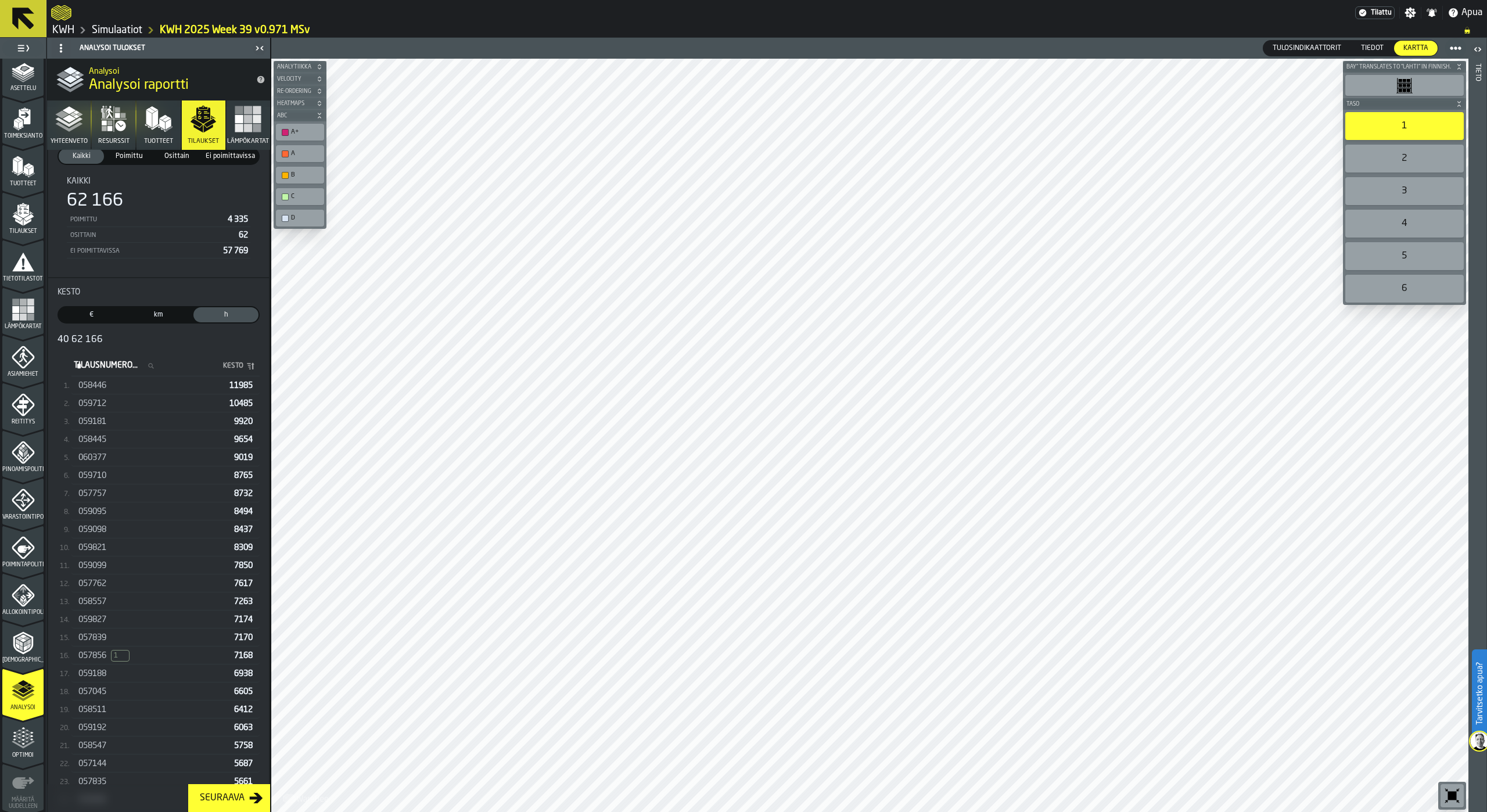
click at [91, 385] on span "058446" at bounding box center [92, 385] width 28 height 9
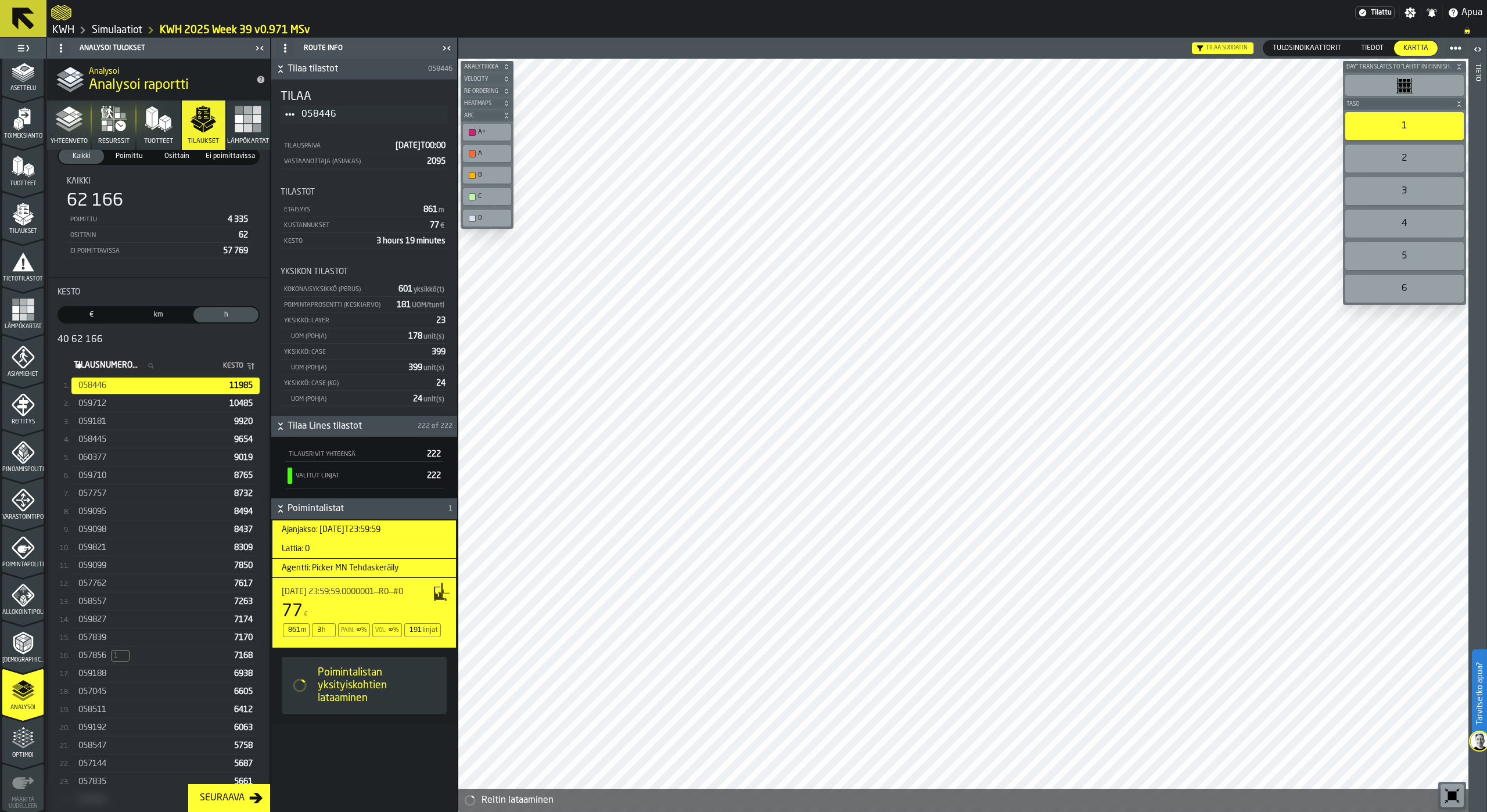
click at [91, 404] on span "059712" at bounding box center [92, 403] width 28 height 9
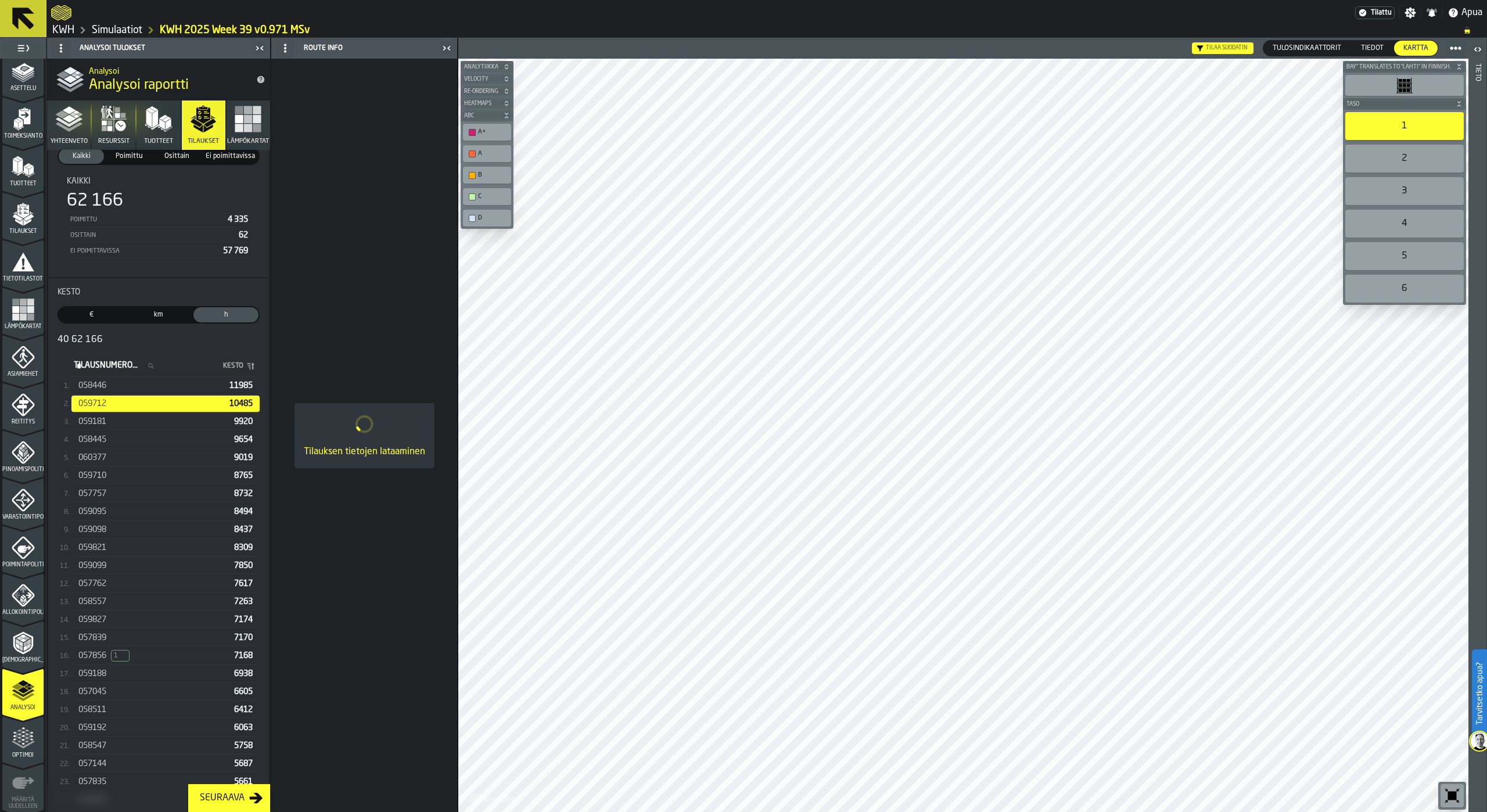
click at [91, 421] on span "059181" at bounding box center [92, 421] width 28 height 9
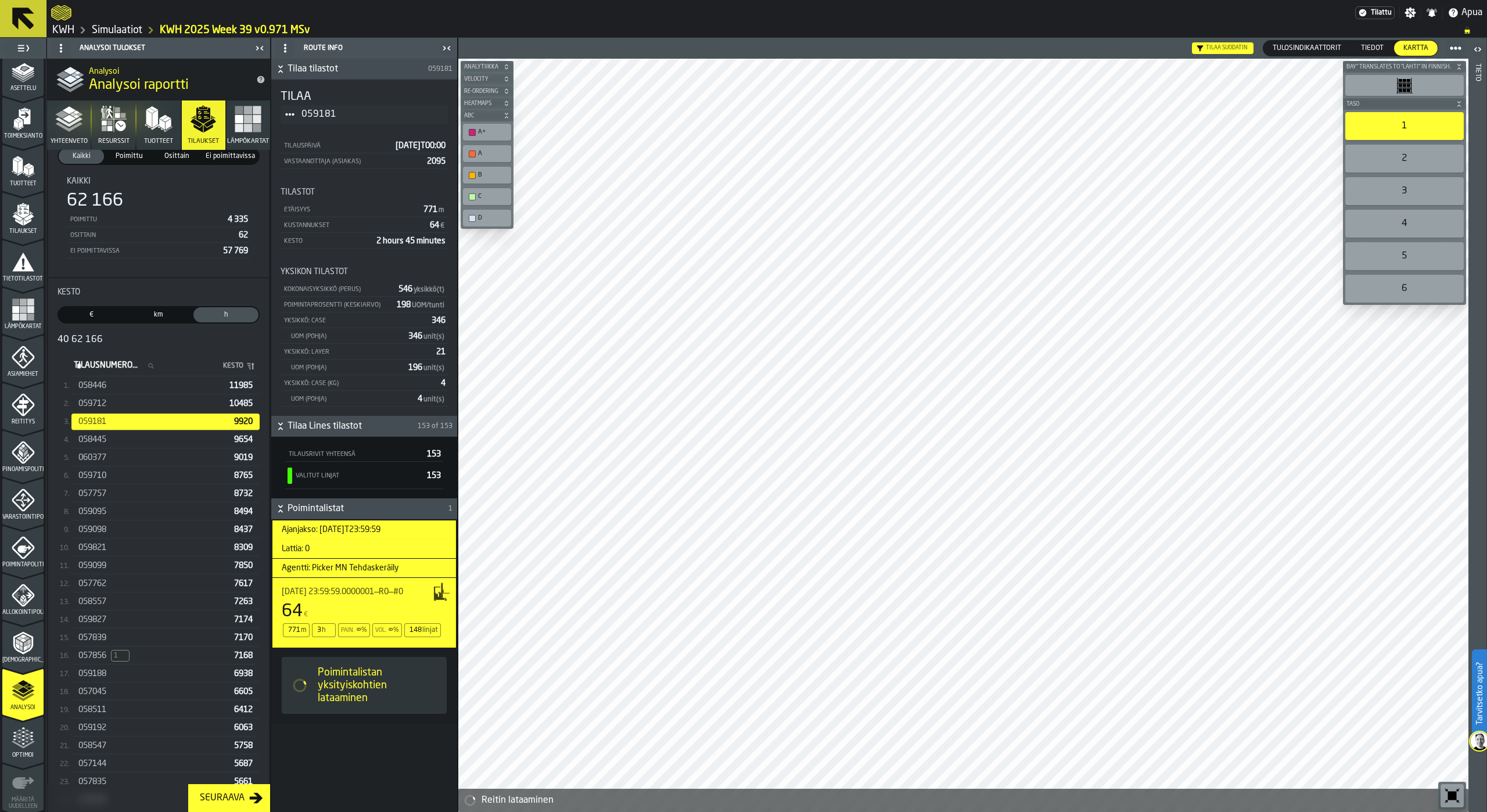
click at [97, 441] on span "058445" at bounding box center [92, 439] width 28 height 9
click at [99, 456] on span "060377" at bounding box center [92, 457] width 28 height 9
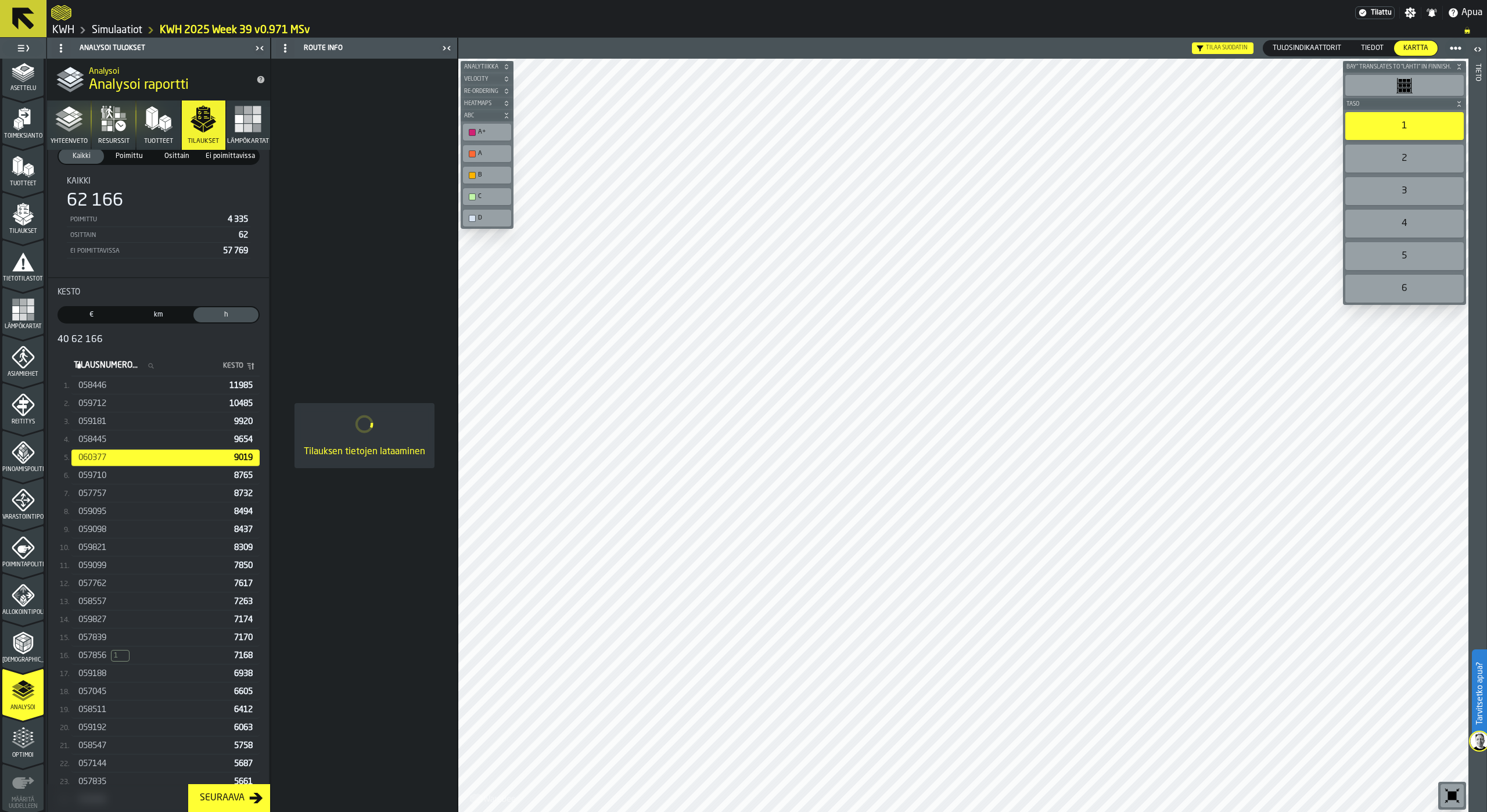
click at [99, 470] on div "059710 8765" at bounding box center [166, 475] width 188 height 17
click at [102, 493] on span "057757" at bounding box center [92, 493] width 28 height 9
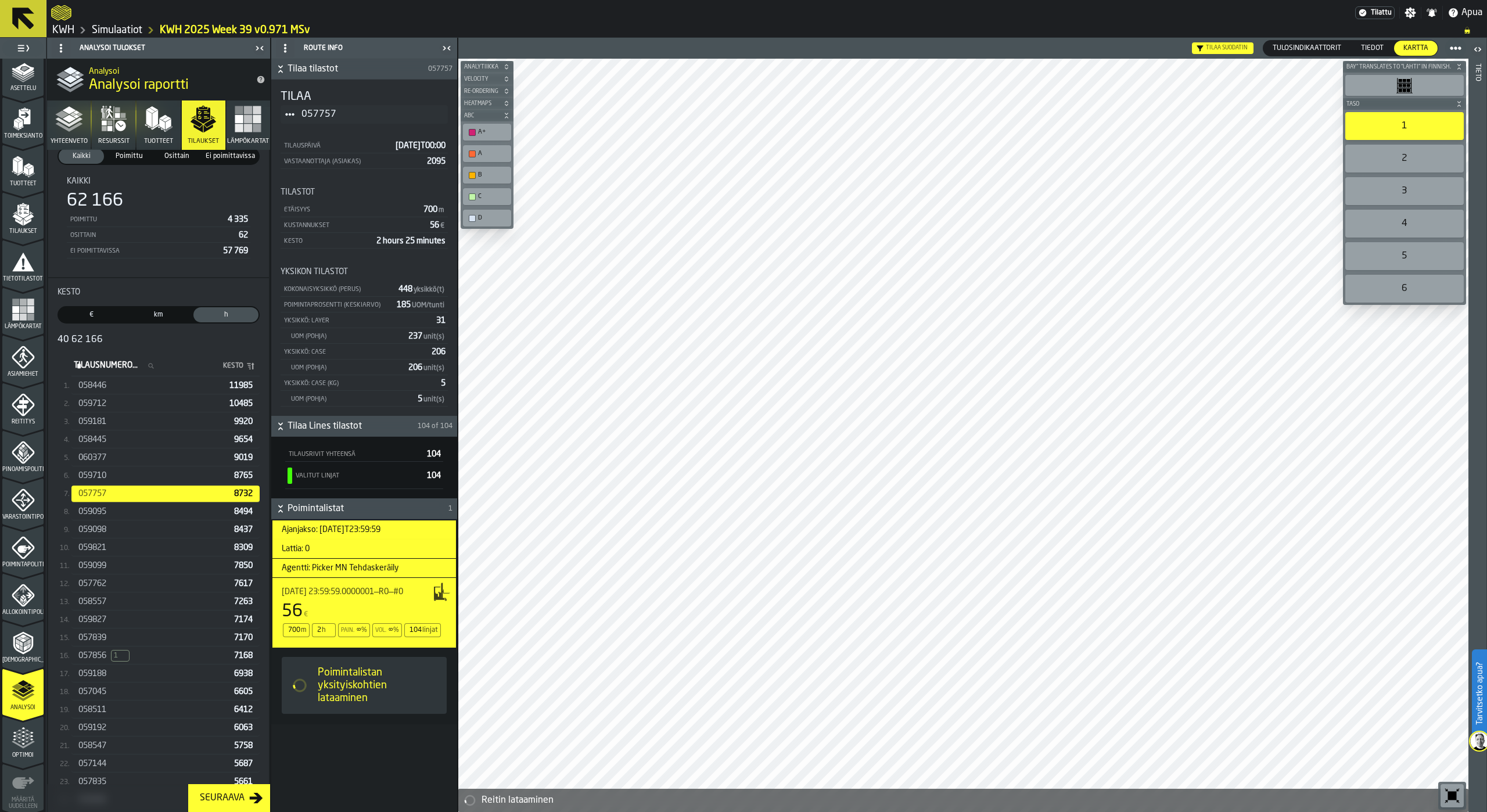
click at [99, 512] on span "059095" at bounding box center [92, 511] width 28 height 9
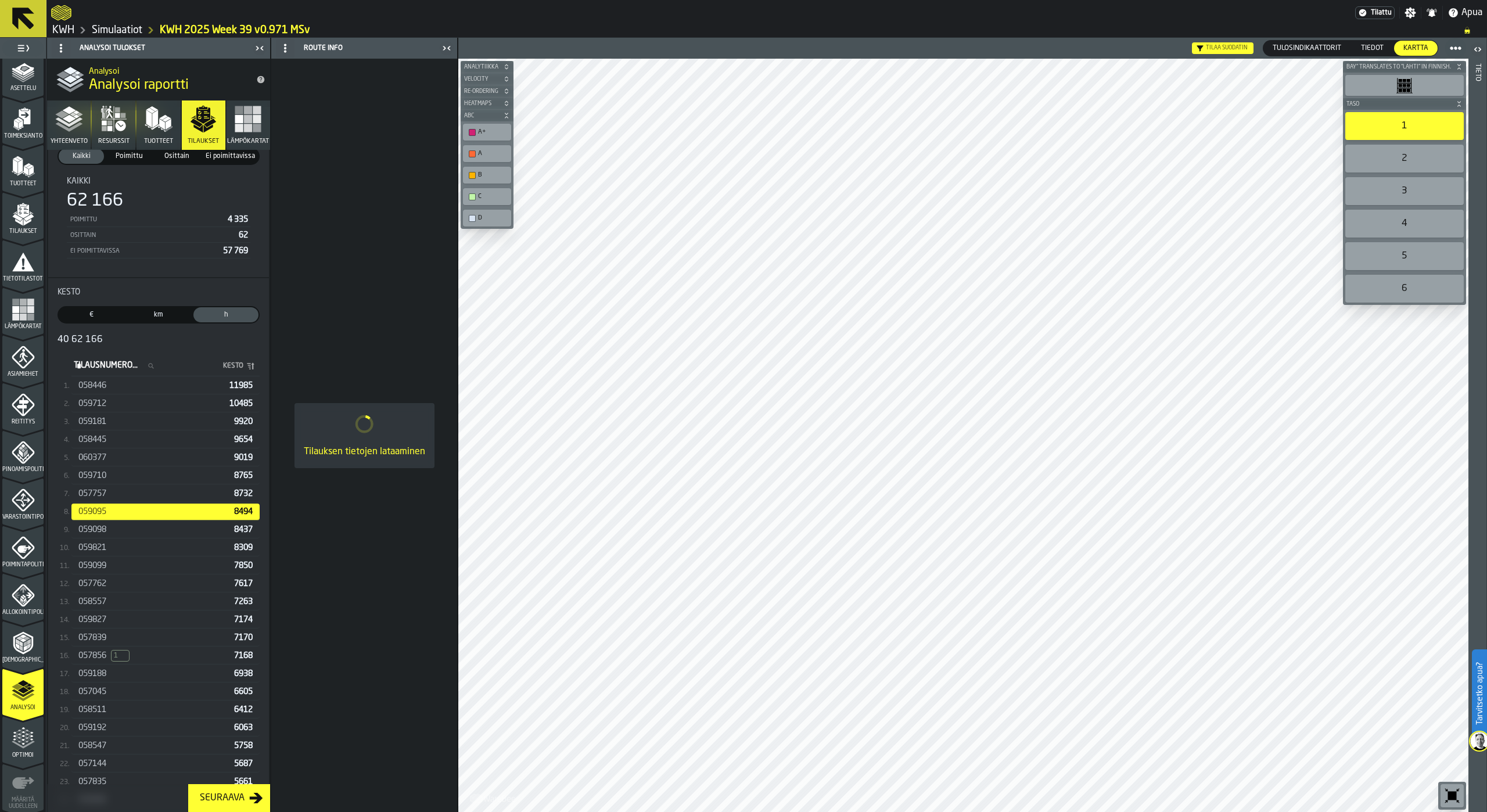
click at [97, 538] on div "059098 8437" at bounding box center [166, 530] width 188 height 17
click at [99, 552] on span "059821" at bounding box center [92, 547] width 28 height 9
click at [102, 569] on span "059099" at bounding box center [92, 565] width 28 height 9
click at [103, 581] on span "057762" at bounding box center [92, 583] width 28 height 9
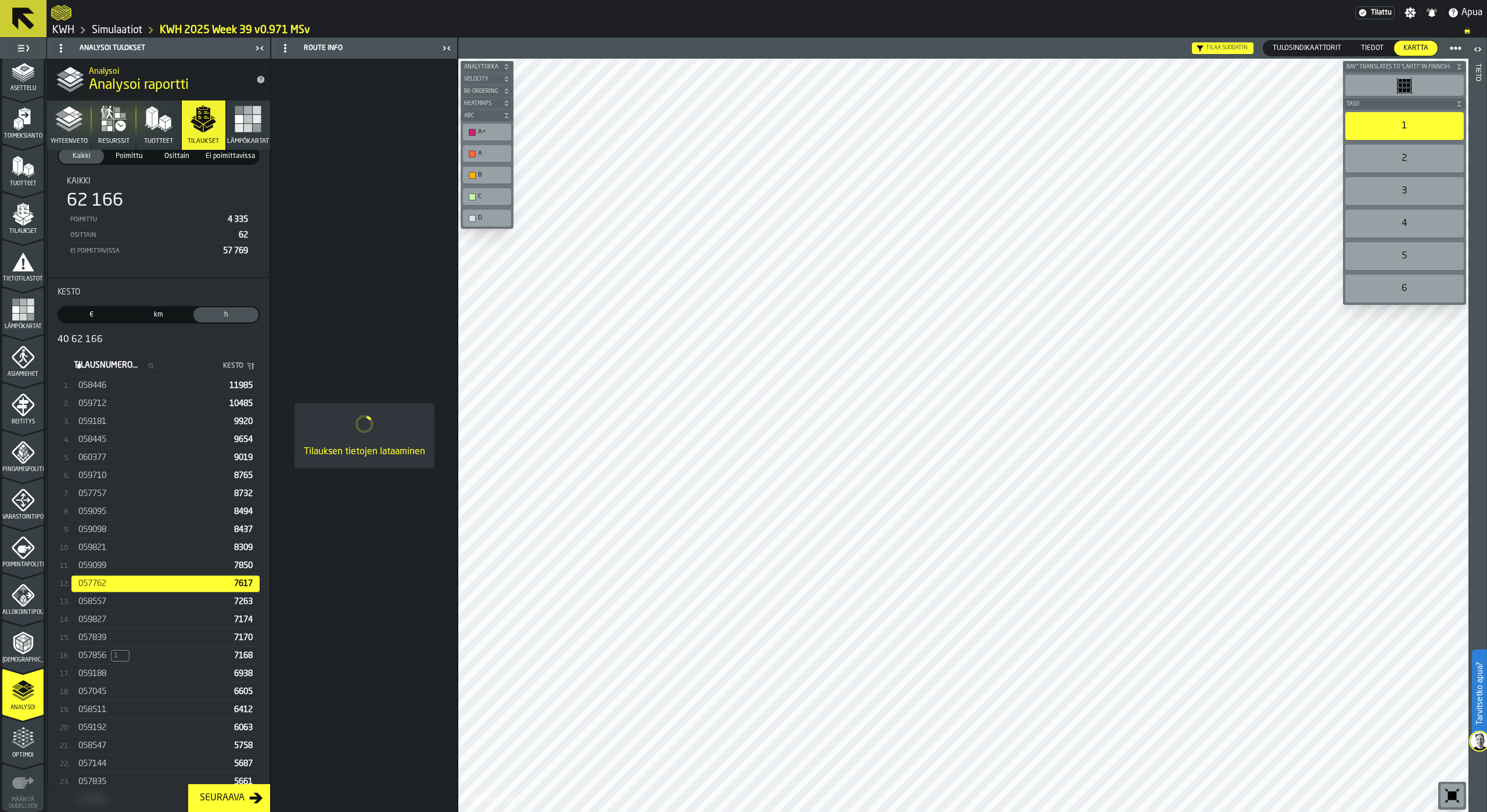
click at [103, 600] on span "058557" at bounding box center [92, 601] width 28 height 9
click at [107, 621] on span "059827" at bounding box center [92, 619] width 28 height 9
click at [104, 641] on span "057839" at bounding box center [92, 637] width 28 height 9
click at [106, 676] on span "059188" at bounding box center [92, 673] width 28 height 9
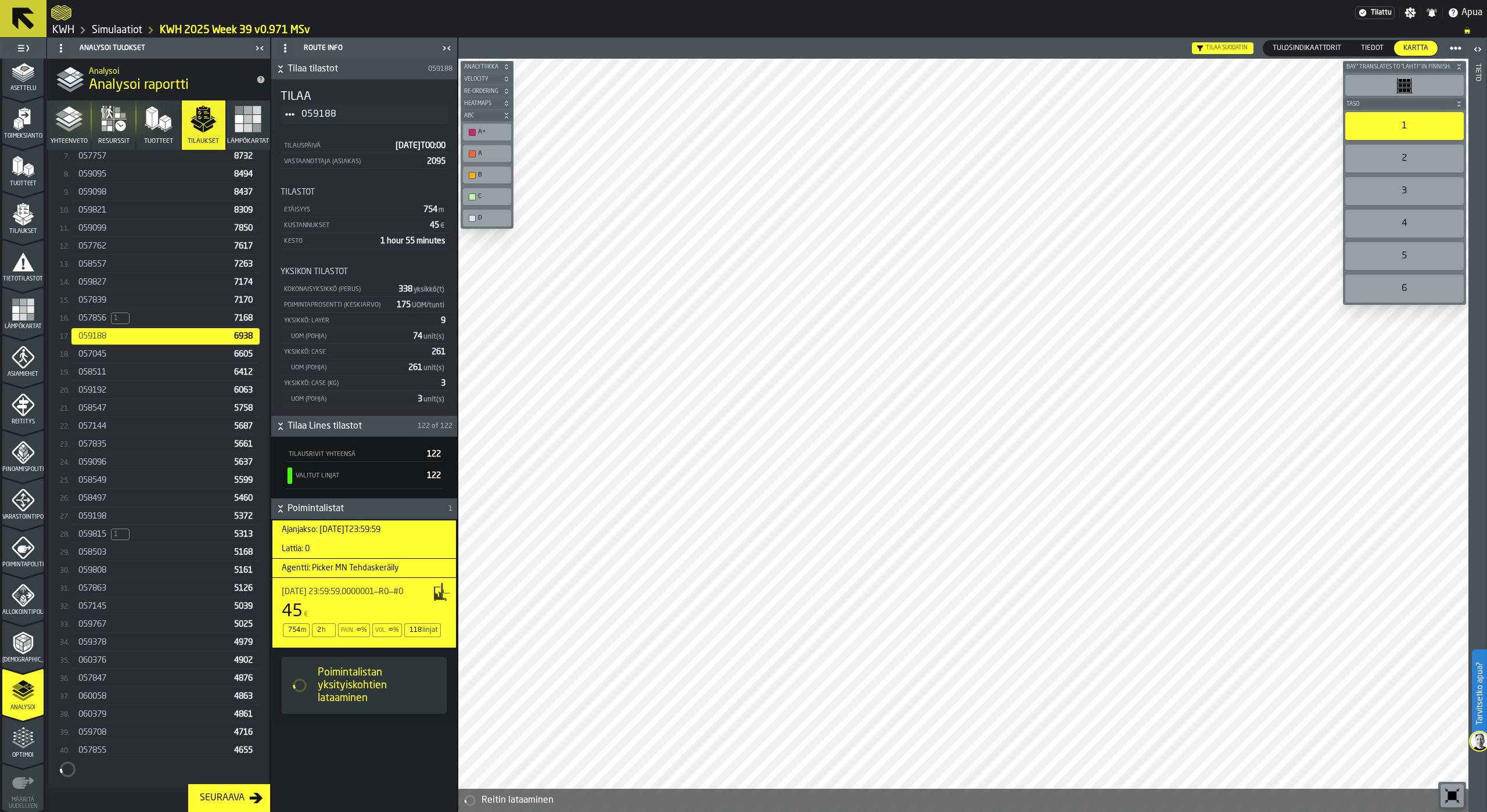
scroll to position [428, 0]
click at [106, 676] on div "057847 4876" at bounding box center [166, 668] width 188 height 17
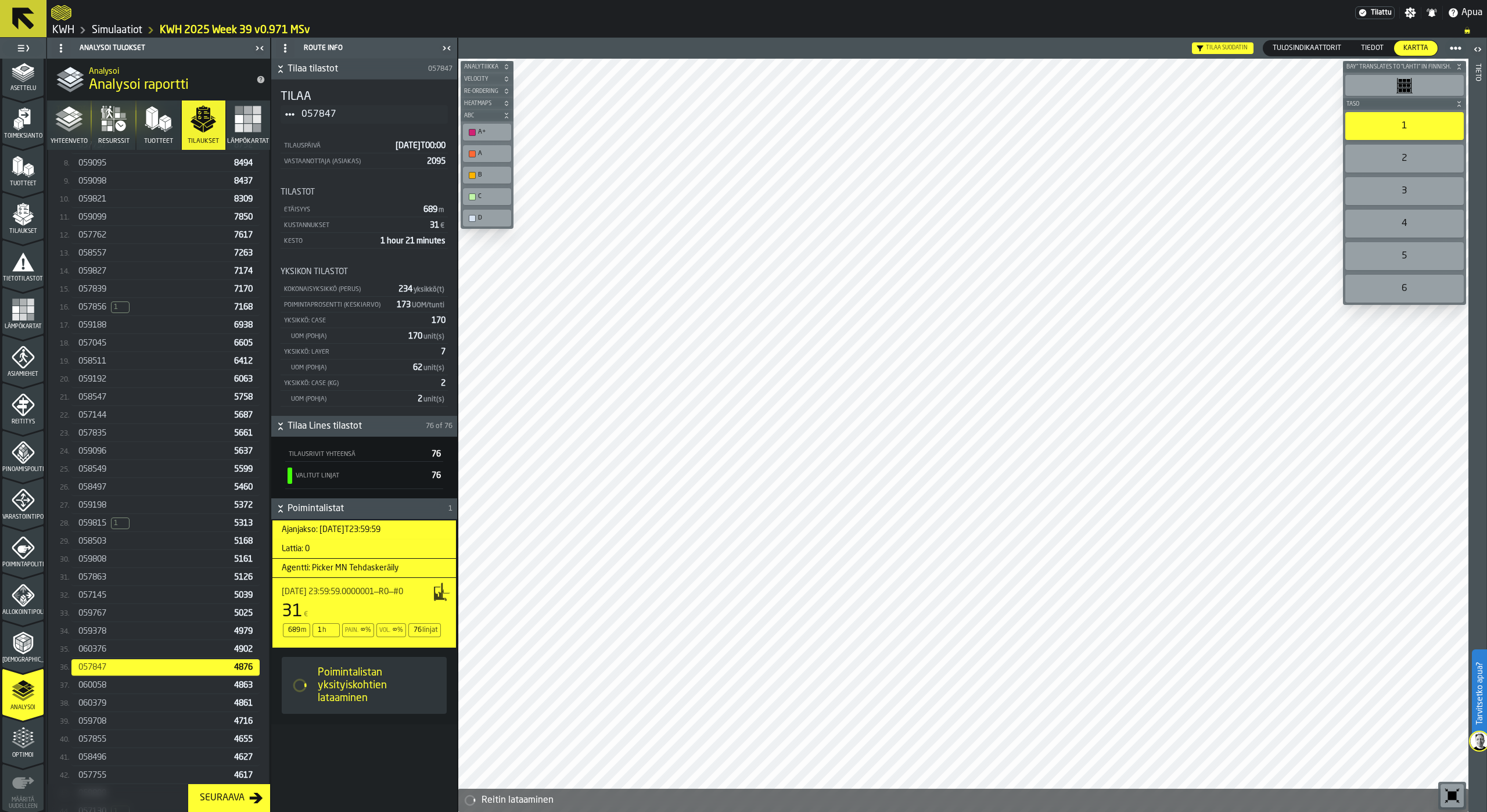
click at [106, 687] on span "060058" at bounding box center [92, 685] width 28 height 9
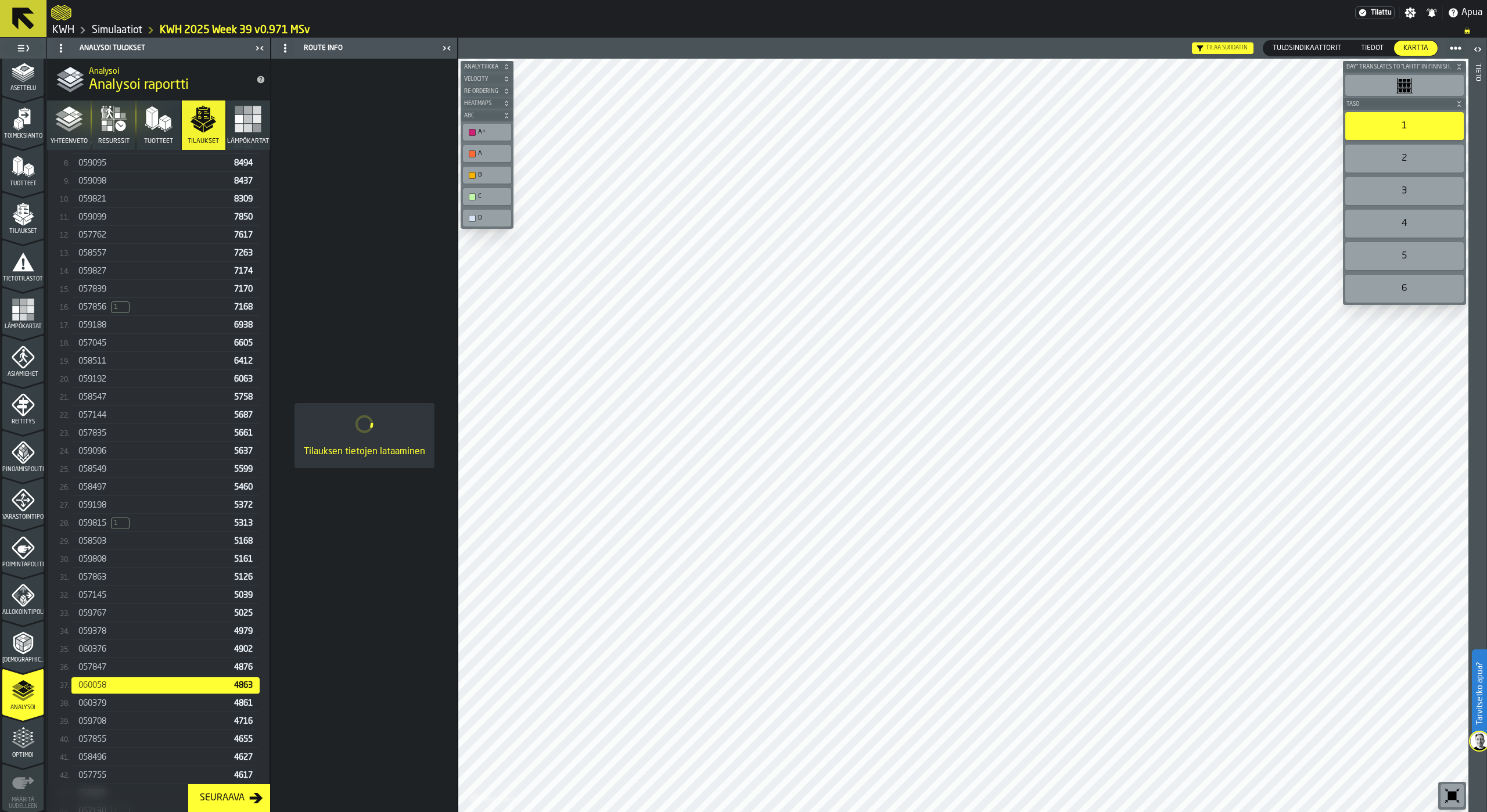
click at [107, 703] on span "060379" at bounding box center [92, 702] width 28 height 9
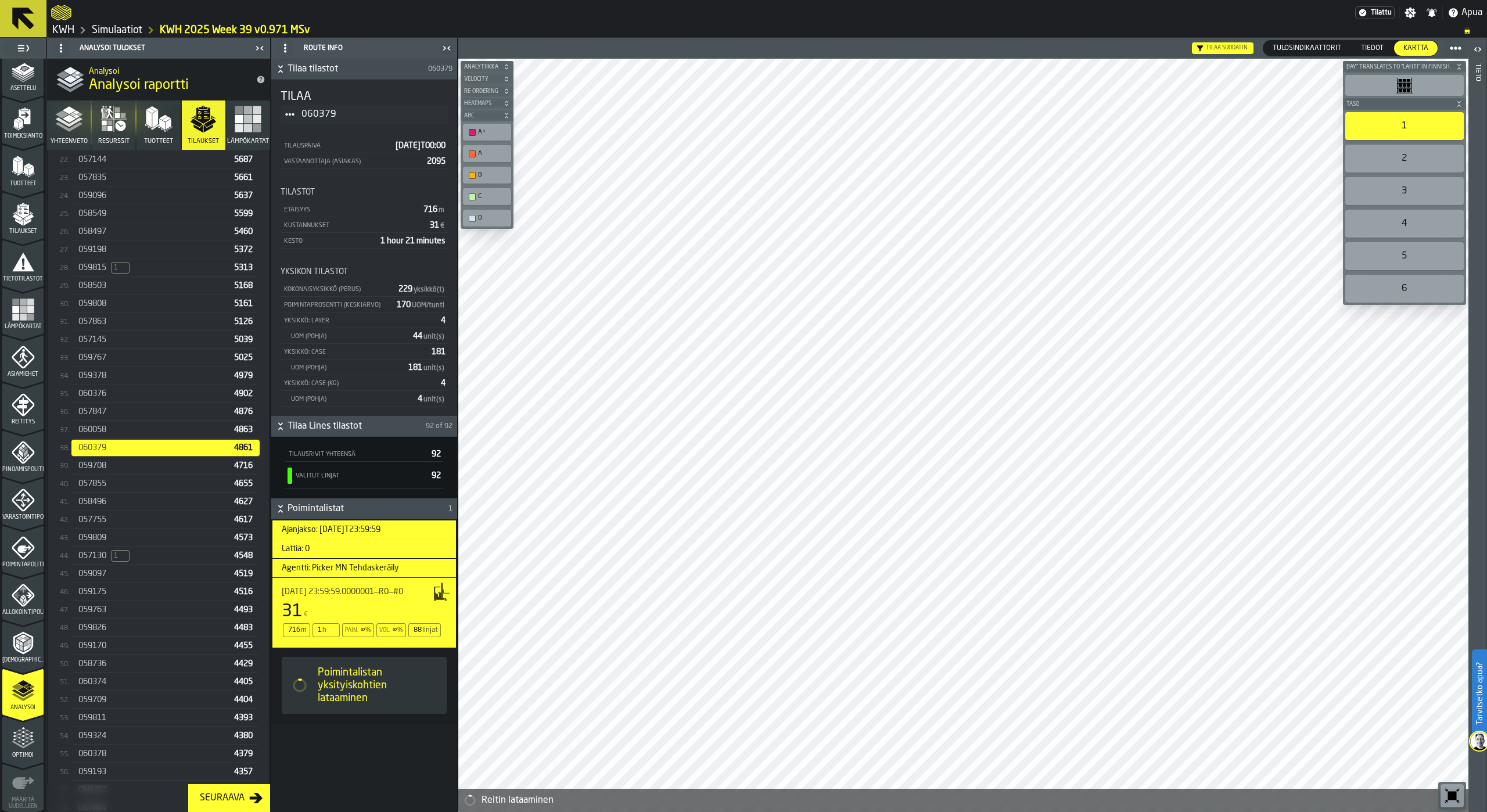
scroll to position [719, 0]
click at [108, 700] on div "059324" at bounding box center [154, 701] width 151 height 9
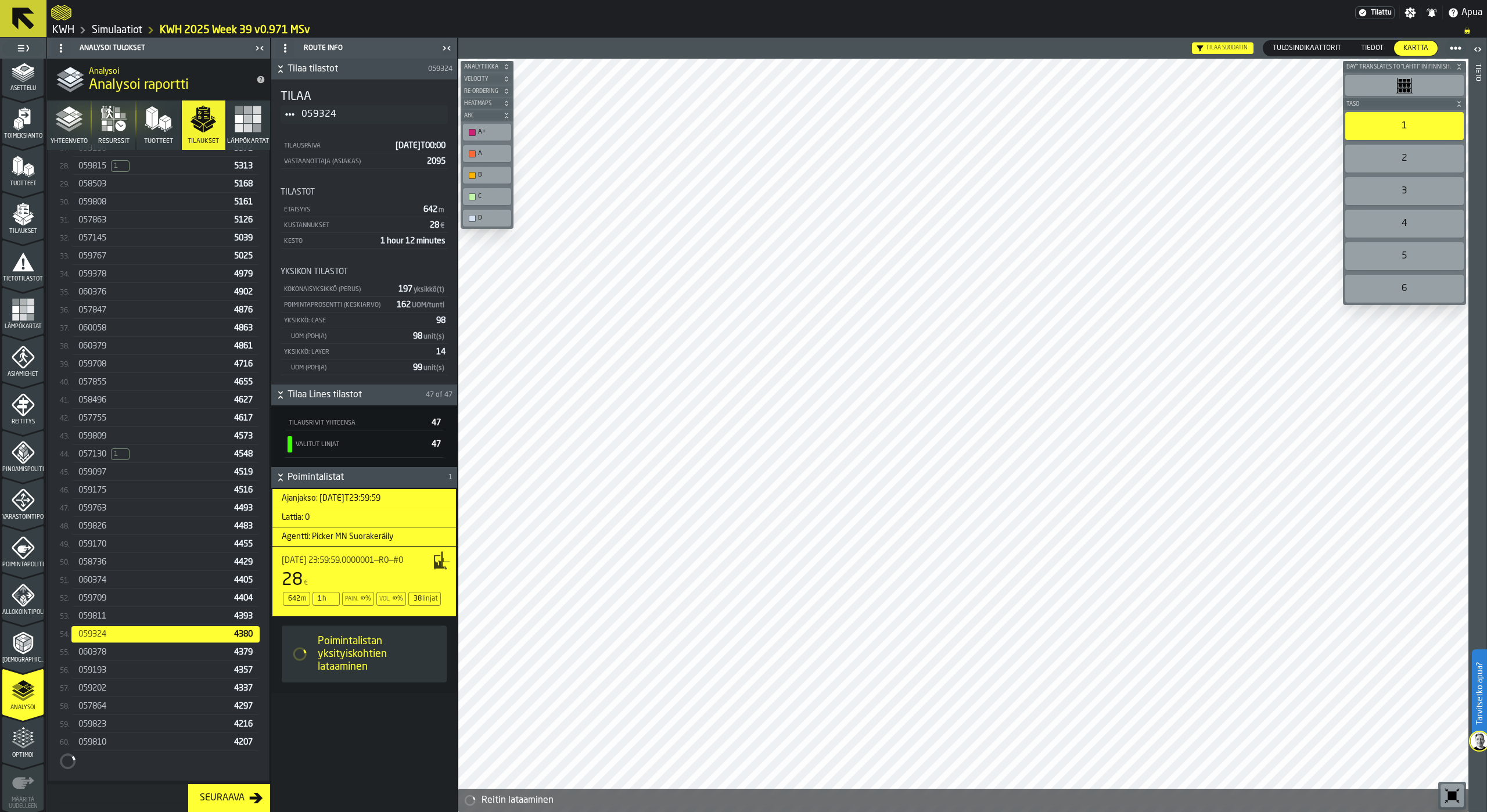
scroll to position [789, 0]
click at [108, 700] on div "057864 4297" at bounding box center [166, 702] width 188 height 17
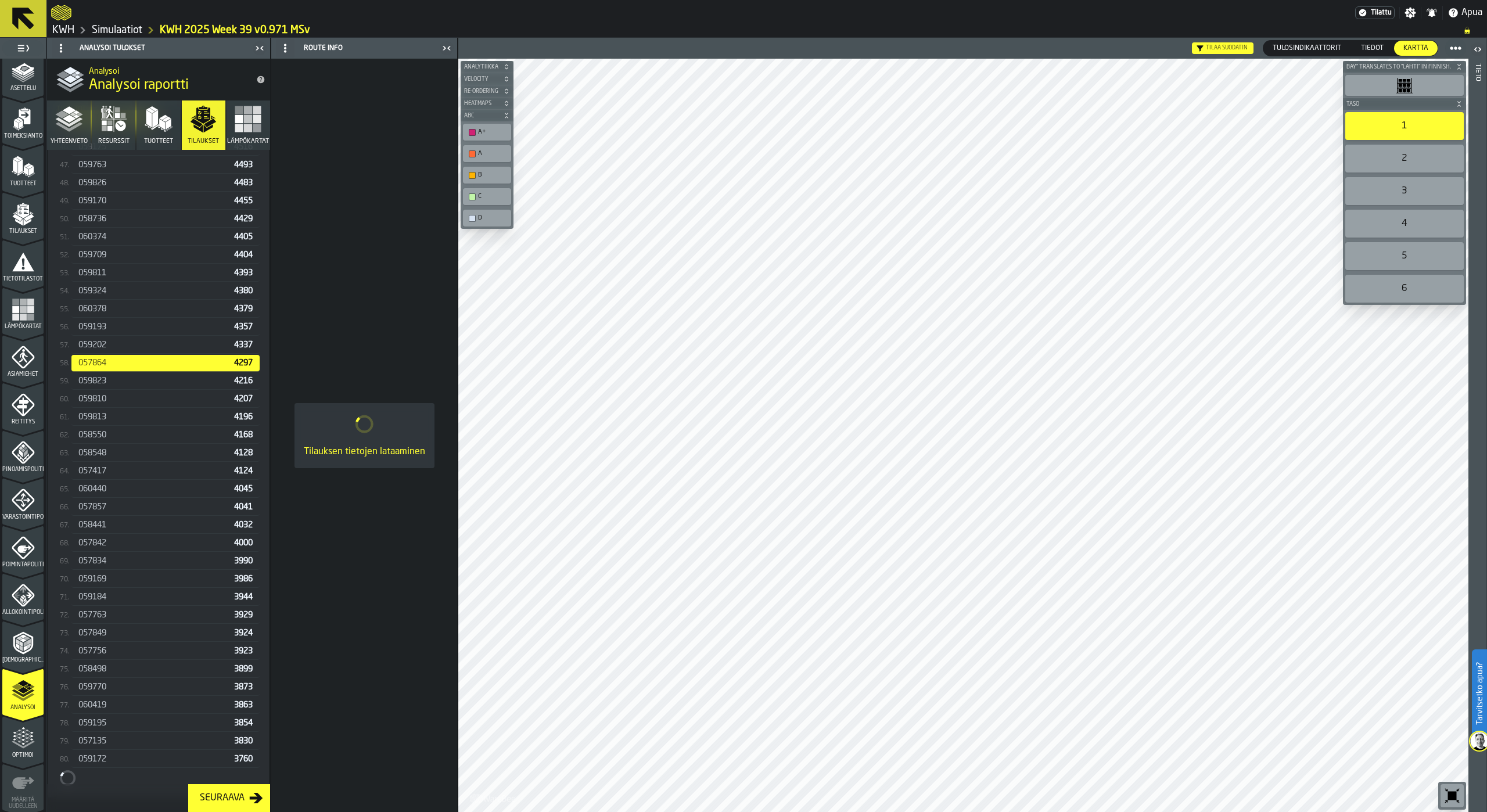
scroll to position [1129, 0]
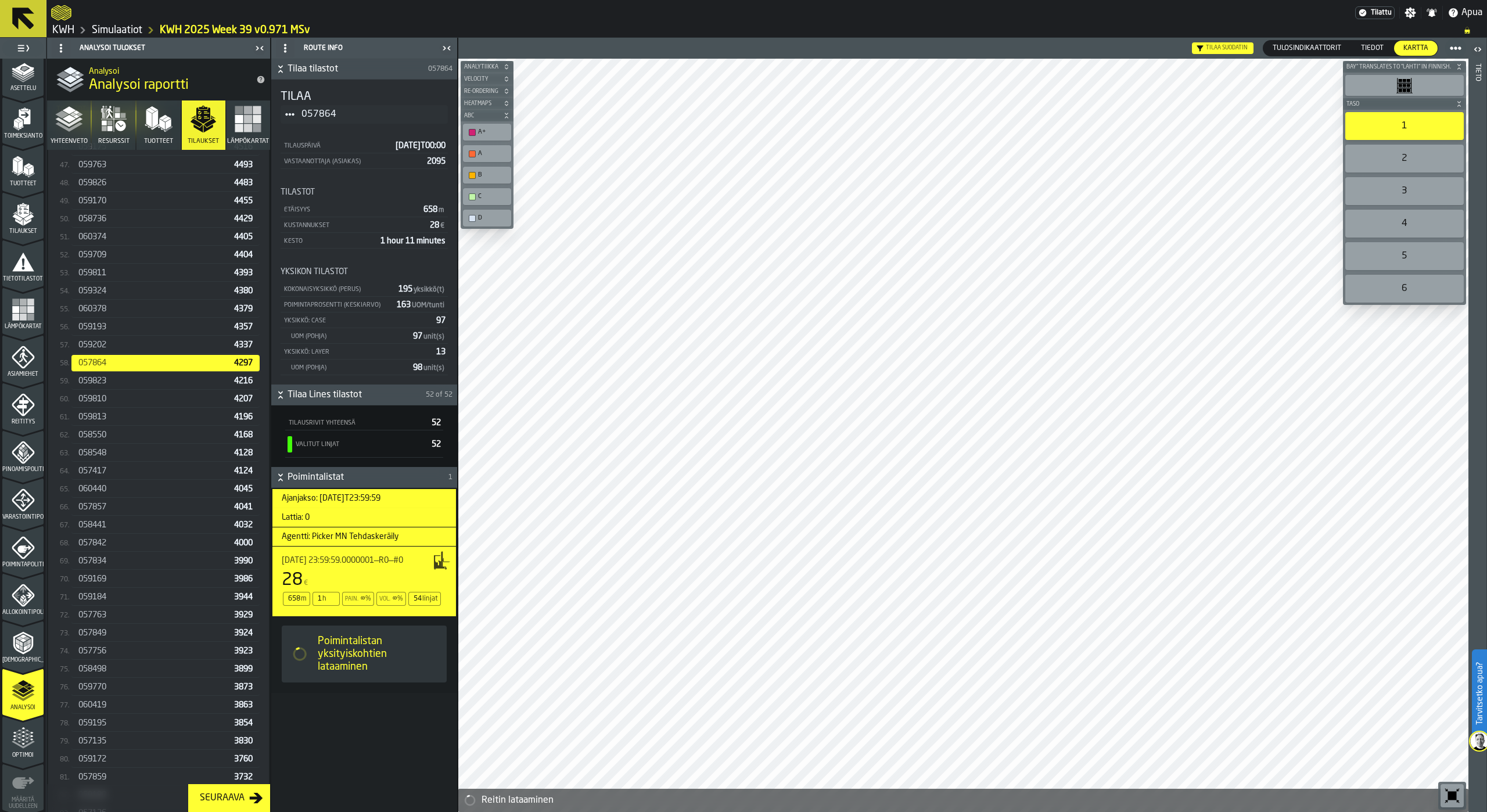
click at [102, 706] on span "060419" at bounding box center [92, 704] width 28 height 9
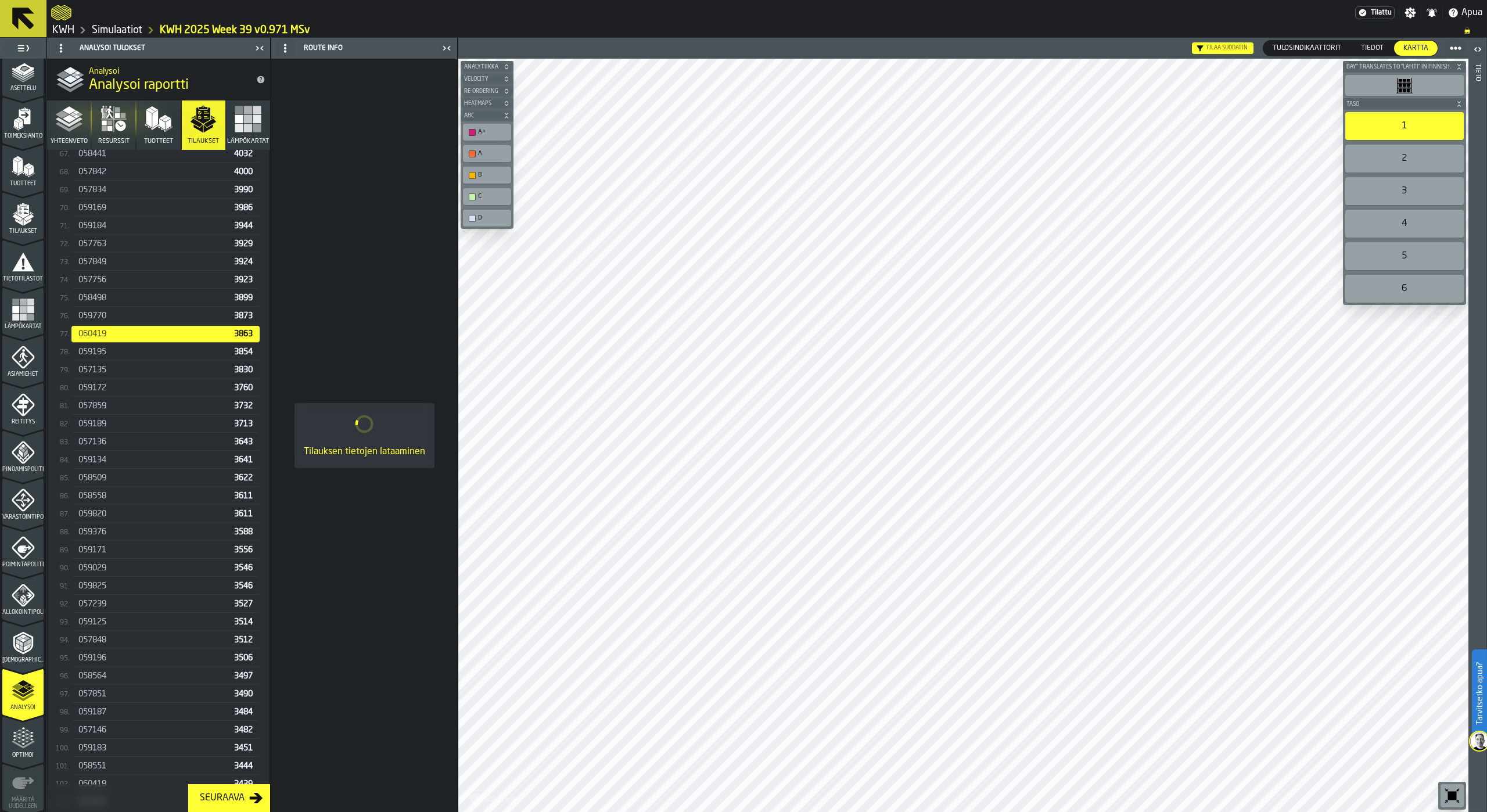
scroll to position [1489, 0]
click at [147, 654] on div "057848" at bounding box center [154, 650] width 151 height 9
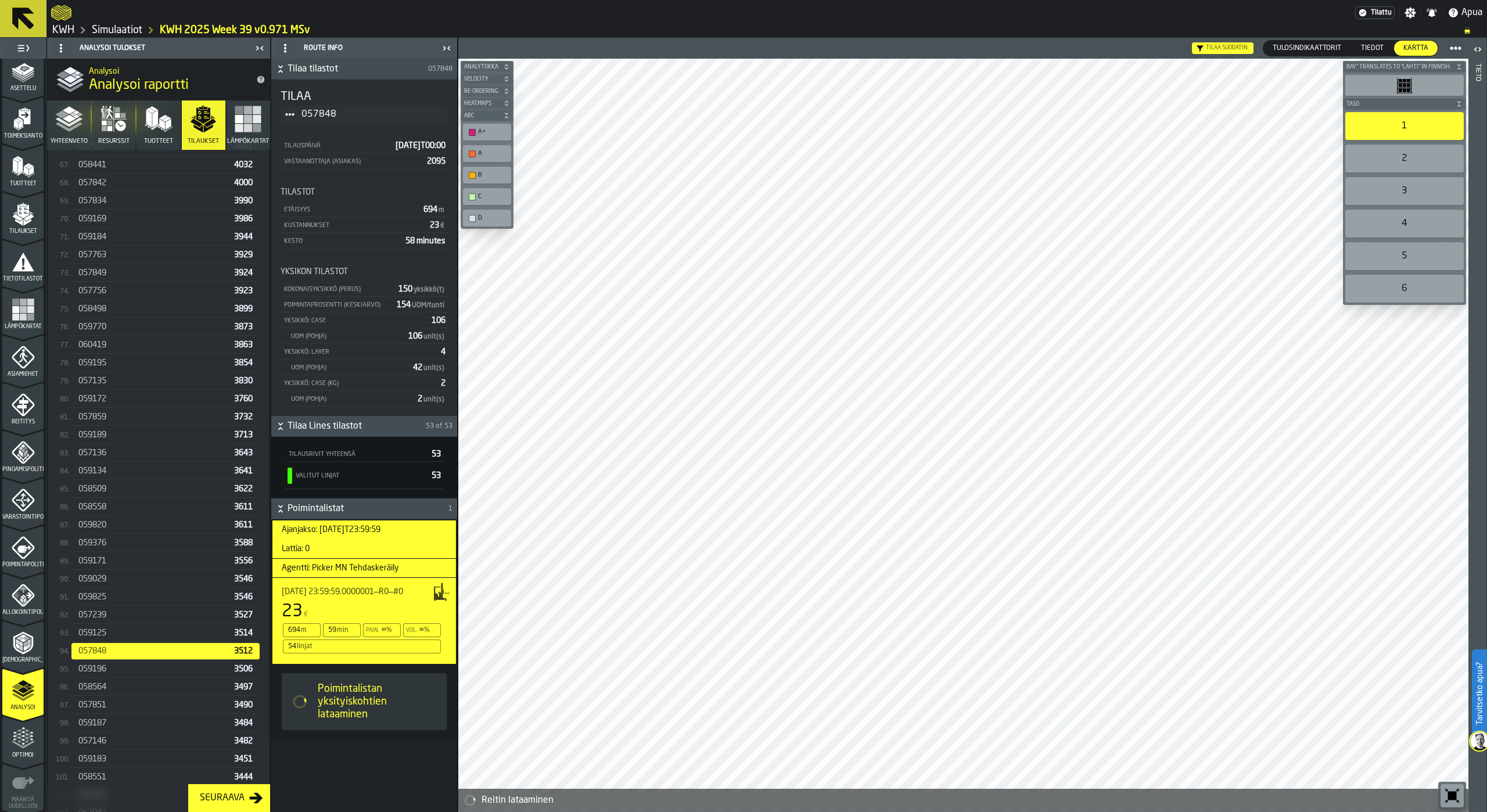
click at [1409, 12] on icon "button-toggle-Asetukset" at bounding box center [1410, 12] width 12 height 12
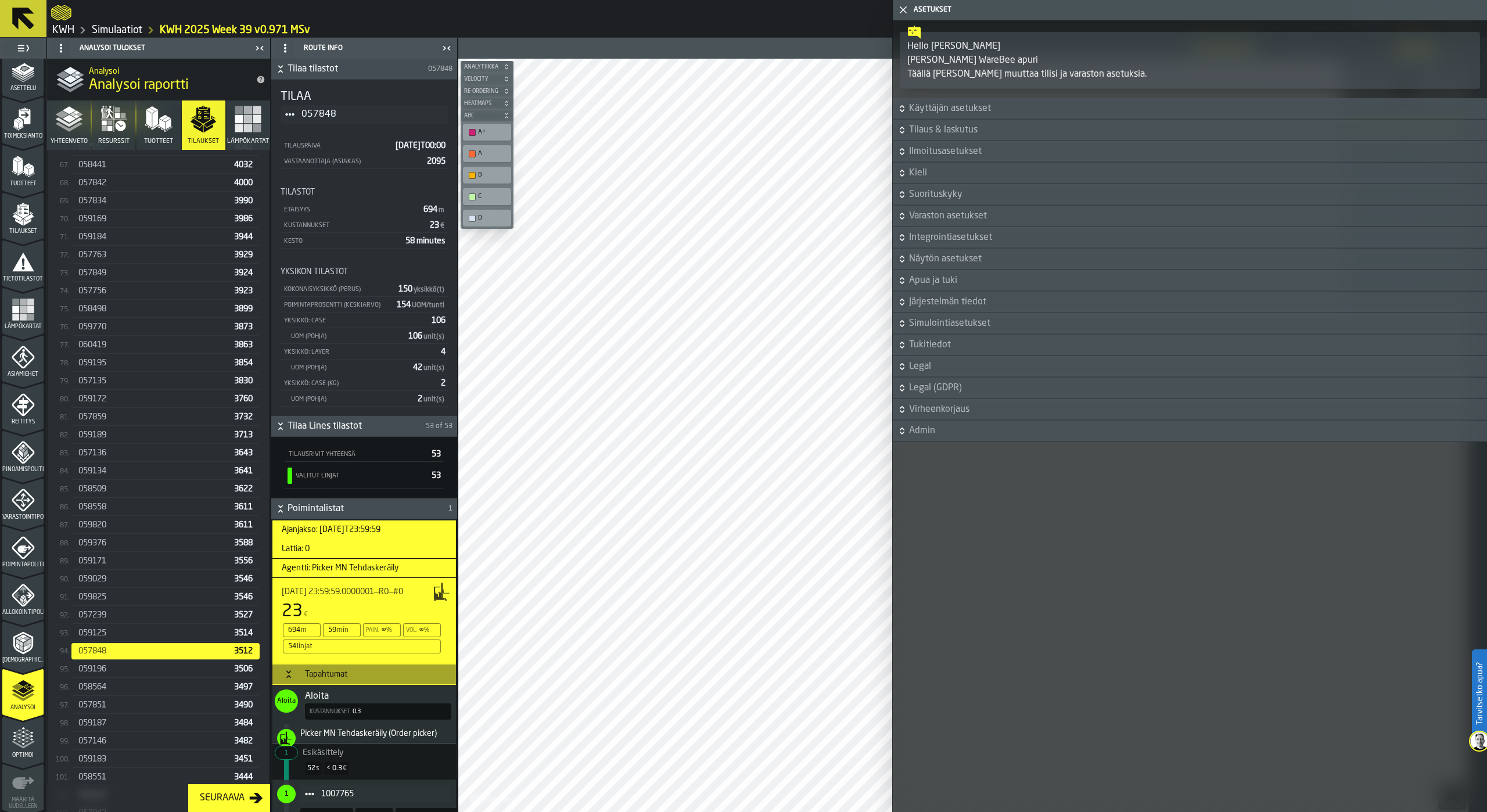
click at [22, 17] on icon at bounding box center [23, 18] width 22 height 22
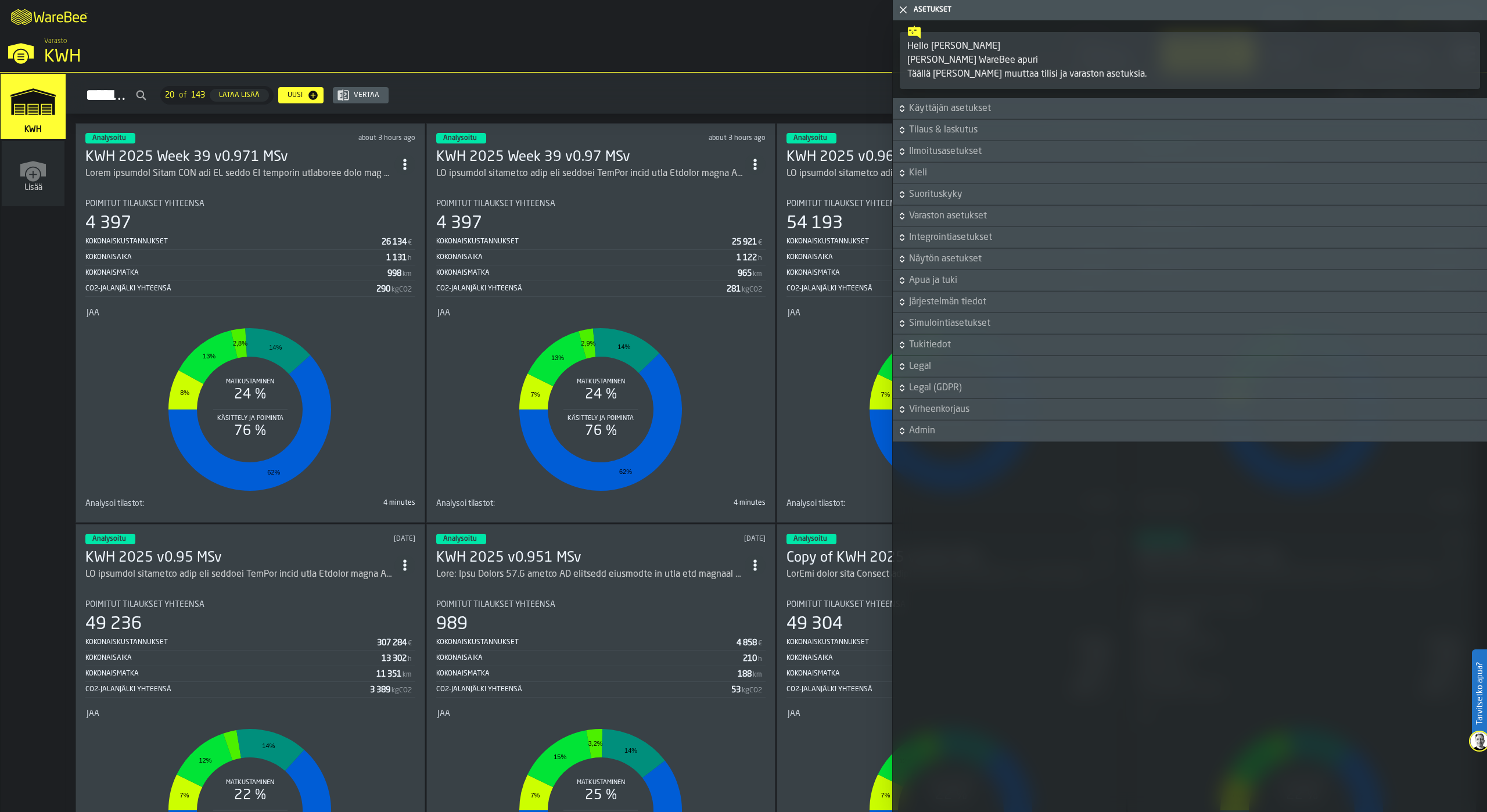
click at [901, 11] on icon "button-toggle-Sulje minut" at bounding box center [903, 10] width 14 height 14
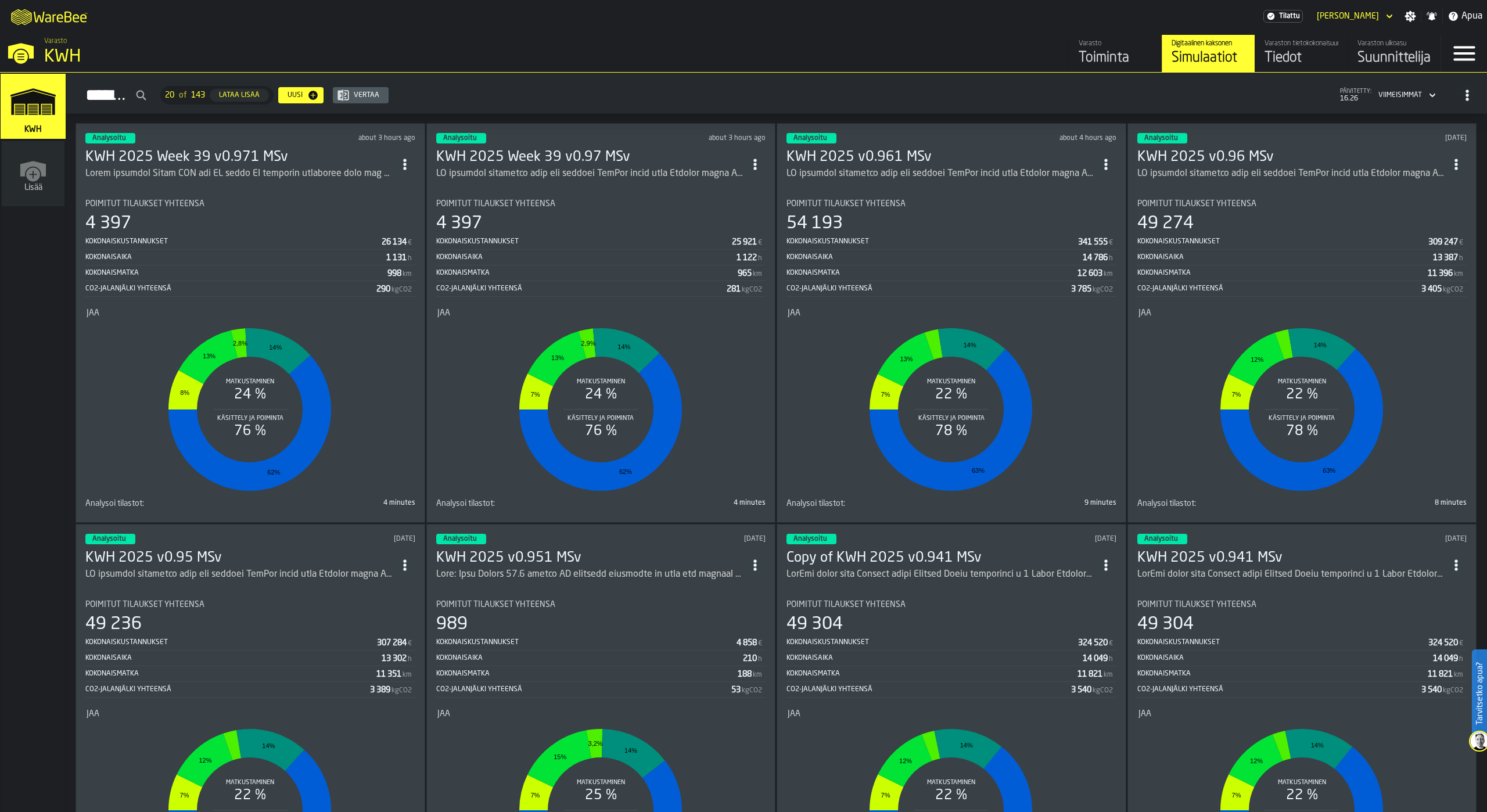
click at [1465, 52] on icon "button-toggle-Valikko" at bounding box center [1465, 54] width 28 height 28
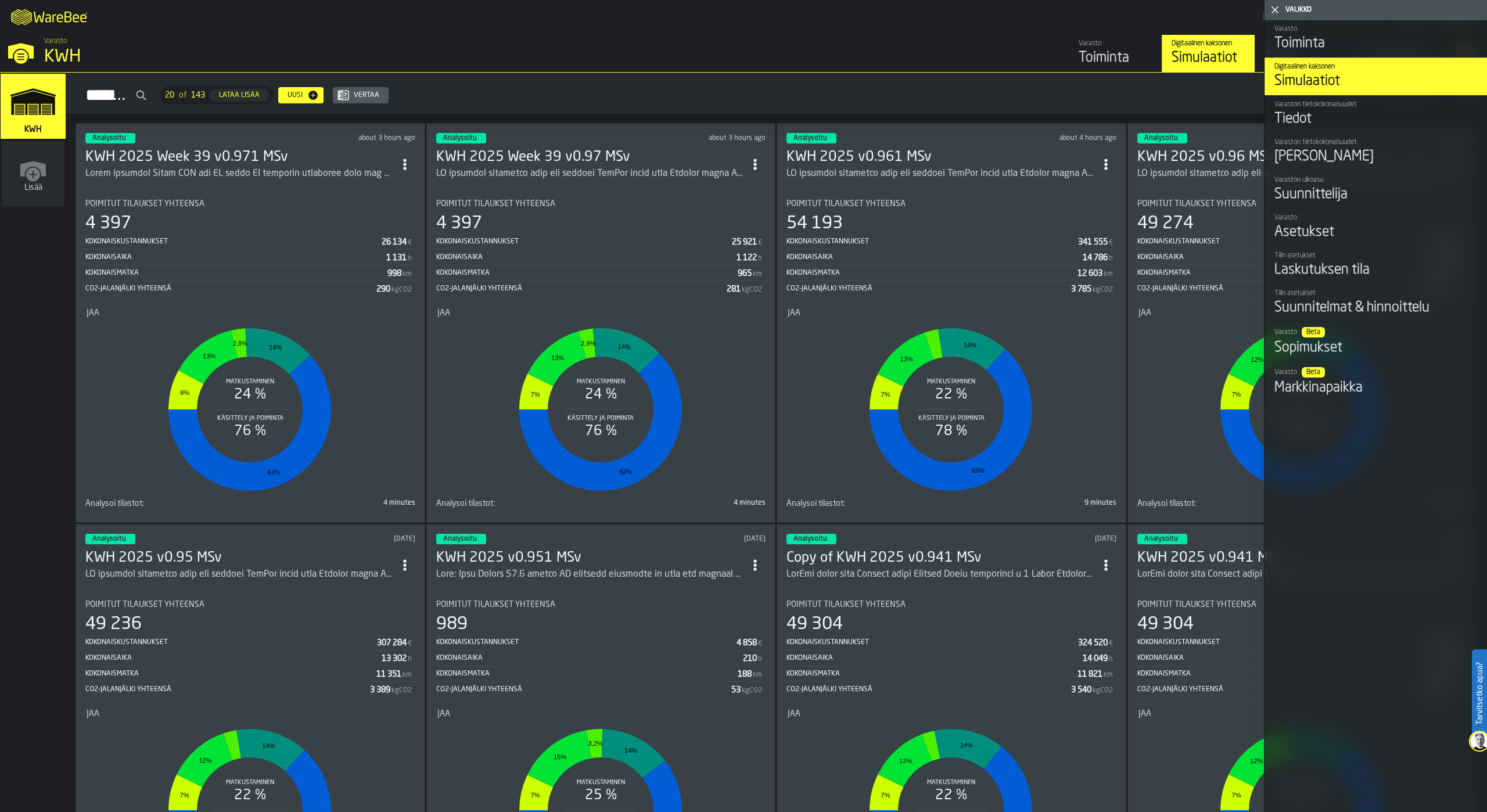
click at [916, 50] on div "Varasto Toiminta Digitaalinen kaksonen Simulaatiot Varaston tietokokonaisuudet …" at bounding box center [1080, 53] width 720 height 37
click at [1302, 5] on header "Valikko" at bounding box center [1376, 10] width 222 height 21
click at [1279, 5] on icon "button-toggle-Sulje minut" at bounding box center [1275, 10] width 14 height 14
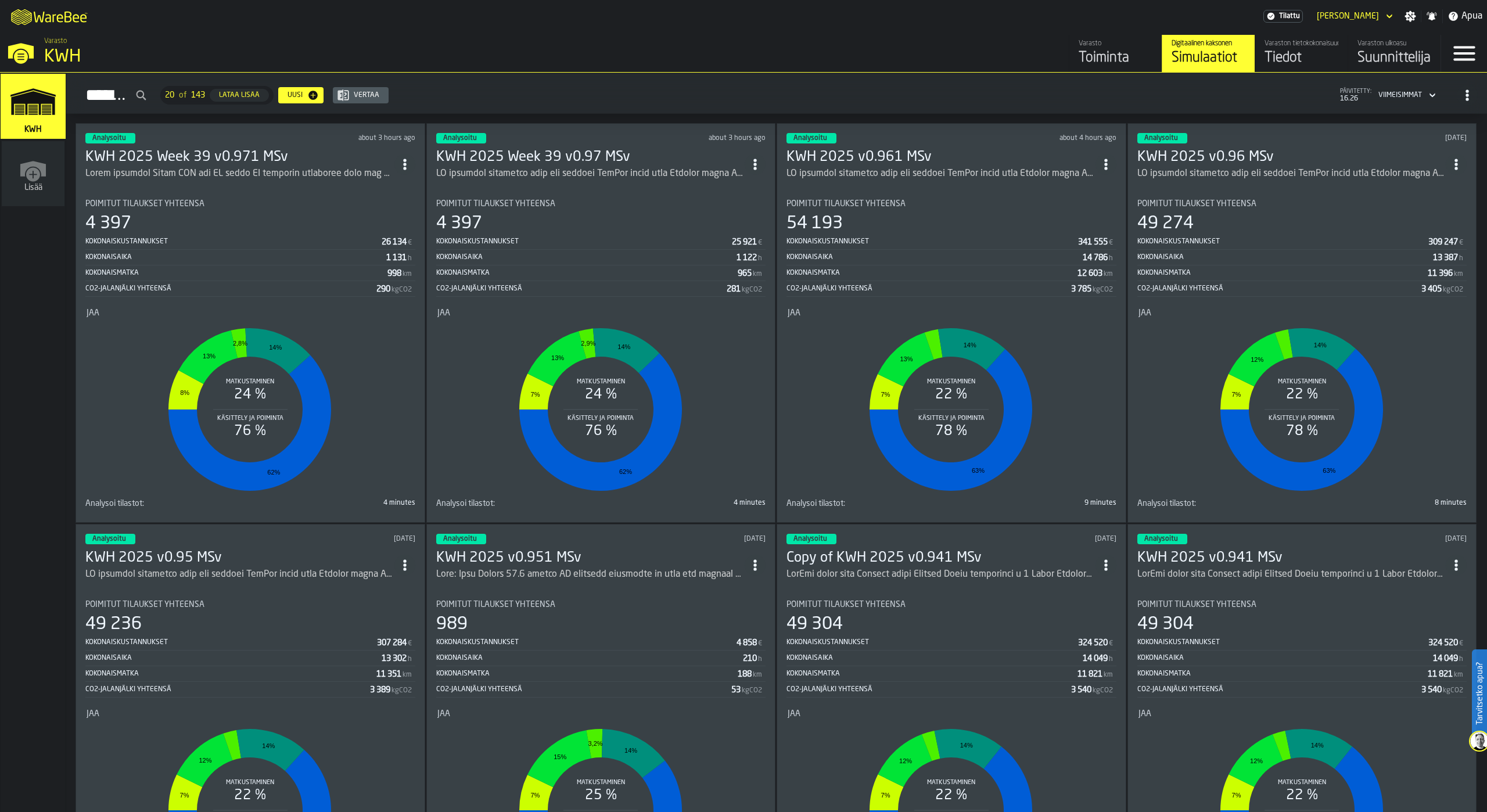
click at [1385, 14] on icon "header" at bounding box center [1390, 16] width 12 height 14
click at [1369, 36] on div "Kirjaudu ulos" at bounding box center [1357, 37] width 60 height 14
